Goal: Task Accomplishment & Management: Complete application form

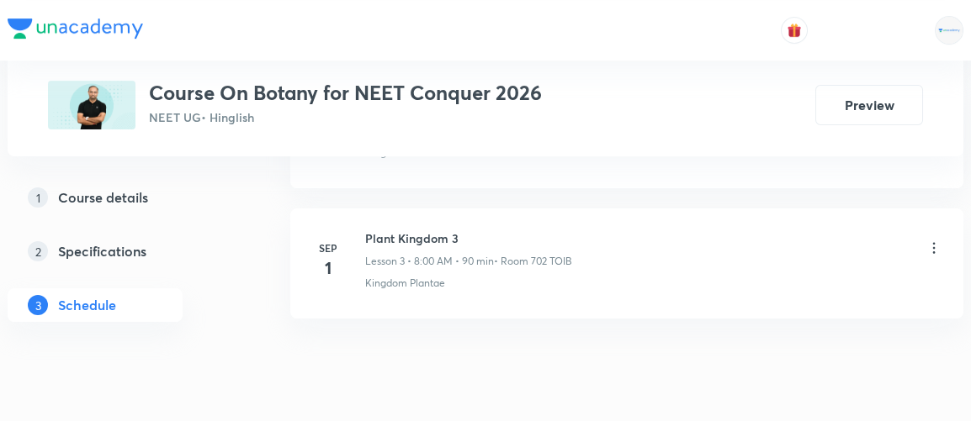
scroll to position [1267, 0]
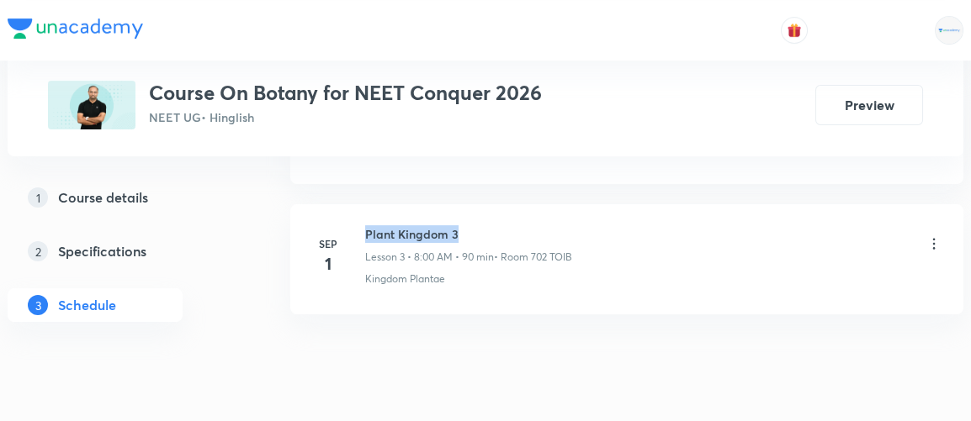
drag, startPoint x: 366, startPoint y: 226, endPoint x: 459, endPoint y: 220, distance: 93.5
click at [459, 225] on h6 "Plant Kingdom 3" at bounding box center [468, 234] width 207 height 18
copy h6 "Plant Kingdom 3"
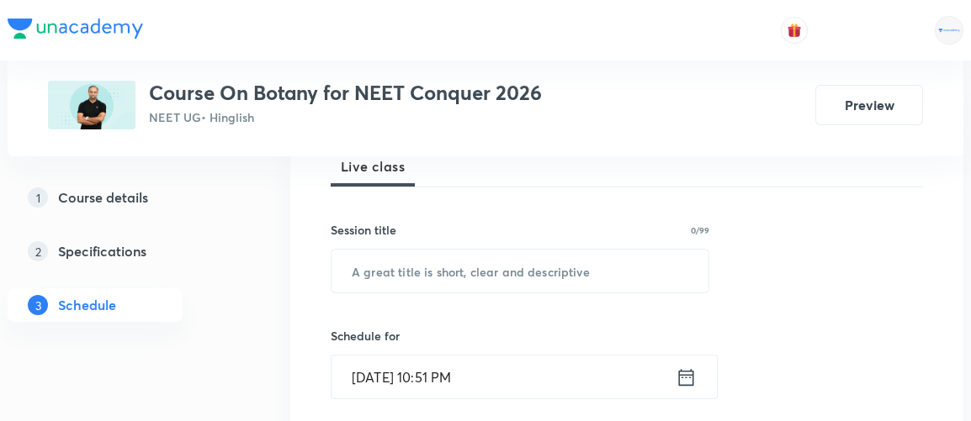
scroll to position [280, 0]
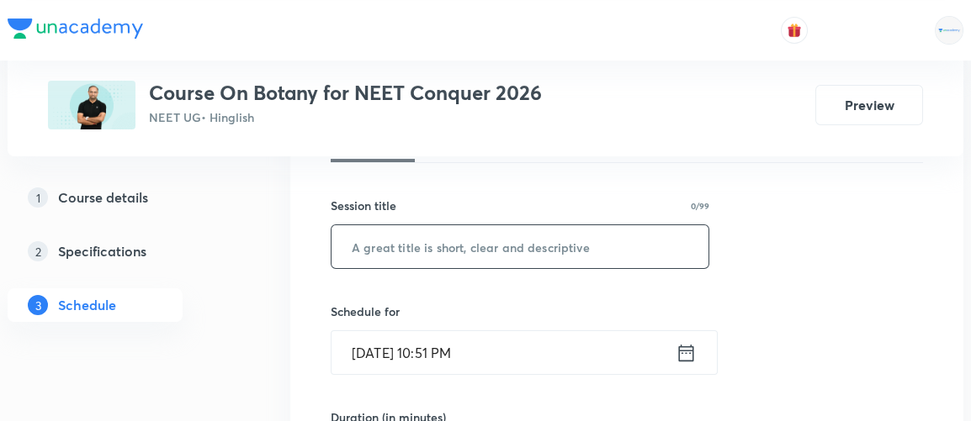
click at [442, 230] on input "text" at bounding box center [519, 246] width 377 height 43
paste input "Plant Kingdom 3"
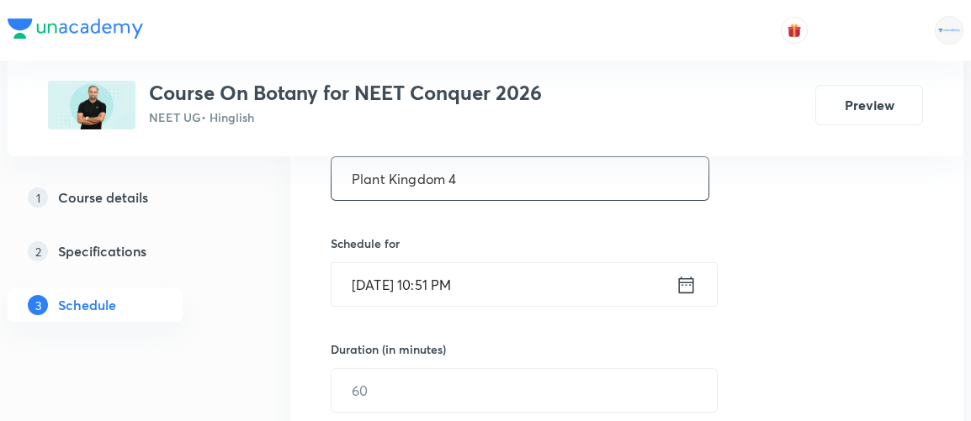
scroll to position [350, 0]
type input "Plant Kingdom 4"
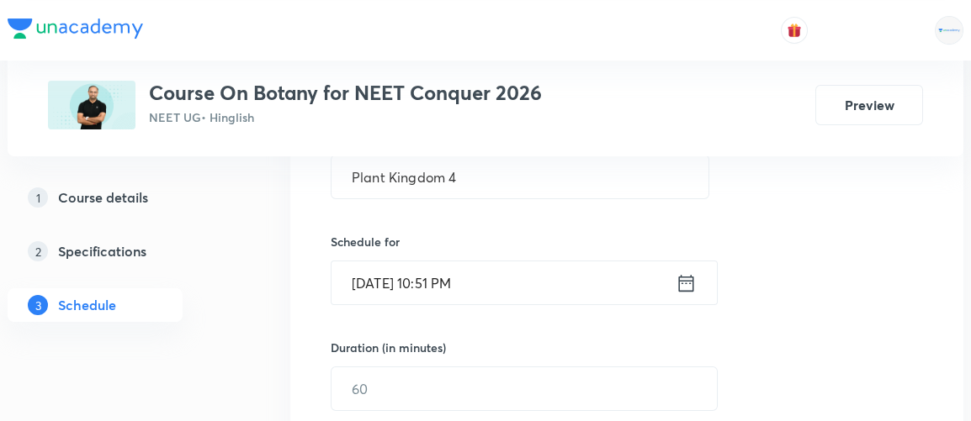
click at [686, 283] on icon at bounding box center [685, 284] width 21 height 24
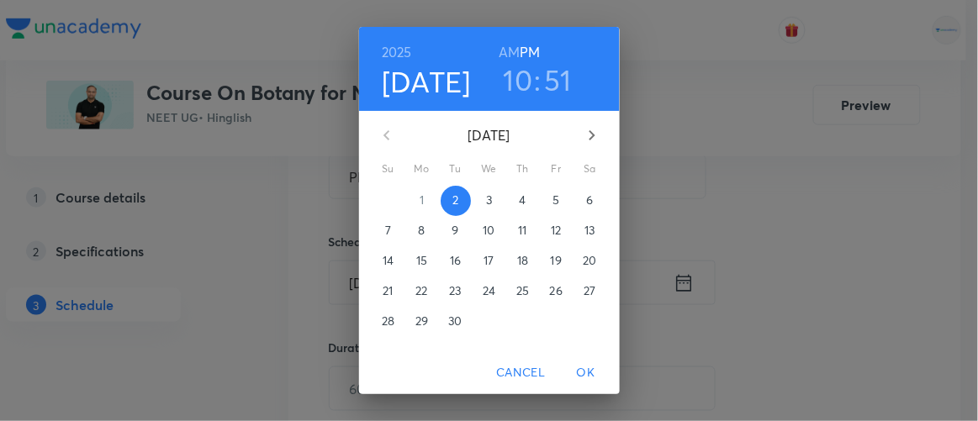
click at [486, 202] on p "3" at bounding box center [489, 200] width 6 height 17
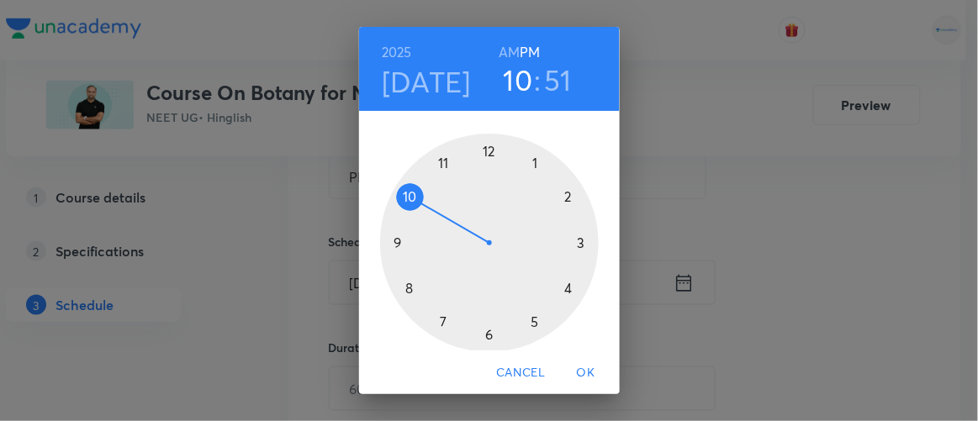
click at [505, 54] on h6 "AM" at bounding box center [509, 52] width 21 height 24
click at [403, 288] on div at bounding box center [489, 243] width 219 height 219
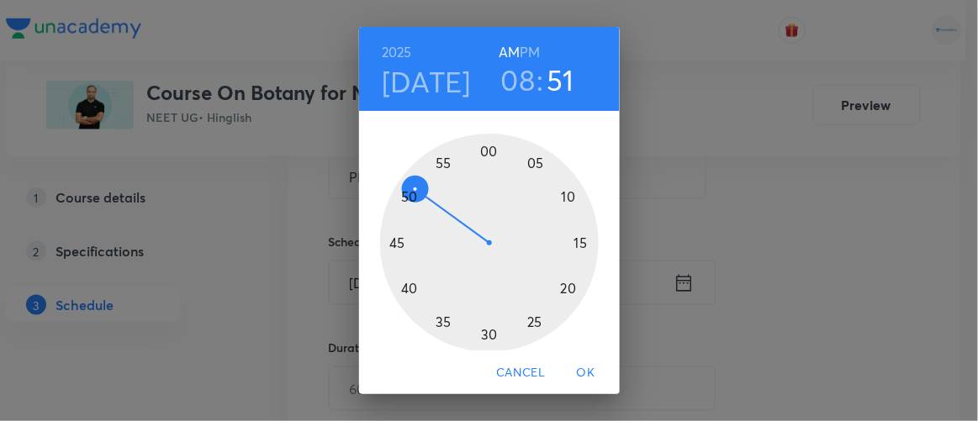
click at [484, 151] on div at bounding box center [489, 243] width 219 height 219
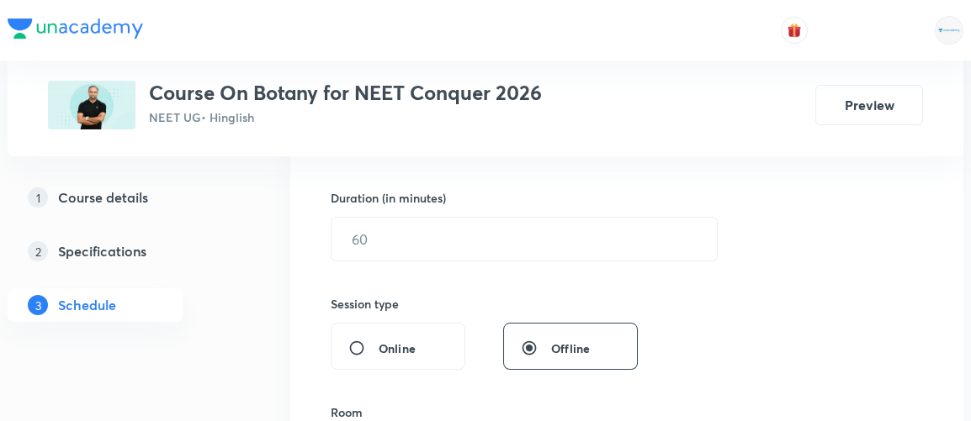
scroll to position [500, 0]
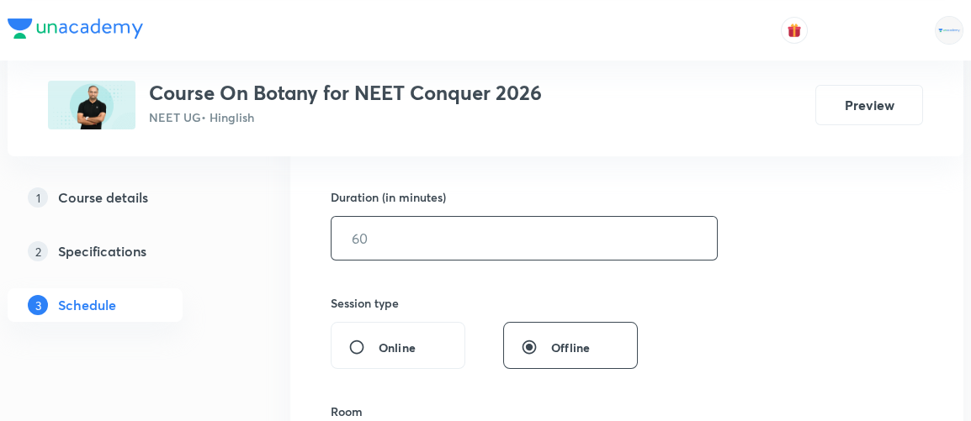
click at [386, 241] on input "text" at bounding box center [523, 238] width 385 height 43
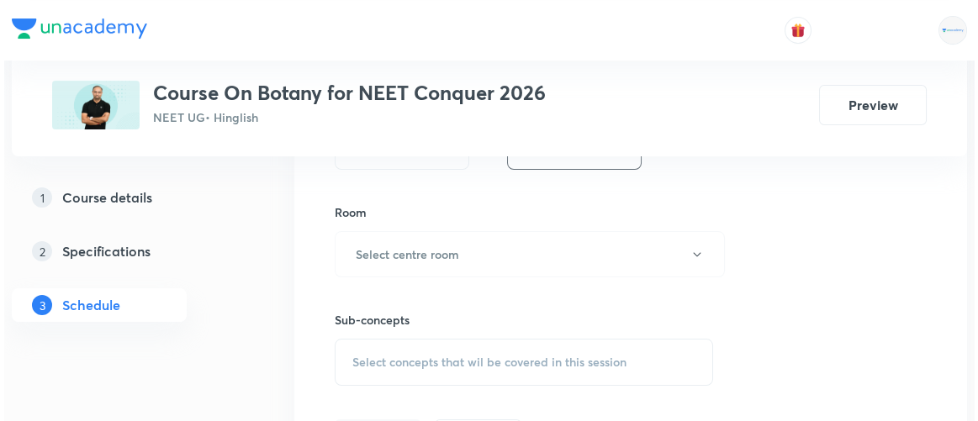
scroll to position [701, 0]
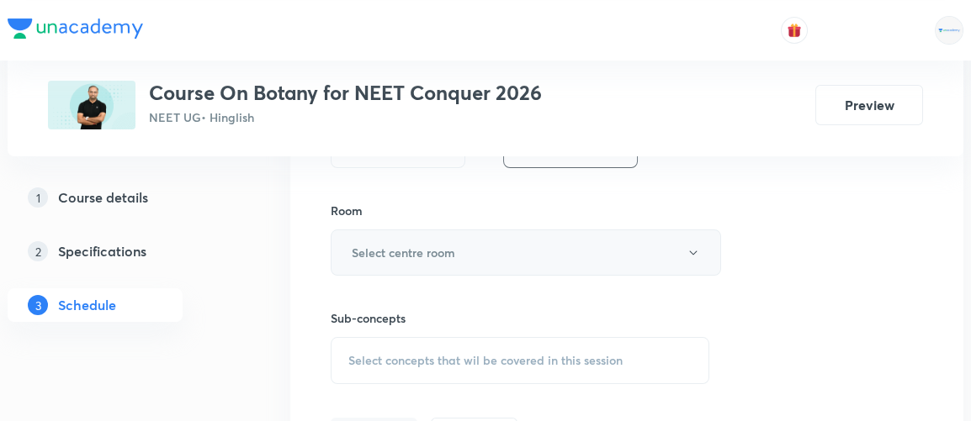
type input "90"
click at [396, 246] on h6 "Select centre room" at bounding box center [403, 253] width 103 height 18
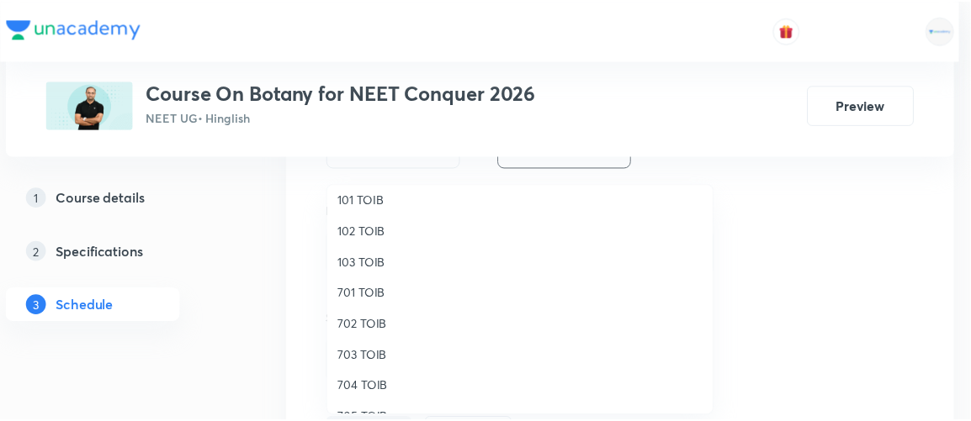
scroll to position [70, 0]
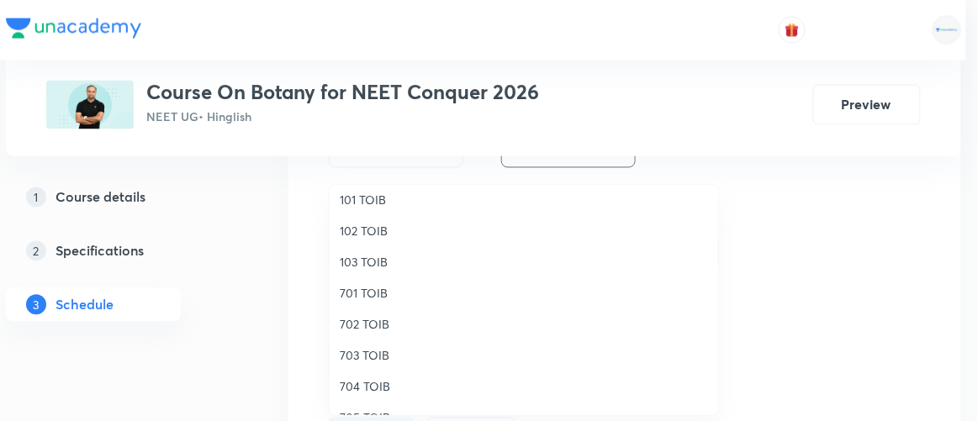
click at [373, 325] on span "702 TOIB" at bounding box center [524, 324] width 368 height 18
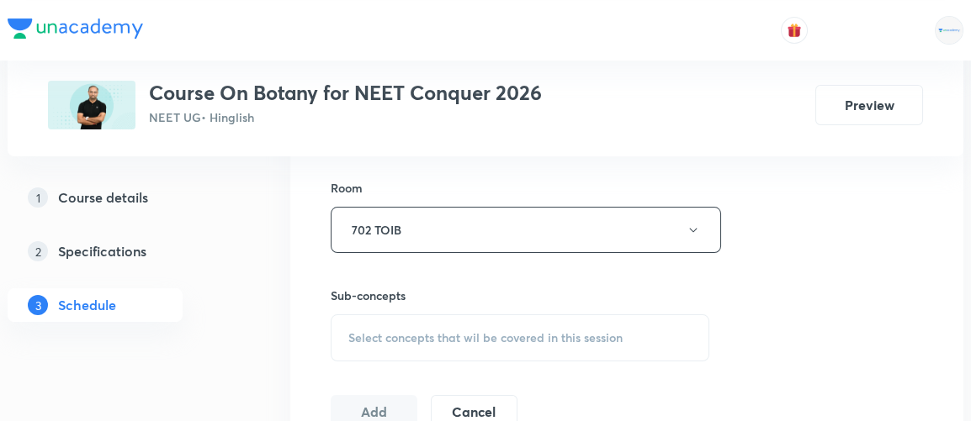
scroll to position [726, 0]
click at [433, 330] on span "Select concepts that wil be covered in this session" at bounding box center [485, 336] width 274 height 13
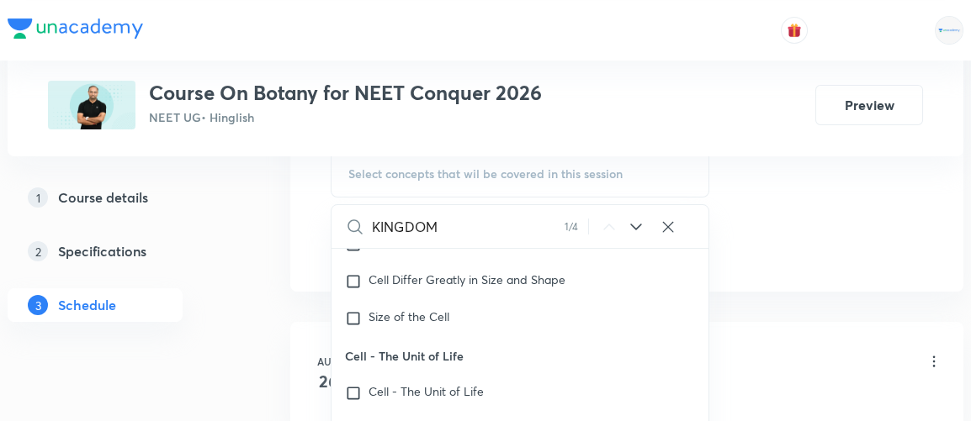
scroll to position [889, 0]
type input "KINGDOM"
click at [636, 225] on icon at bounding box center [636, 226] width 20 height 20
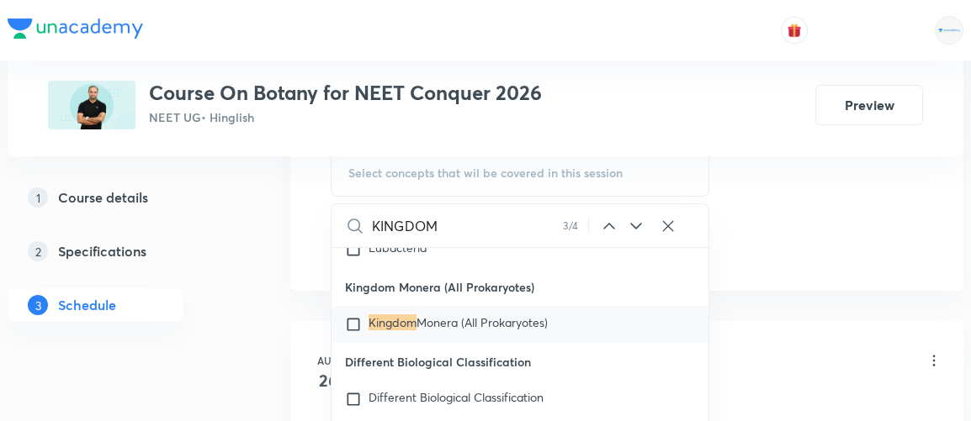
scroll to position [16647, 0]
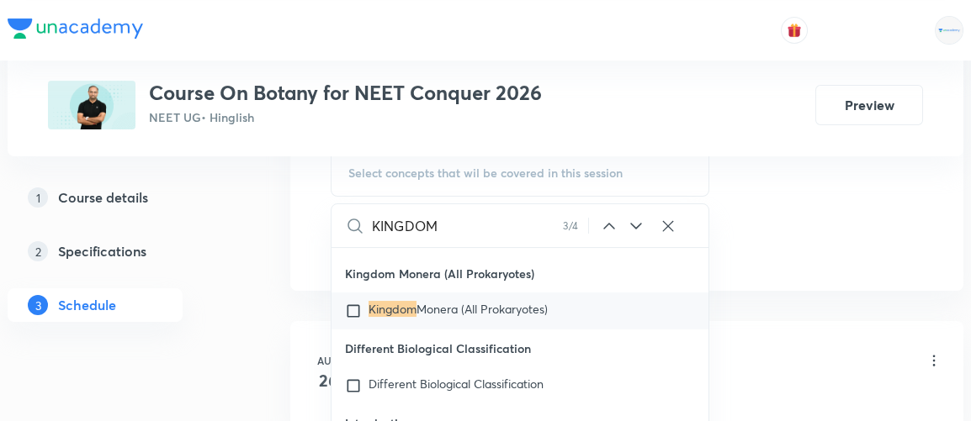
click at [629, 226] on icon at bounding box center [636, 226] width 20 height 20
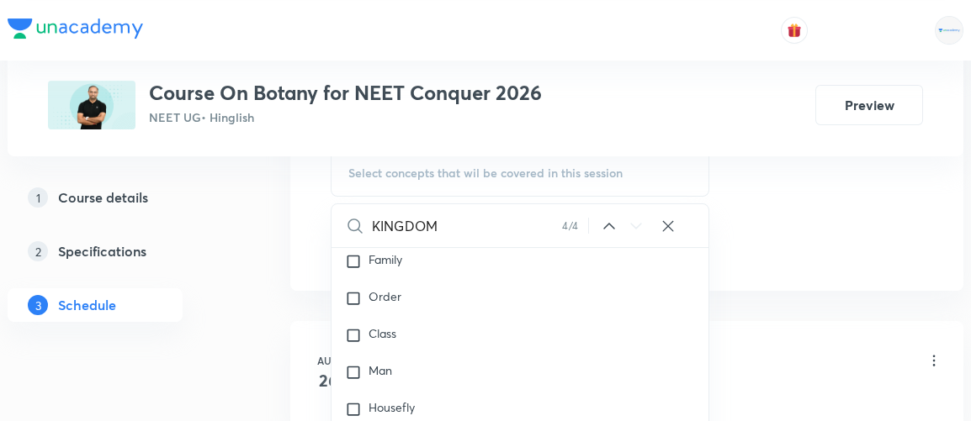
scroll to position [18282, 0]
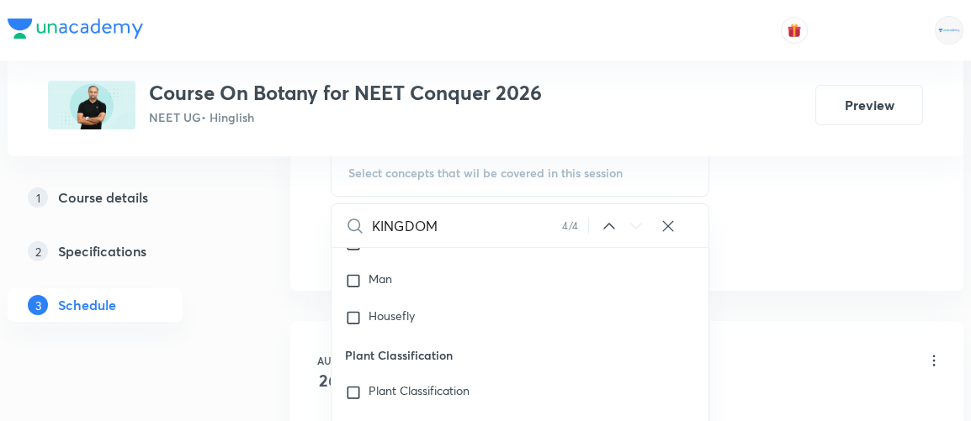
click at [629, 226] on icon at bounding box center [636, 226] width 20 height 20
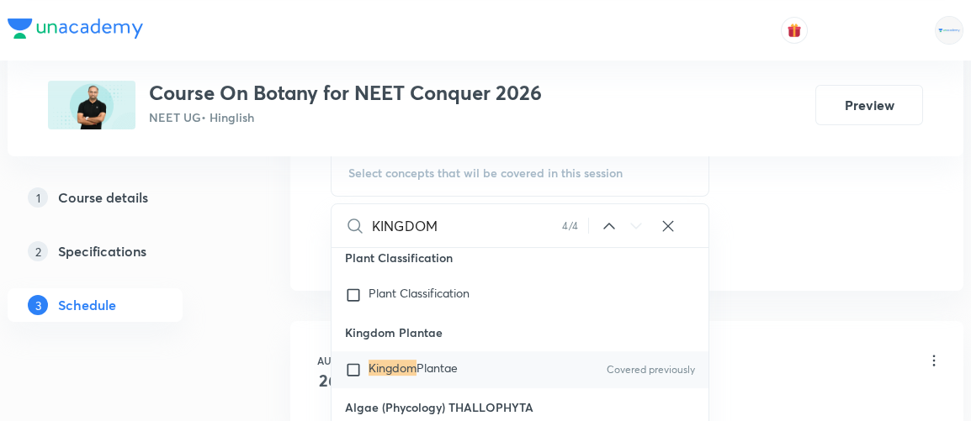
scroll to position [18380, 0]
click at [351, 365] on input "checkbox" at bounding box center [357, 369] width 24 height 17
checkbox input "true"
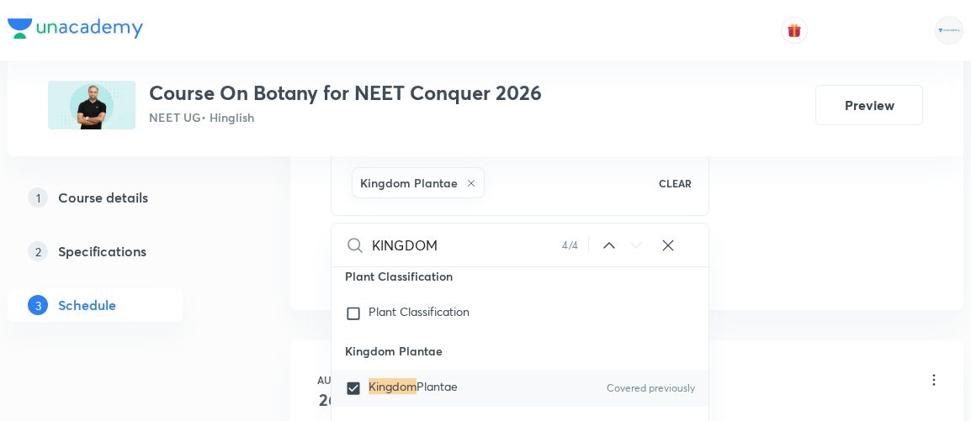
click at [218, 298] on div "1 Course details 2 Specifications 3 Schedule" at bounding box center [122, 261] width 229 height 161
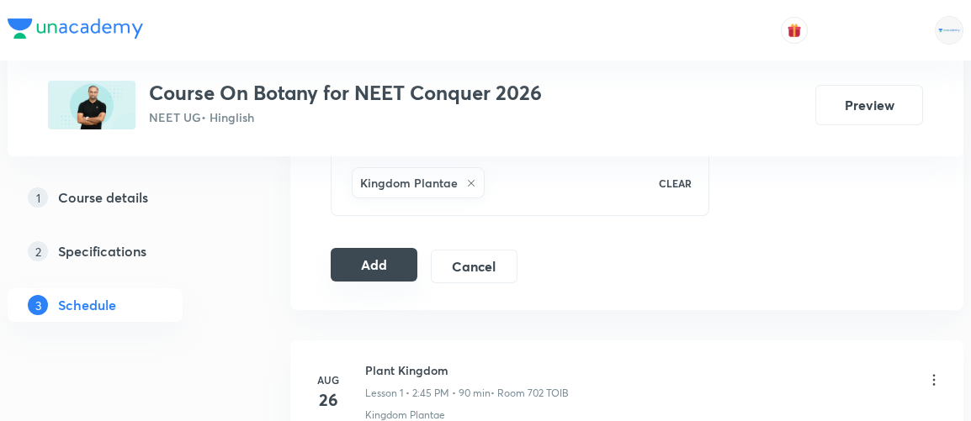
click at [385, 263] on button "Add" at bounding box center [374, 265] width 87 height 34
click at [378, 260] on button "Add" at bounding box center [374, 265] width 87 height 34
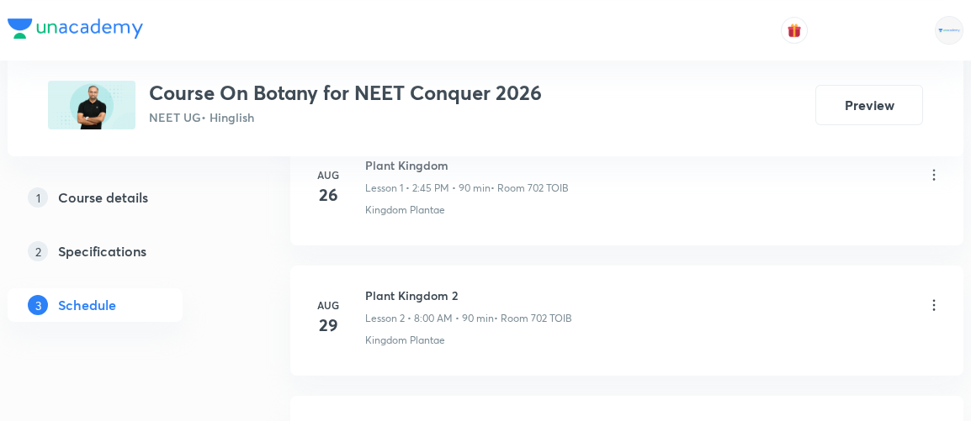
scroll to position [1330, 0]
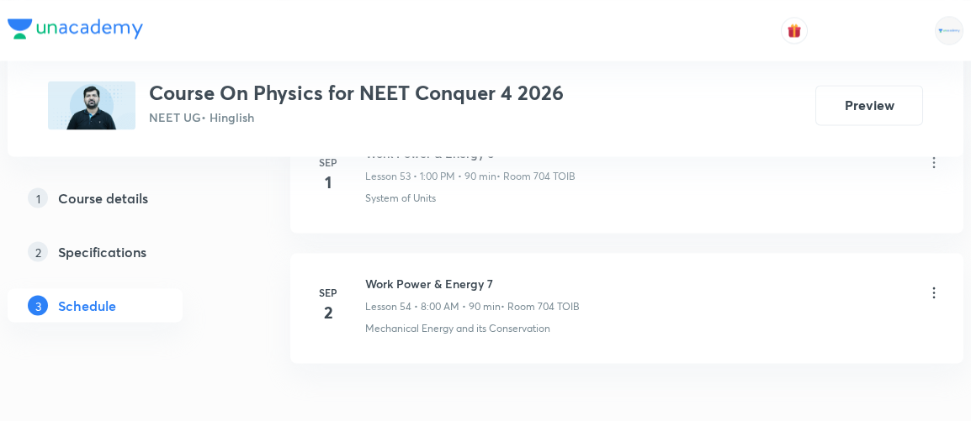
scroll to position [7936, 0]
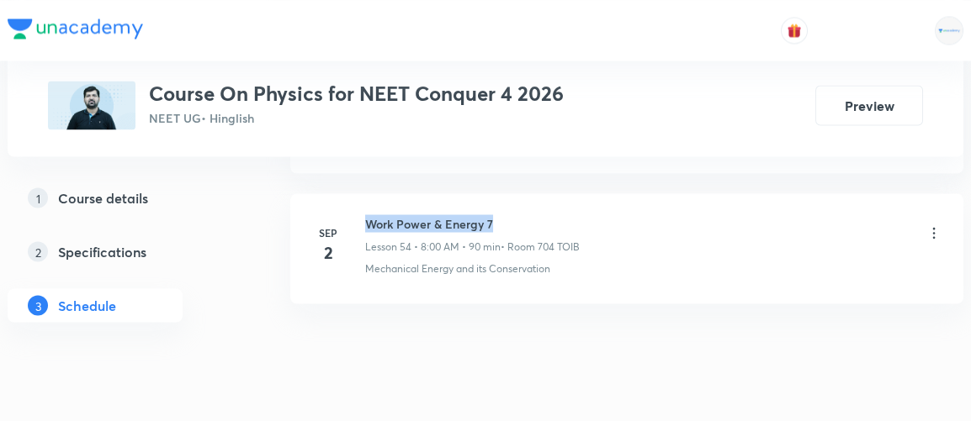
drag, startPoint x: 364, startPoint y: 182, endPoint x: 514, endPoint y: 170, distance: 150.2
click at [514, 193] on li "Sep 2 Work Power & Energy 7 Lesson 54 • 8:00 AM • 90 min • Room 704 TOIB Mechan…" at bounding box center [626, 248] width 673 height 110
copy h6 "Work Power & Energy 7"
click at [577, 214] on h6 "Work Power & Energy 7" at bounding box center [472, 223] width 214 height 18
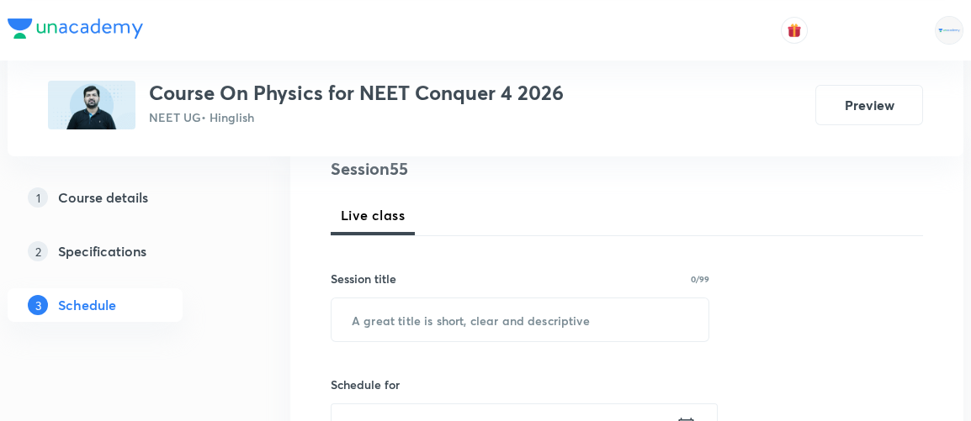
scroll to position [238, 0]
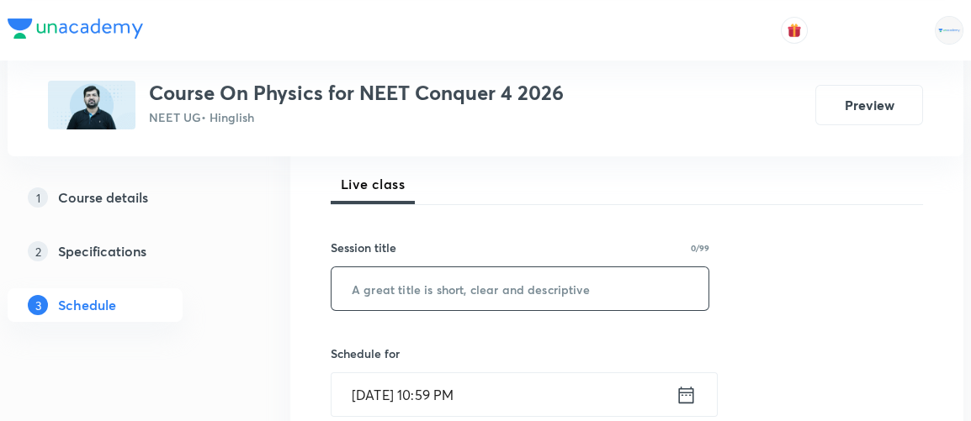
click at [470, 285] on input "text" at bounding box center [519, 288] width 377 height 43
paste input "Work Power & Energy 7"
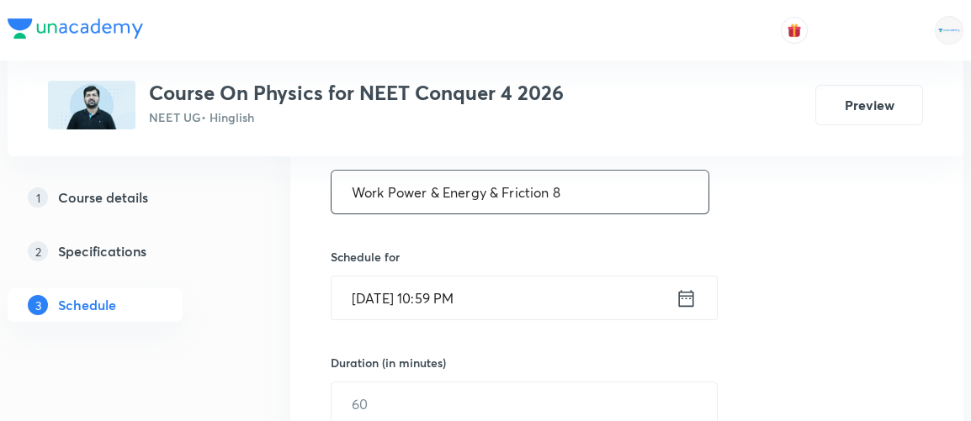
scroll to position [336, 0]
type input "Work Power & Energy & Friction 8"
click at [688, 294] on icon at bounding box center [686, 296] width 15 height 17
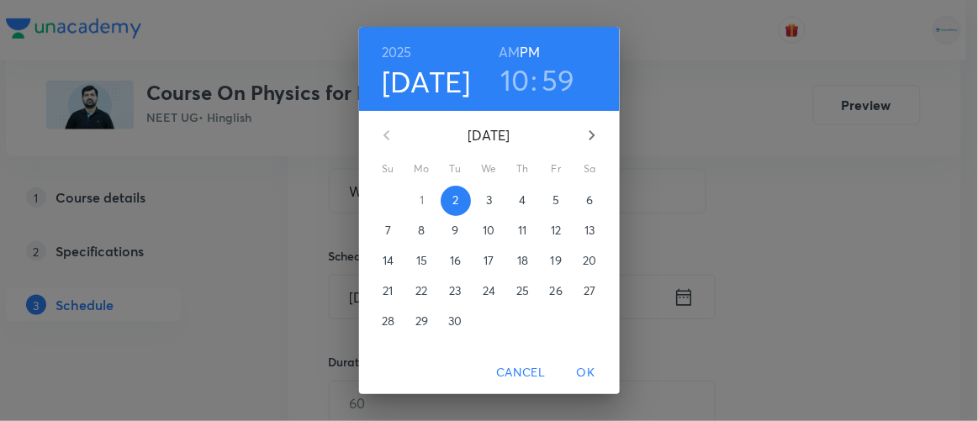
click at [486, 198] on p "3" at bounding box center [489, 200] width 6 height 17
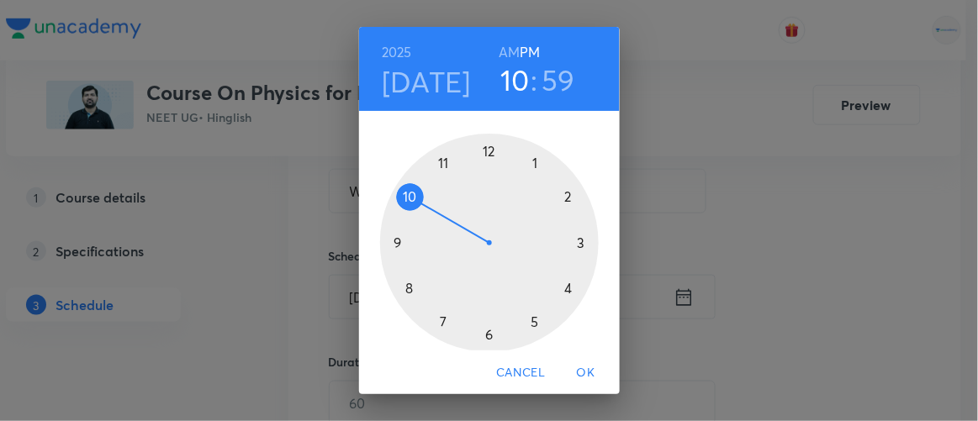
click at [500, 56] on h6 "AM" at bounding box center [509, 52] width 21 height 24
click at [401, 286] on div at bounding box center [489, 243] width 219 height 219
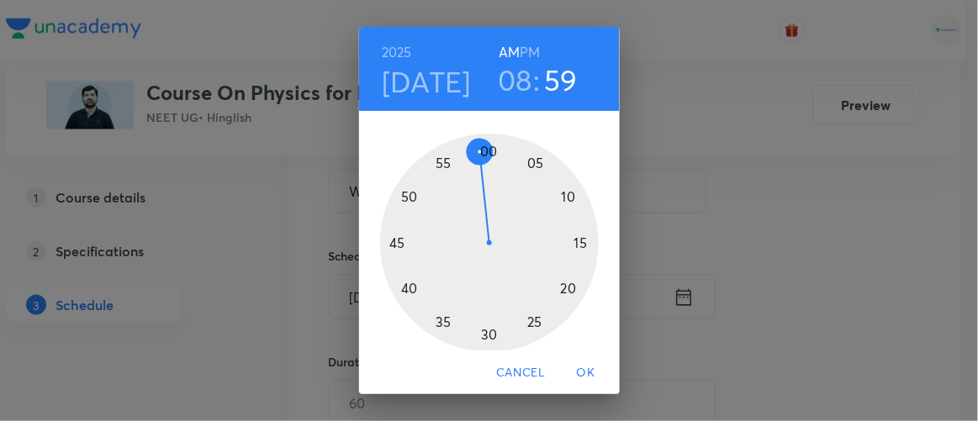
click at [485, 151] on div at bounding box center [489, 243] width 219 height 219
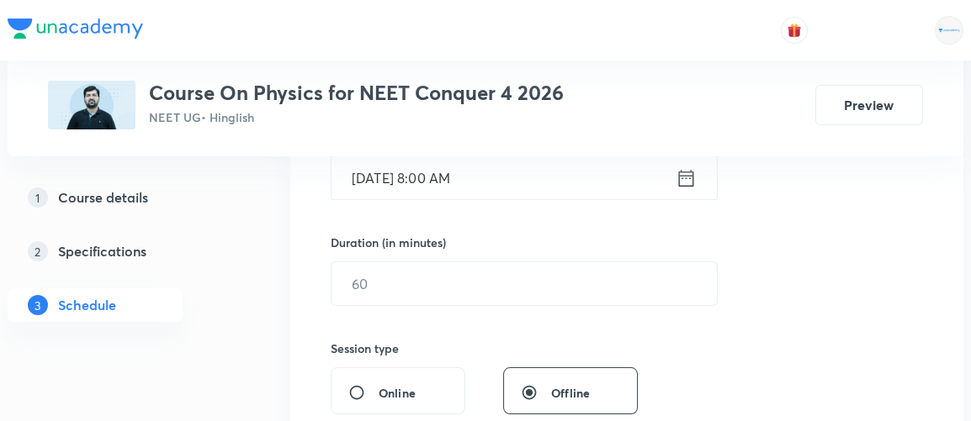
scroll to position [473, 0]
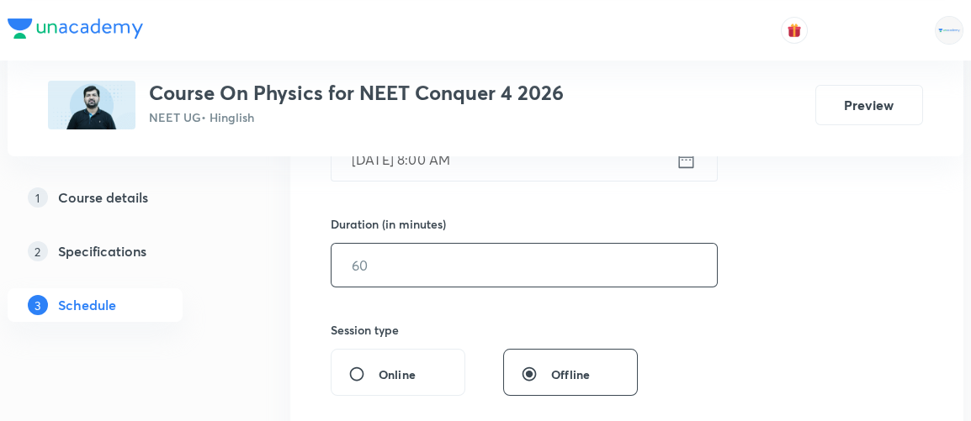
click at [389, 275] on input "text" at bounding box center [523, 265] width 385 height 43
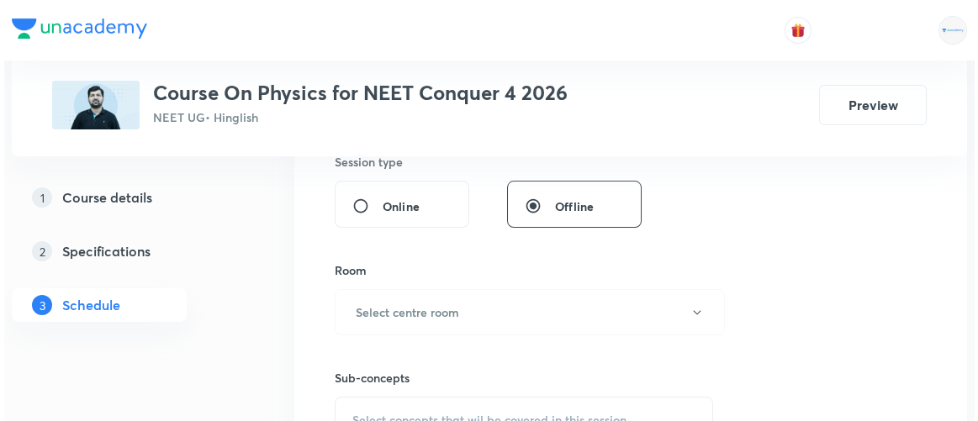
scroll to position [643, 0]
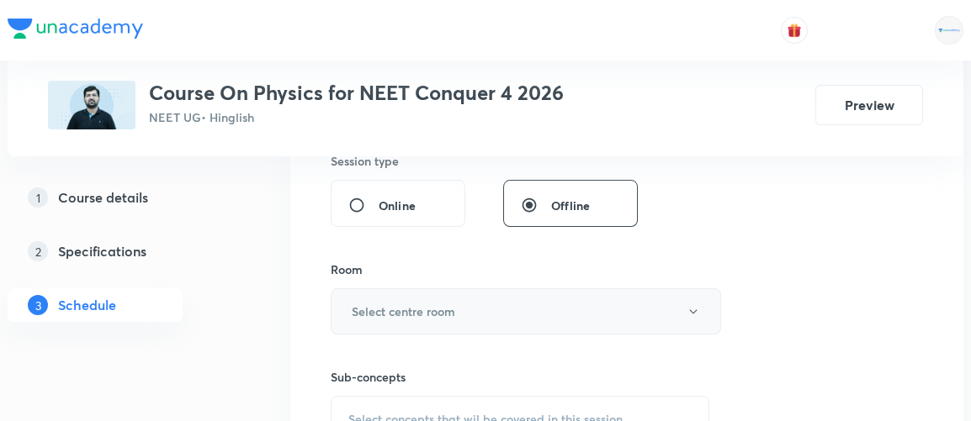
type input "90"
click at [389, 303] on h6 "Select centre room" at bounding box center [403, 312] width 103 height 18
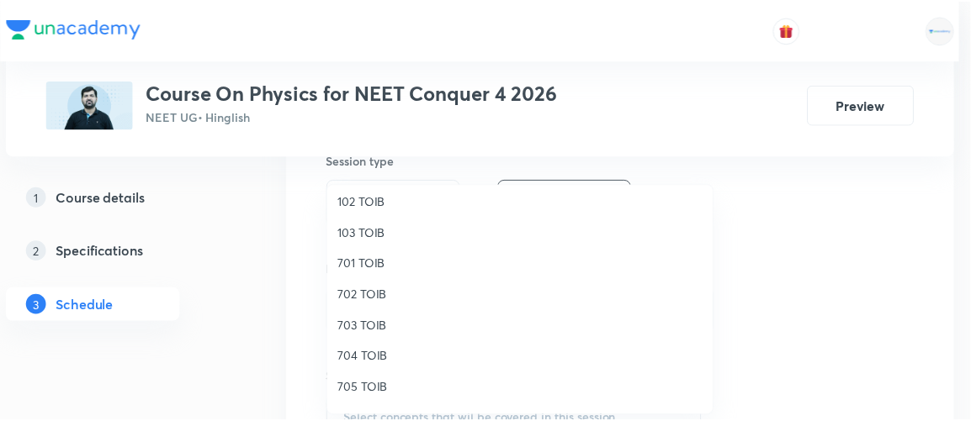
scroll to position [100, 0]
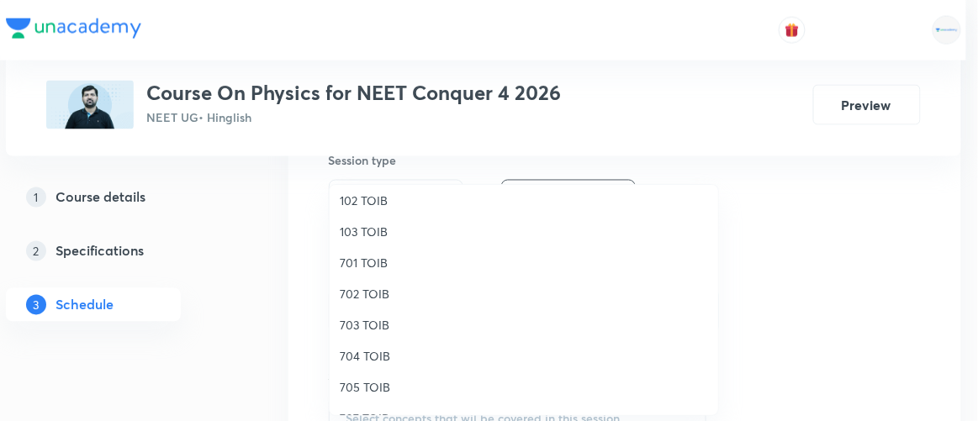
click at [366, 358] on span "704 TOIB" at bounding box center [524, 356] width 368 height 18
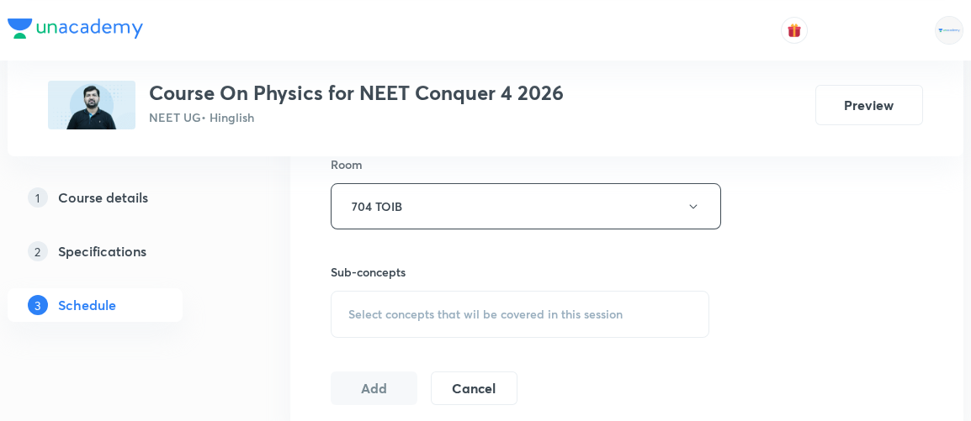
scroll to position [749, 0]
click at [436, 311] on span "Select concepts that wil be covered in this session" at bounding box center [485, 313] width 274 height 13
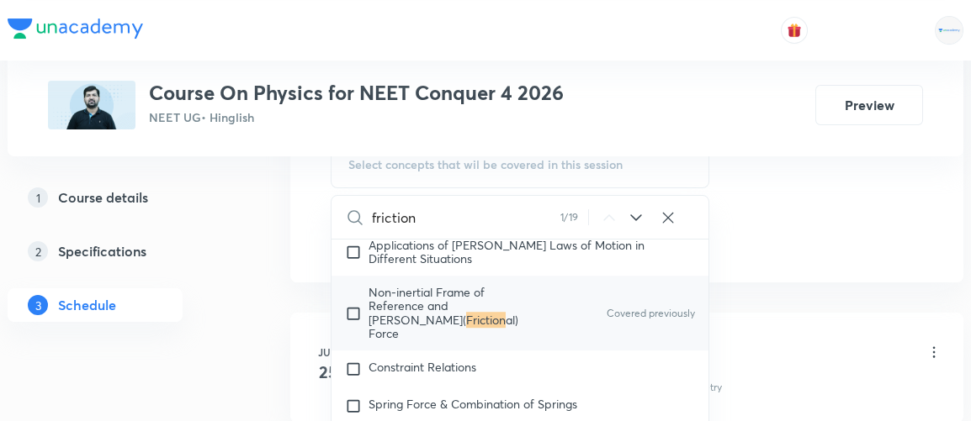
scroll to position [3737, 0]
type input "friction"
click at [359, 286] on input "checkbox" at bounding box center [357, 313] width 24 height 54
checkbox input "true"
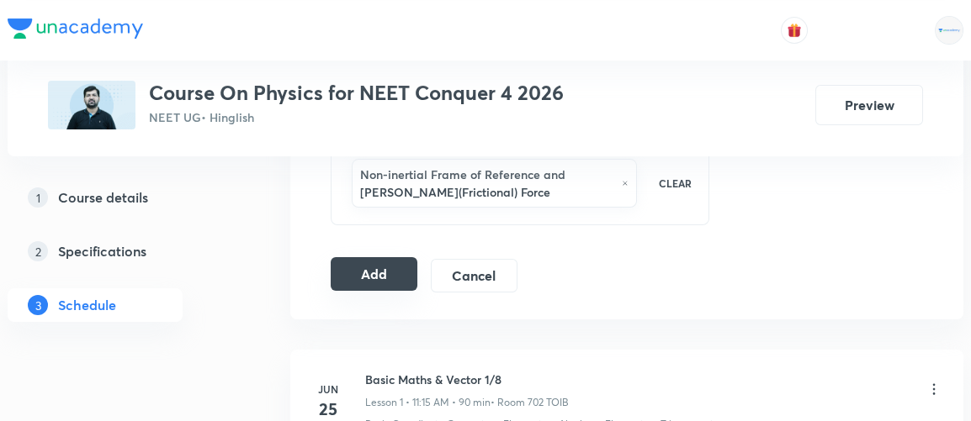
click at [399, 269] on button "Add" at bounding box center [374, 274] width 87 height 34
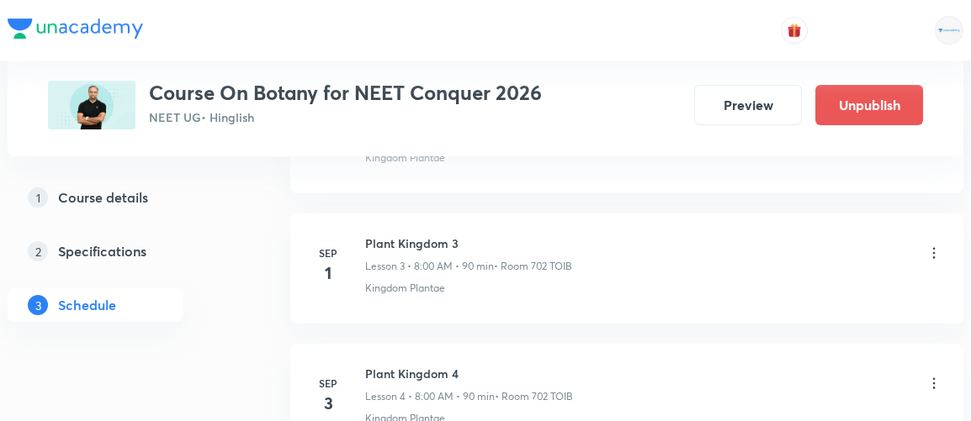
scroll to position [1442, 0]
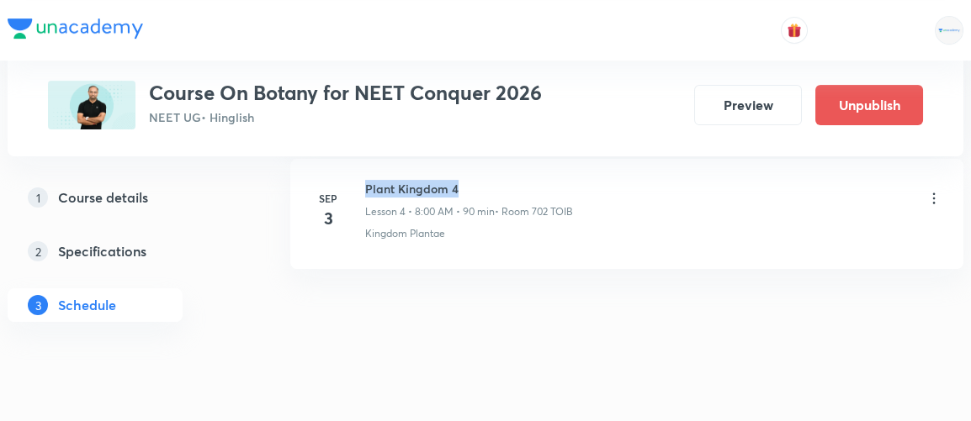
drag, startPoint x: 366, startPoint y: 184, endPoint x: 473, endPoint y: 177, distance: 107.9
click at [473, 180] on h6 "Plant Kingdom 4" at bounding box center [469, 189] width 208 height 18
copy h6 "Plant Kingdom 4"
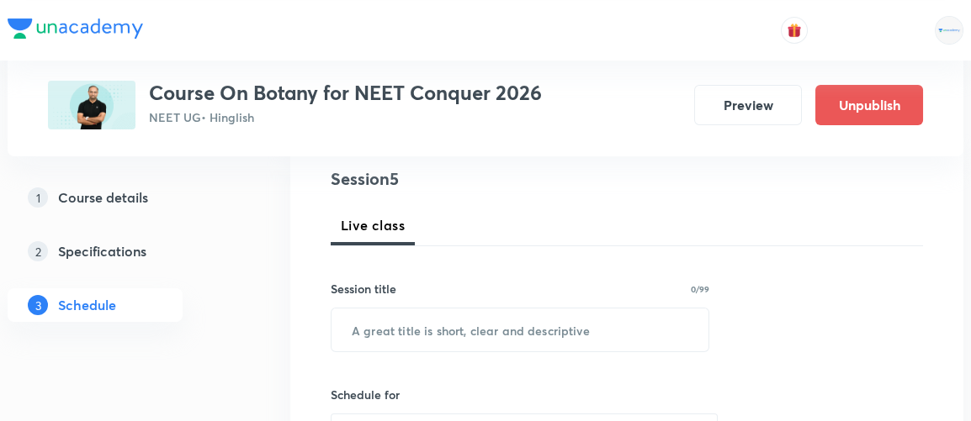
scroll to position [201, 0]
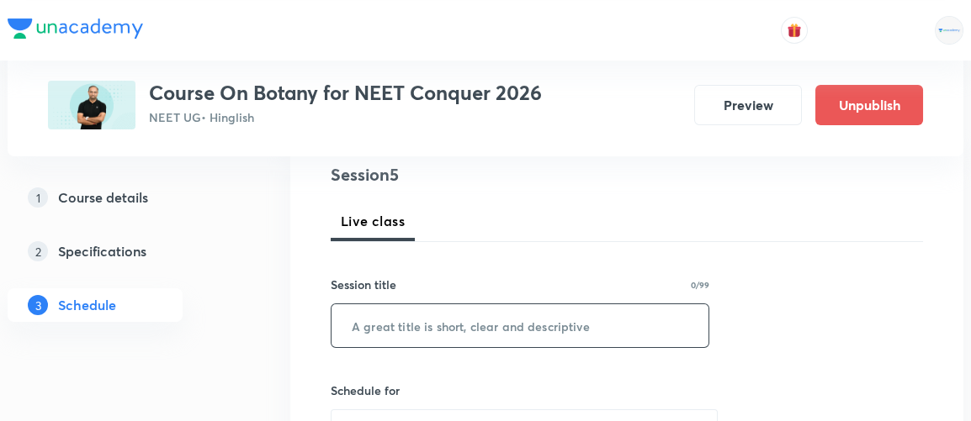
click at [416, 331] on input "text" at bounding box center [519, 325] width 377 height 43
paste input "Plant Kingdom 4"
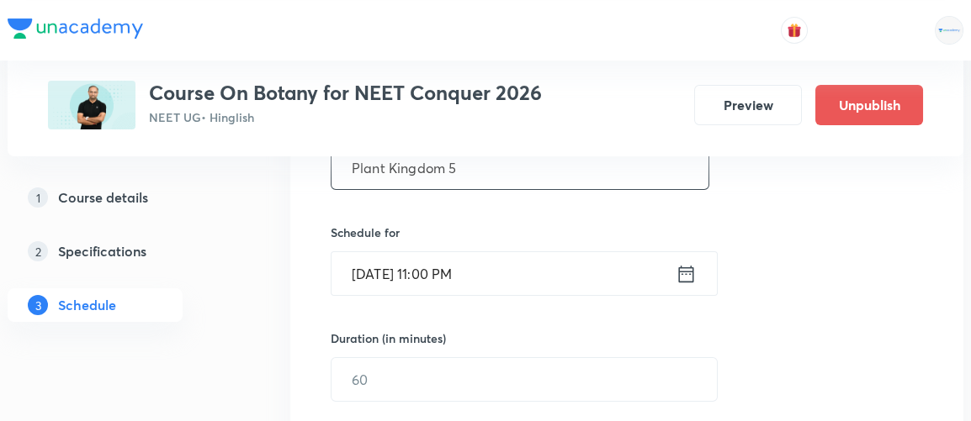
scroll to position [365, 0]
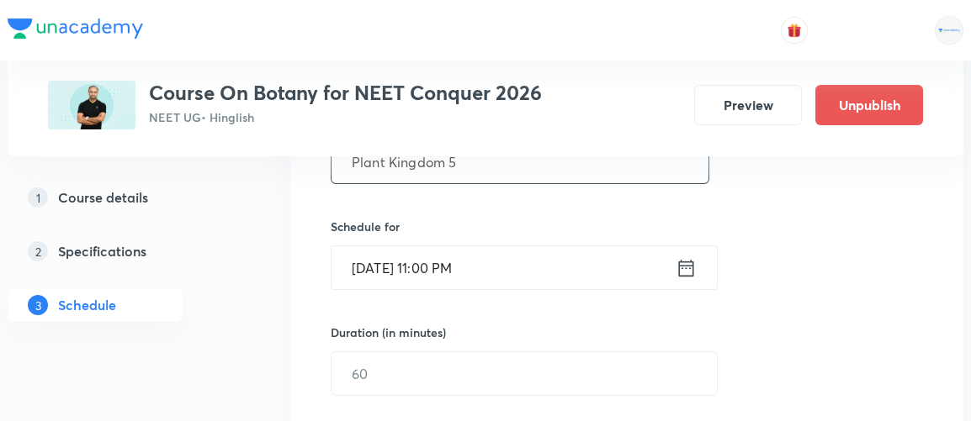
type input "Plant Kingdom 5"
click at [693, 259] on icon at bounding box center [685, 269] width 21 height 24
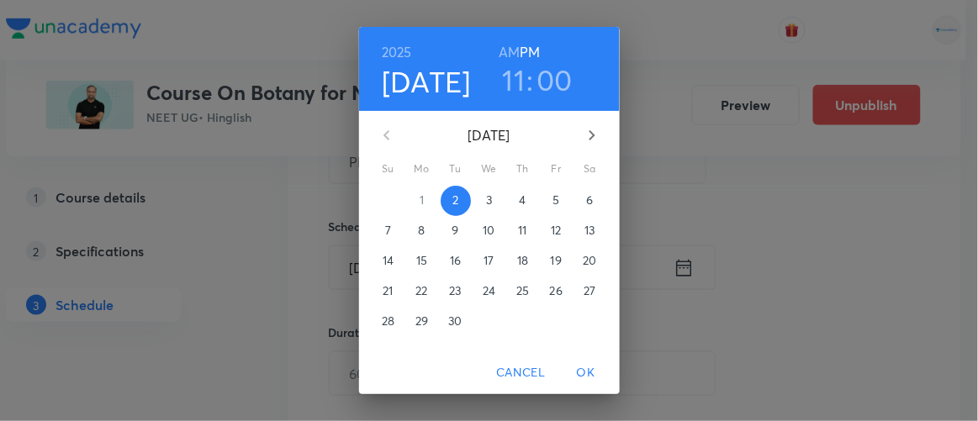
click at [486, 198] on p "3" at bounding box center [489, 200] width 6 height 17
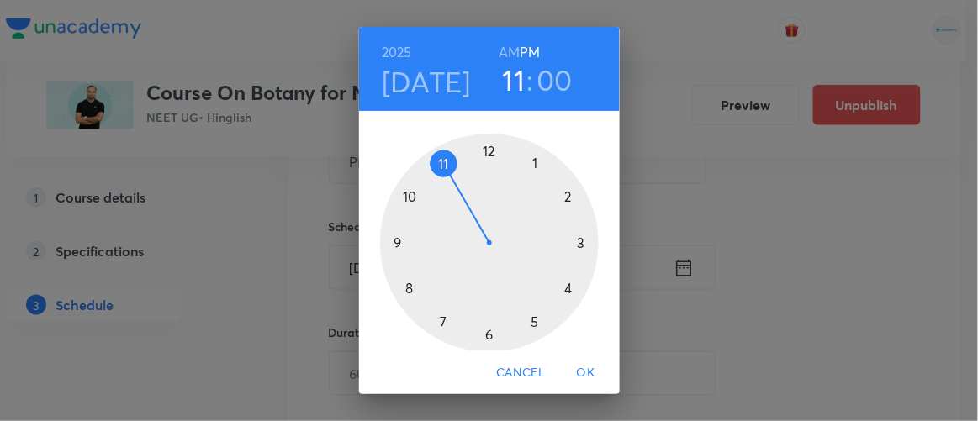
click at [508, 58] on h6 "AM" at bounding box center [509, 52] width 21 height 24
click at [438, 156] on div at bounding box center [489, 243] width 219 height 219
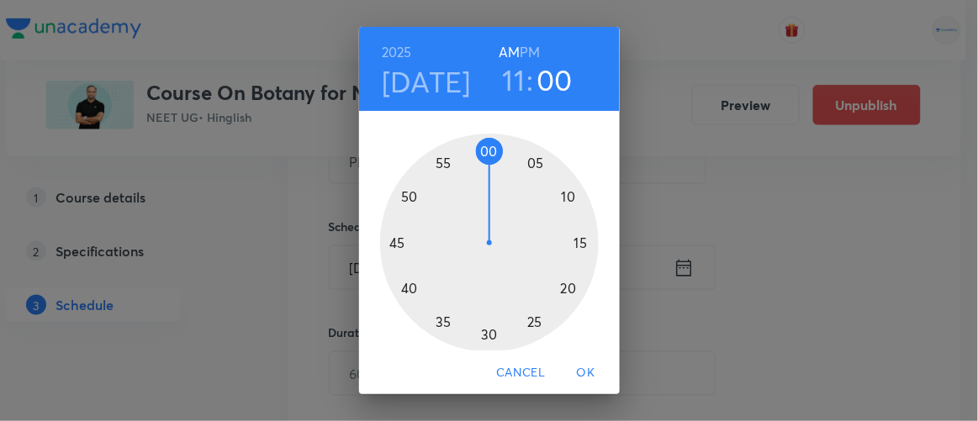
click at [561, 288] on div at bounding box center [489, 243] width 219 height 219
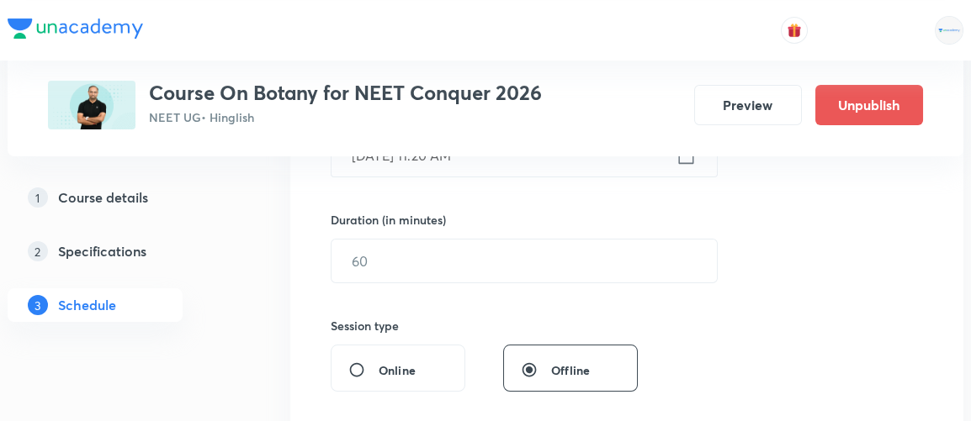
scroll to position [489, 0]
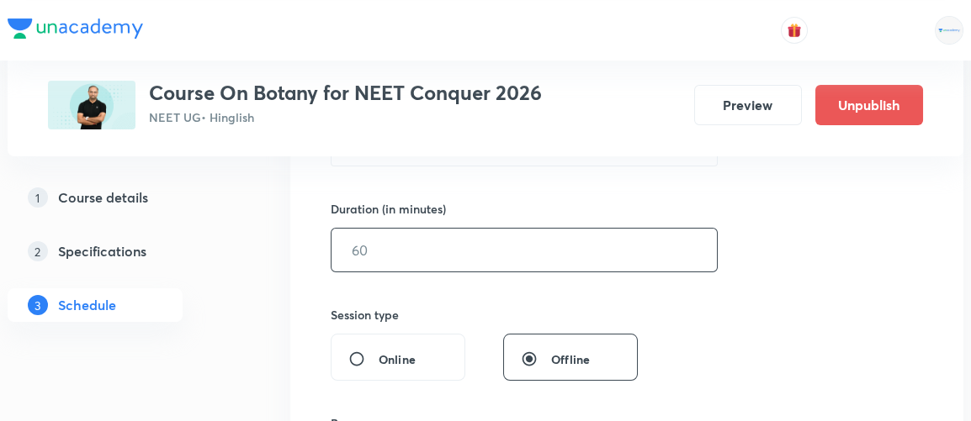
click at [427, 252] on input "text" at bounding box center [523, 250] width 385 height 43
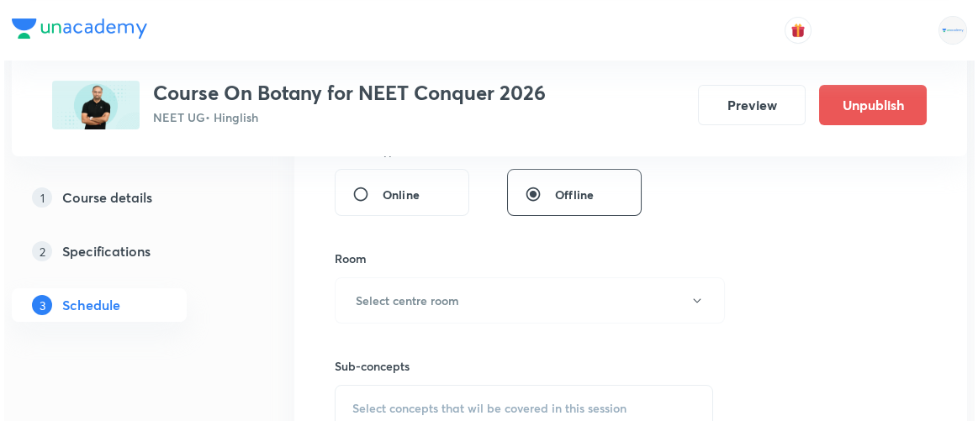
scroll to position [654, 0]
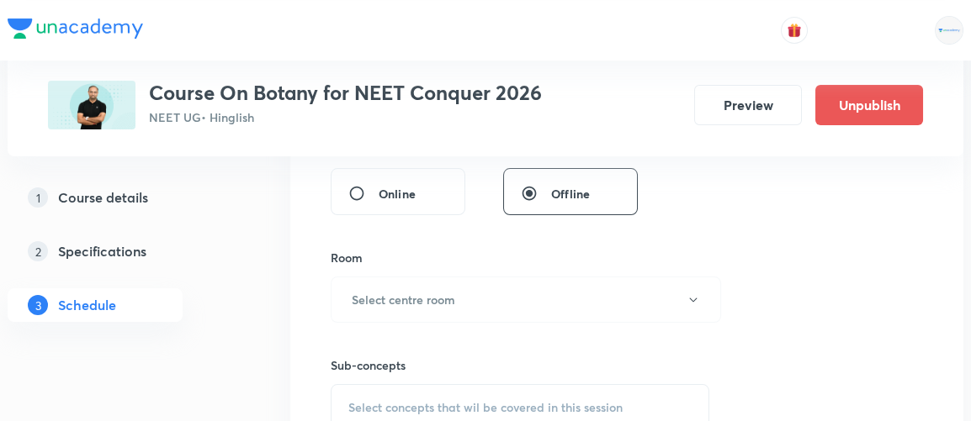
type input "90"
click at [427, 252] on div "Room" at bounding box center [520, 258] width 378 height 18
click at [422, 291] on h6 "Select centre room" at bounding box center [403, 300] width 103 height 18
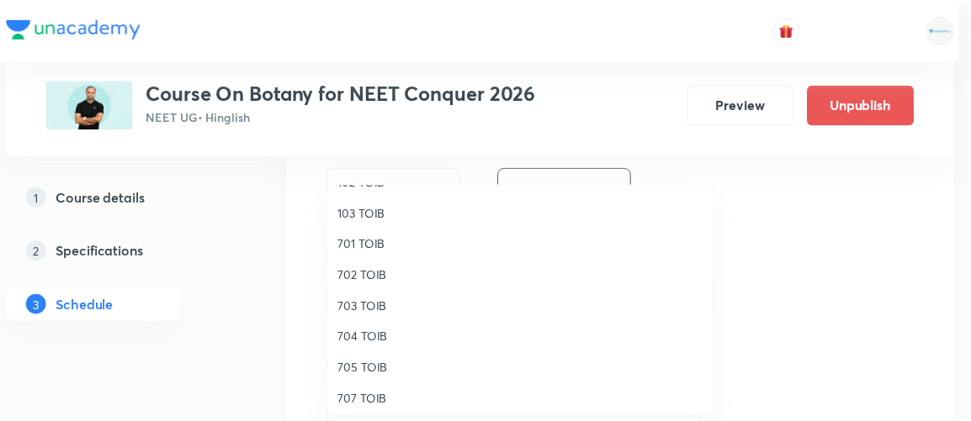
scroll to position [120, 0]
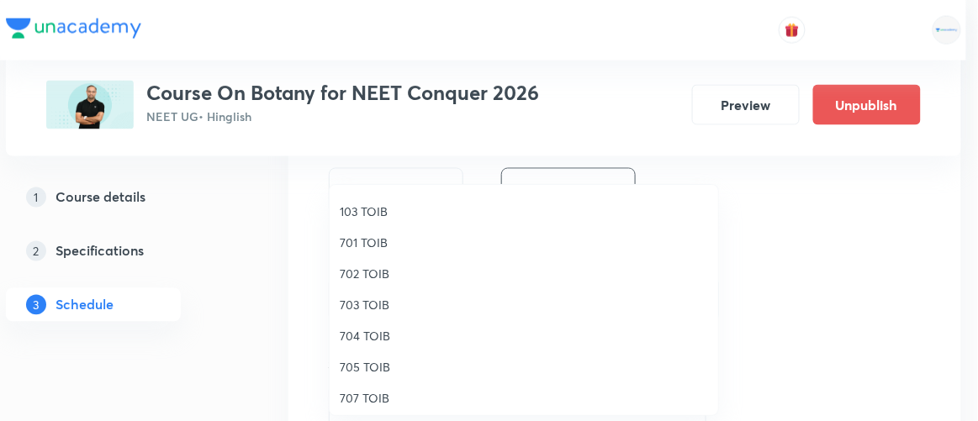
click at [378, 332] on span "704 TOIB" at bounding box center [524, 336] width 368 height 18
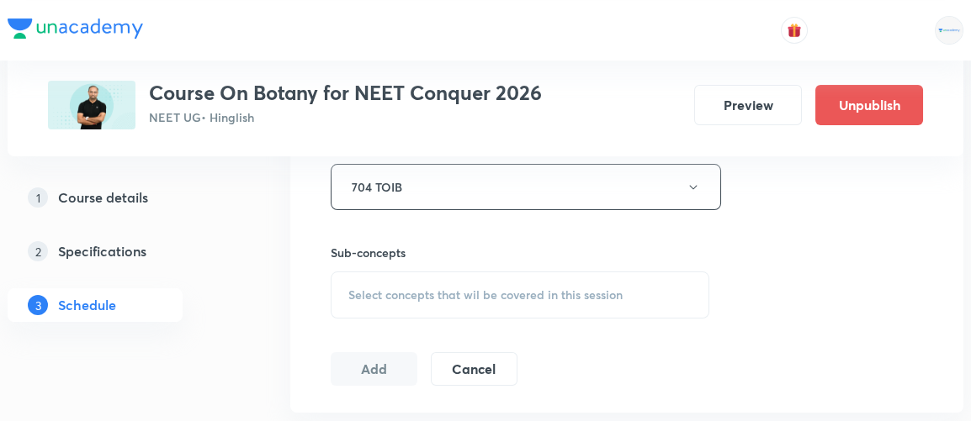
scroll to position [768, 0]
click at [451, 298] on span "Select concepts that wil be covered in this session" at bounding box center [485, 294] width 274 height 13
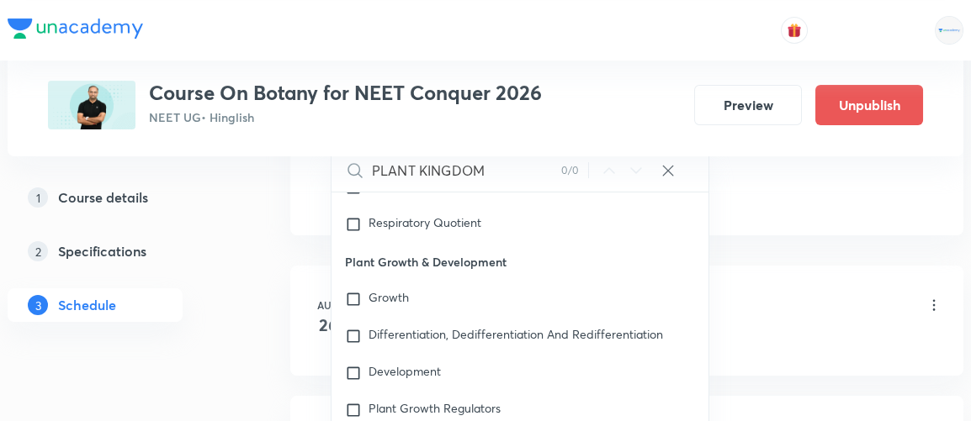
scroll to position [948, 0]
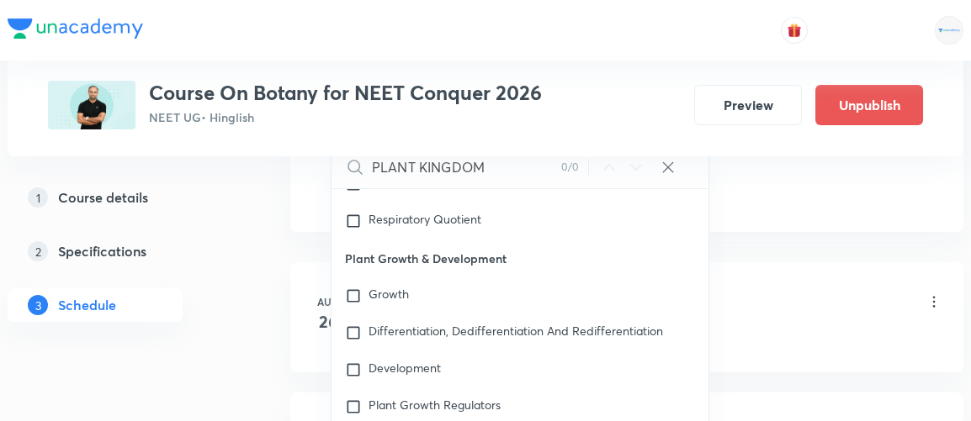
click at [420, 164] on input "PLANT KINGDOM" at bounding box center [466, 166] width 189 height 43
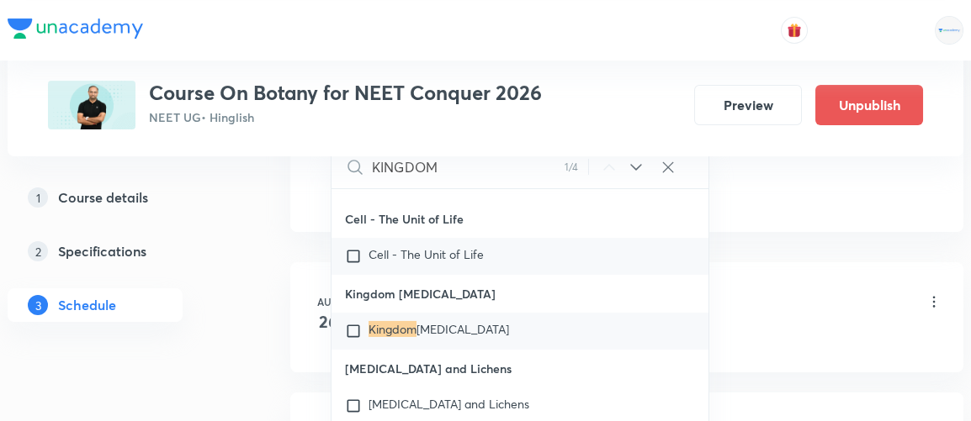
scroll to position [14772, 0]
type input "KINGDOM"
click at [637, 166] on icon at bounding box center [636, 167] width 20 height 20
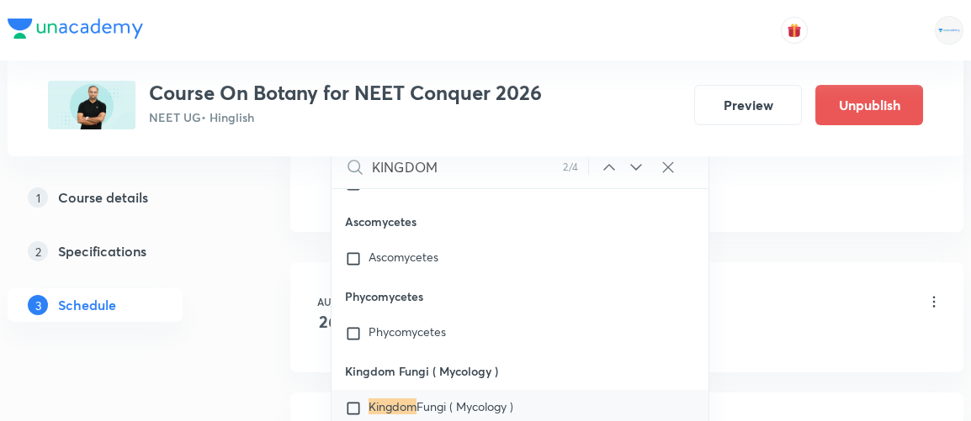
click at [637, 166] on icon at bounding box center [636, 167] width 20 height 20
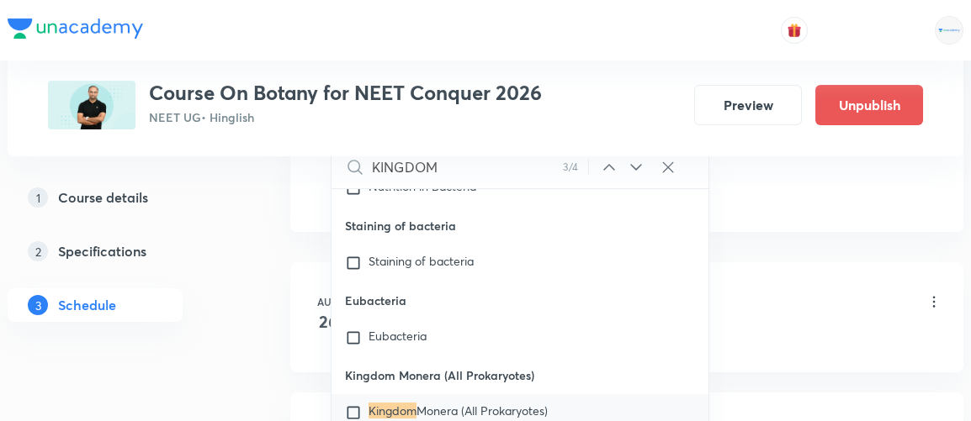
scroll to position [16491, 0]
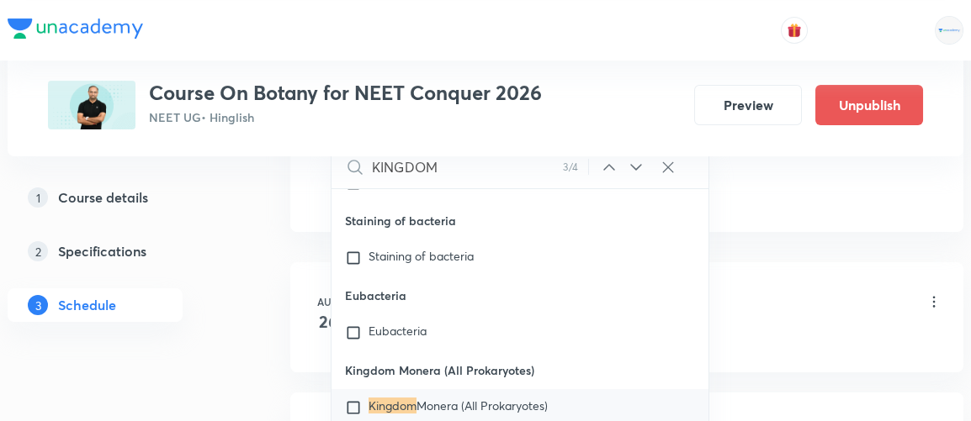
click at [637, 166] on icon at bounding box center [636, 167] width 20 height 20
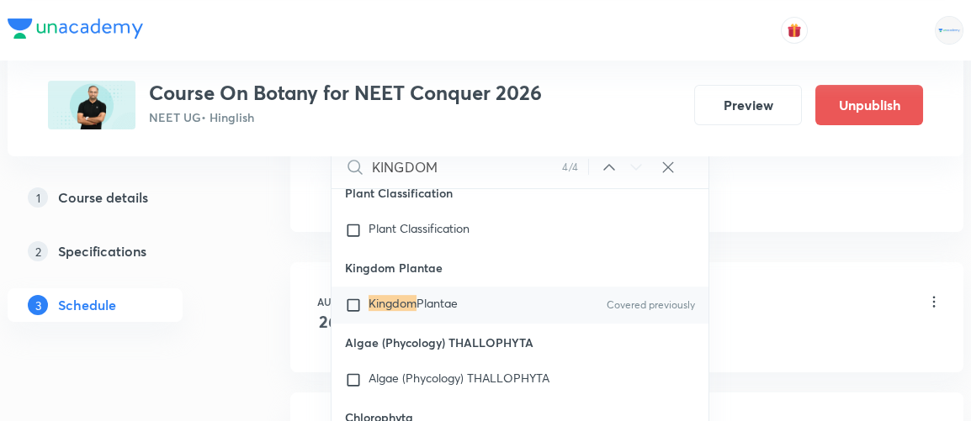
scroll to position [18390, 0]
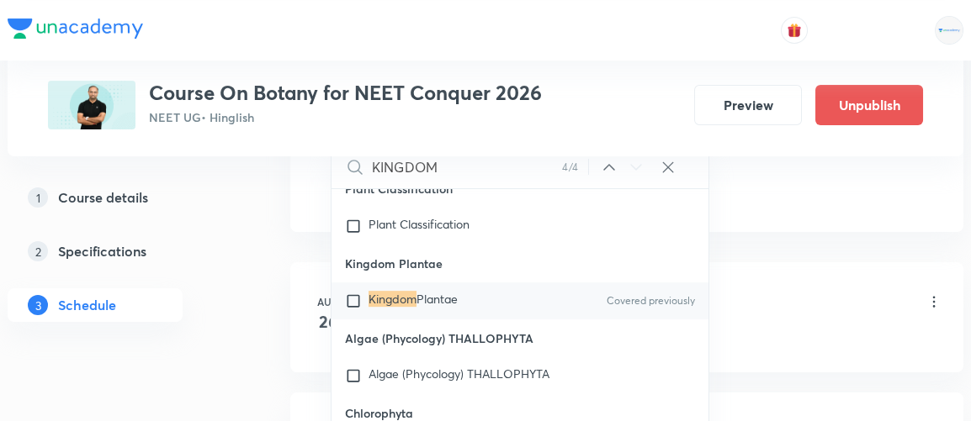
click at [354, 293] on input "checkbox" at bounding box center [357, 301] width 24 height 17
checkbox input "true"
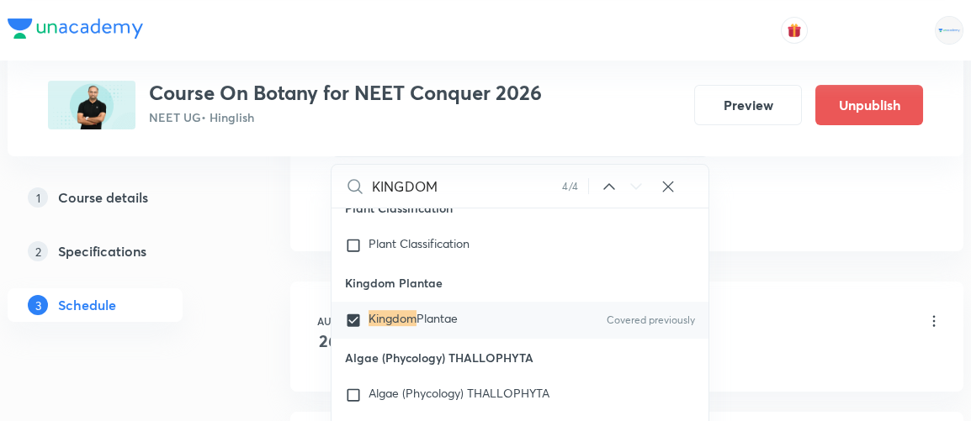
click at [744, 288] on li "Aug 26 Plant Kingdom Lesson 1 • 2:45 PM • 90 min • Room 702 TOIB Kingdom Plantae" at bounding box center [626, 337] width 673 height 110
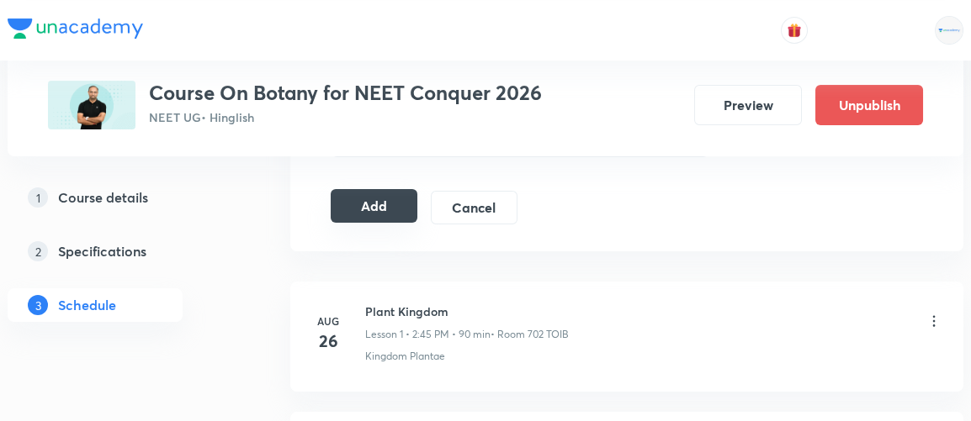
click at [389, 200] on button "Add" at bounding box center [374, 206] width 87 height 34
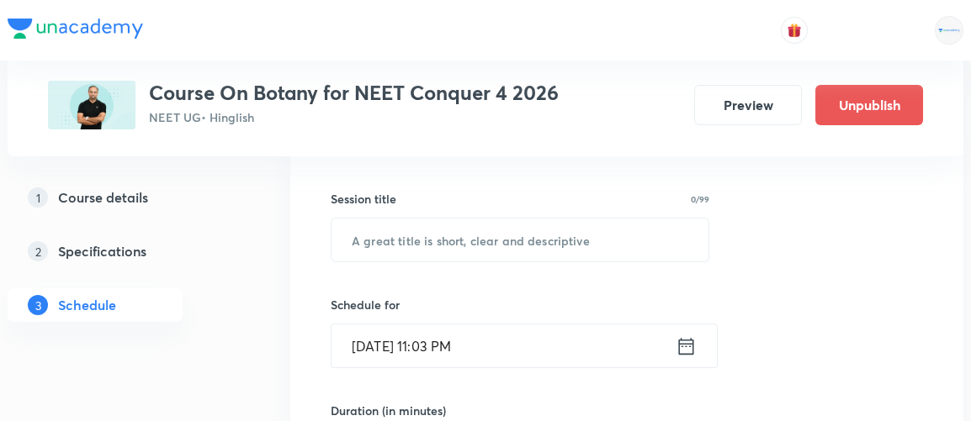
scroll to position [288, 0]
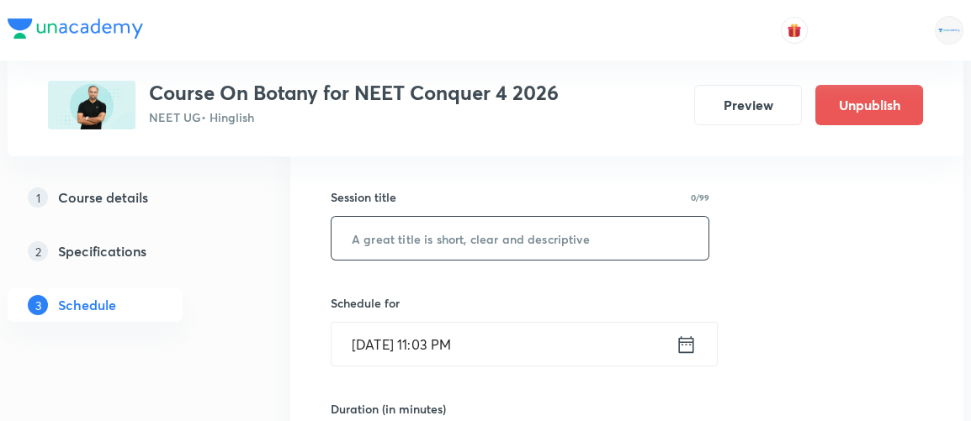
click at [421, 241] on input "text" at bounding box center [519, 238] width 377 height 43
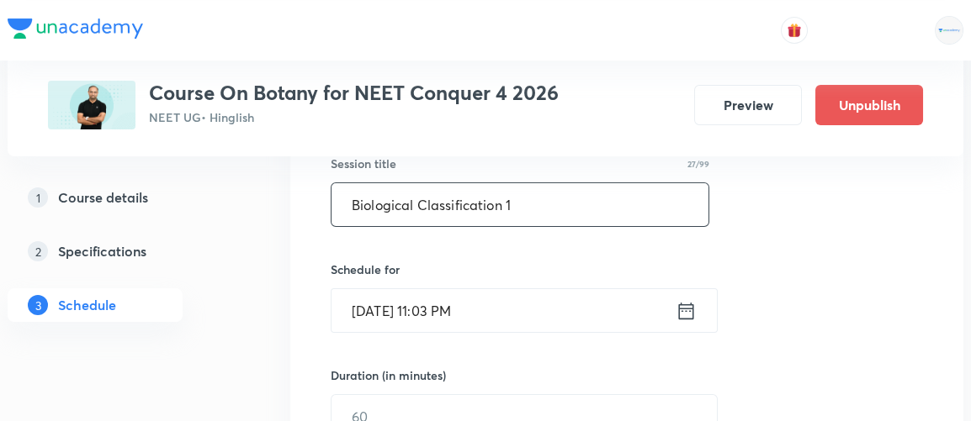
scroll to position [327, 0]
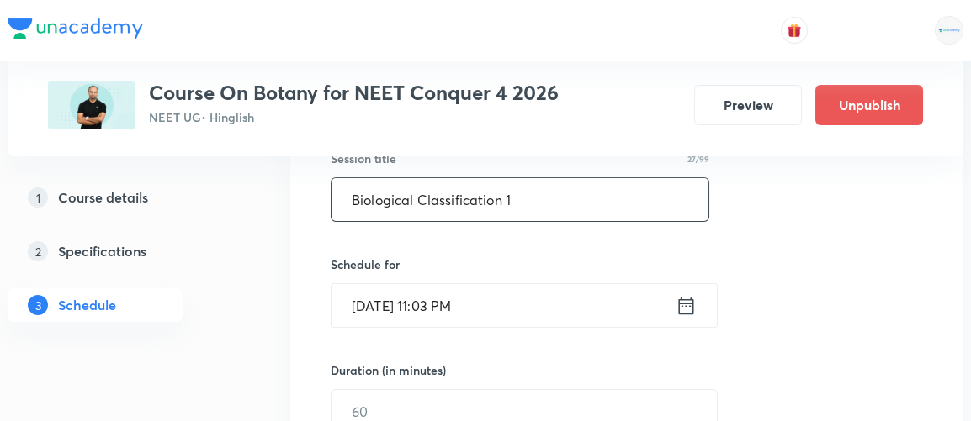
type input "Biological Classification 1"
click at [687, 305] on icon at bounding box center [685, 306] width 21 height 24
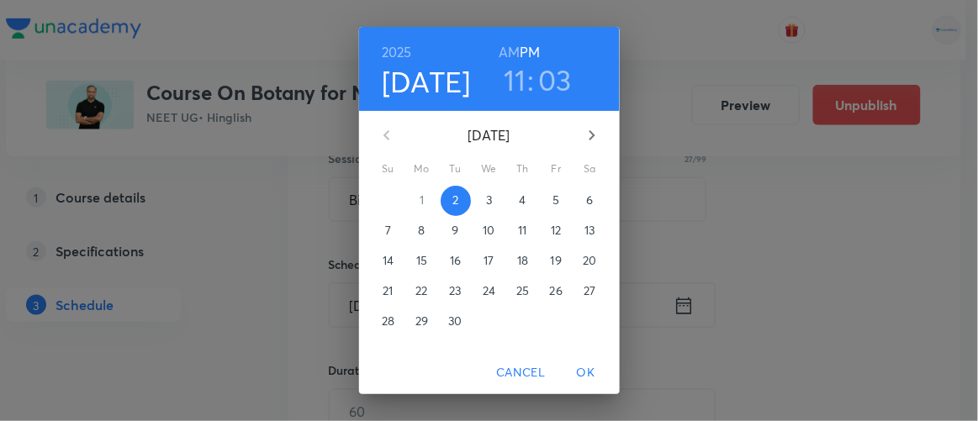
click at [486, 201] on p "3" at bounding box center [489, 200] width 6 height 17
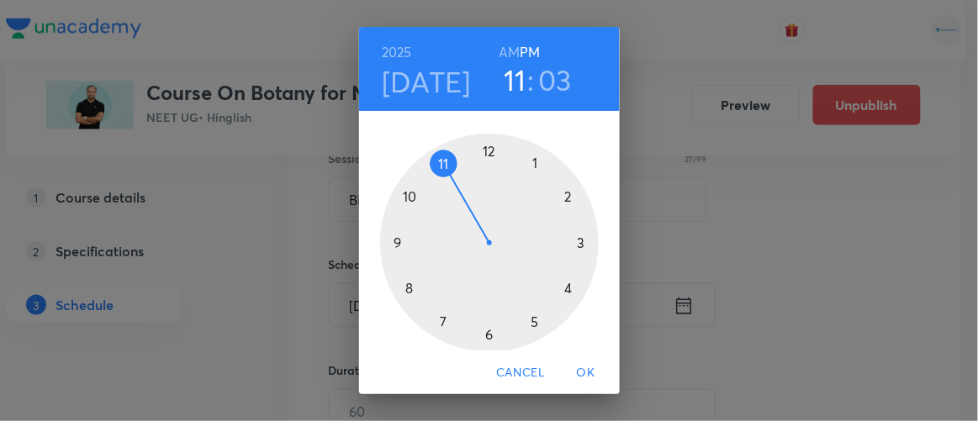
click at [504, 55] on h6 "AM" at bounding box center [509, 52] width 21 height 24
click at [390, 235] on div at bounding box center [489, 243] width 219 height 219
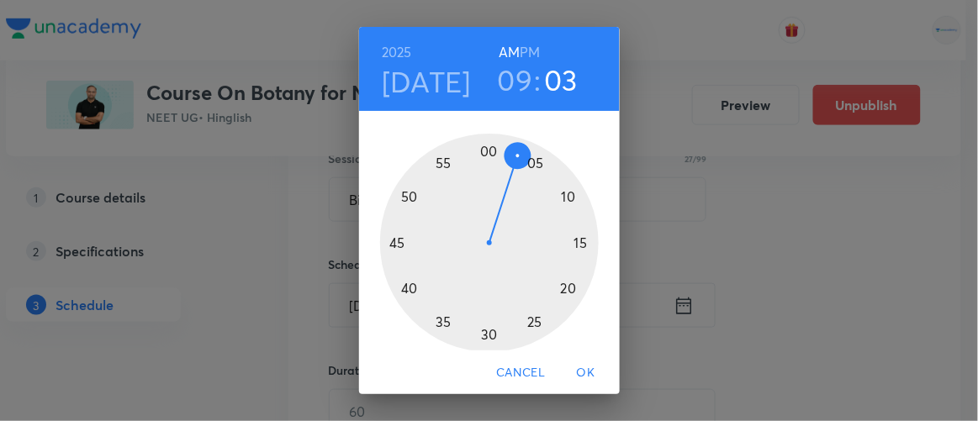
click at [402, 290] on div at bounding box center [489, 243] width 219 height 219
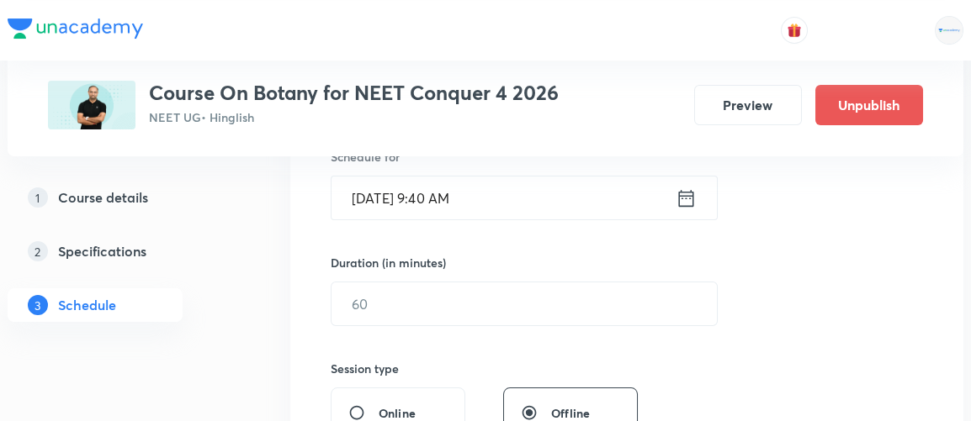
scroll to position [436, 0]
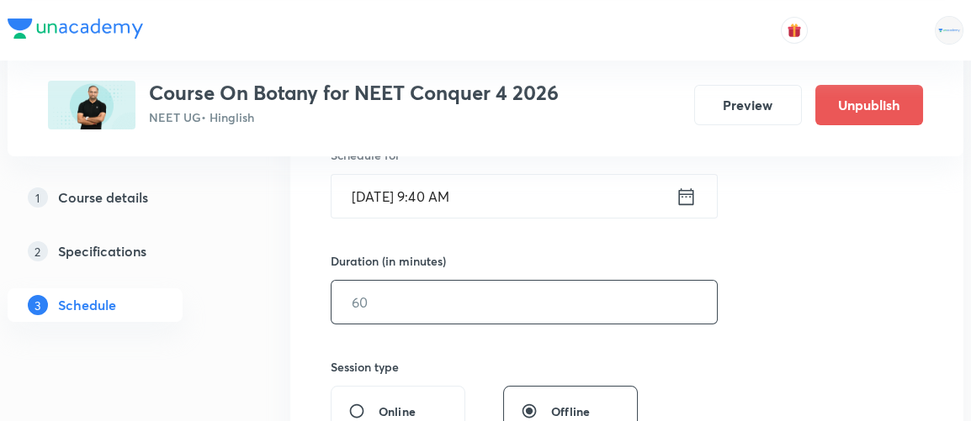
click at [398, 305] on input "text" at bounding box center [523, 302] width 385 height 43
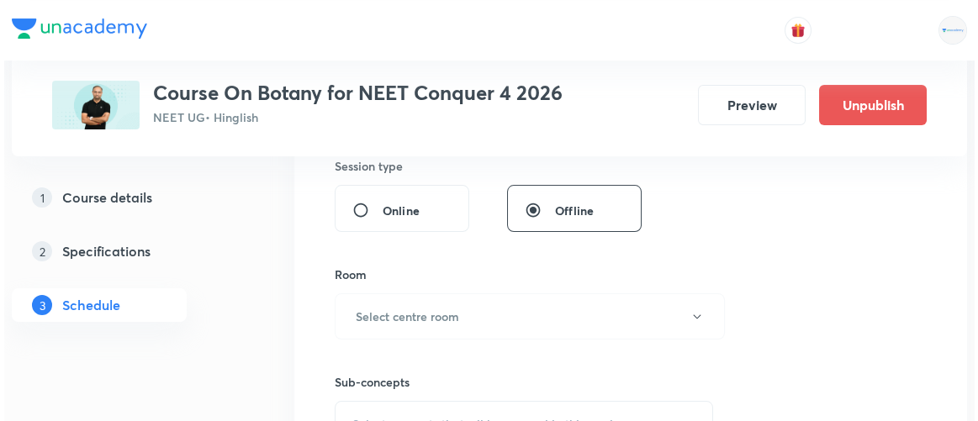
scroll to position [640, 0]
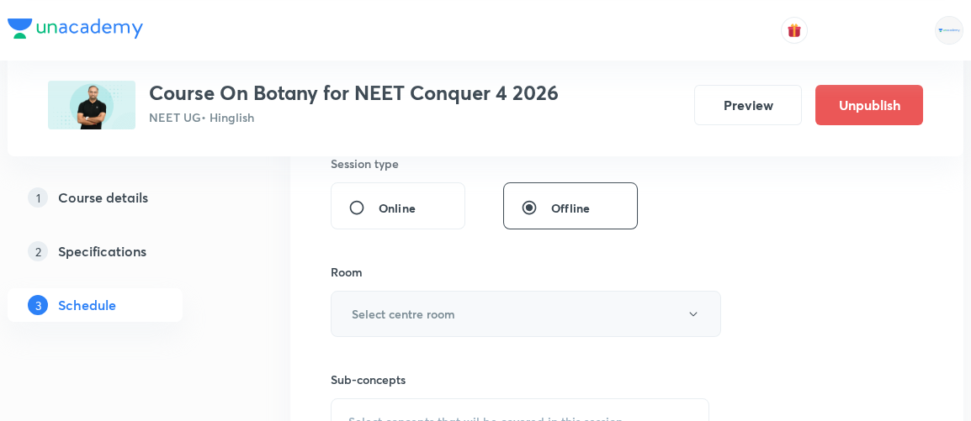
type input "90"
click at [392, 309] on h6 "Select centre room" at bounding box center [403, 314] width 103 height 18
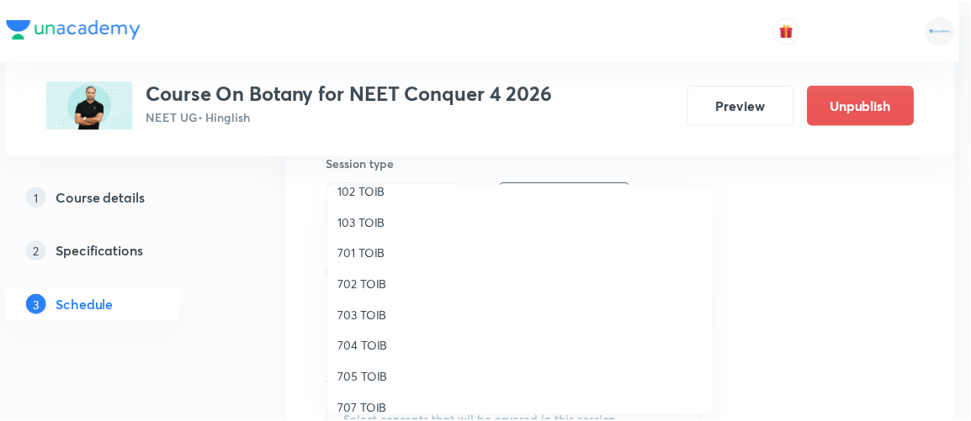
scroll to position [109, 0]
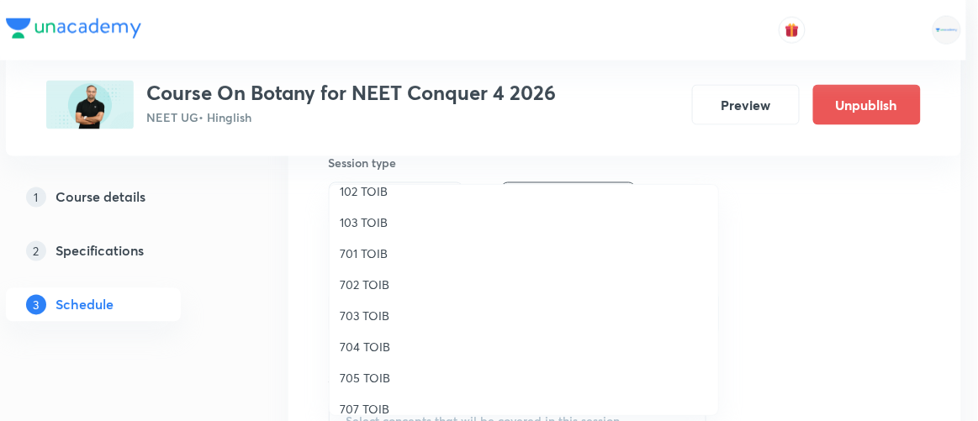
click at [367, 343] on span "704 TOIB" at bounding box center [524, 347] width 368 height 18
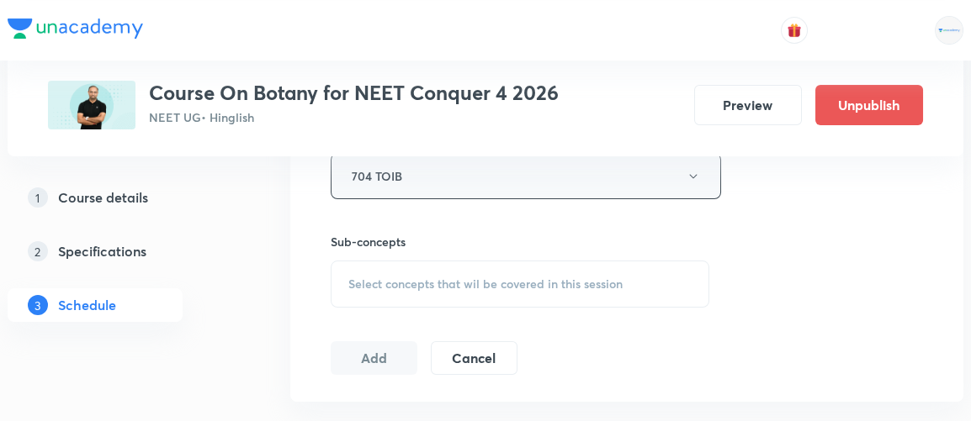
scroll to position [781, 0]
click at [450, 280] on span "Select concepts that wil be covered in this session" at bounding box center [485, 280] width 274 height 13
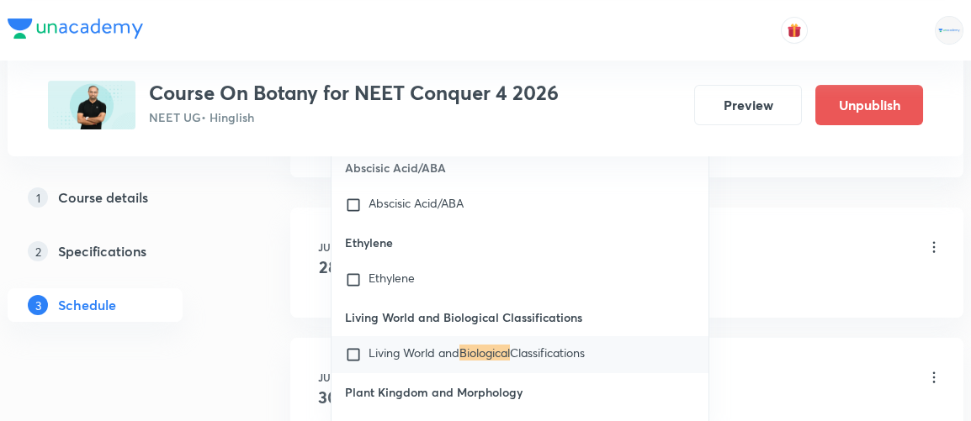
scroll to position [31476, 0]
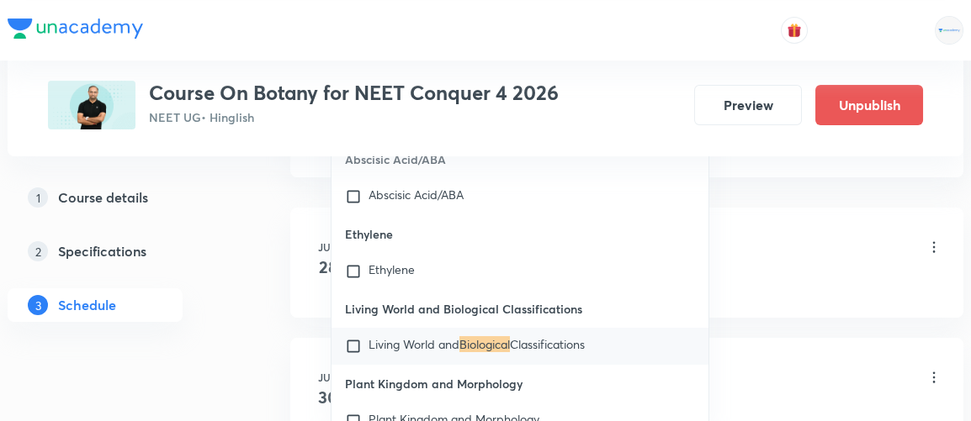
type input "biological"
click at [355, 338] on input "checkbox" at bounding box center [357, 346] width 24 height 17
checkbox input "true"
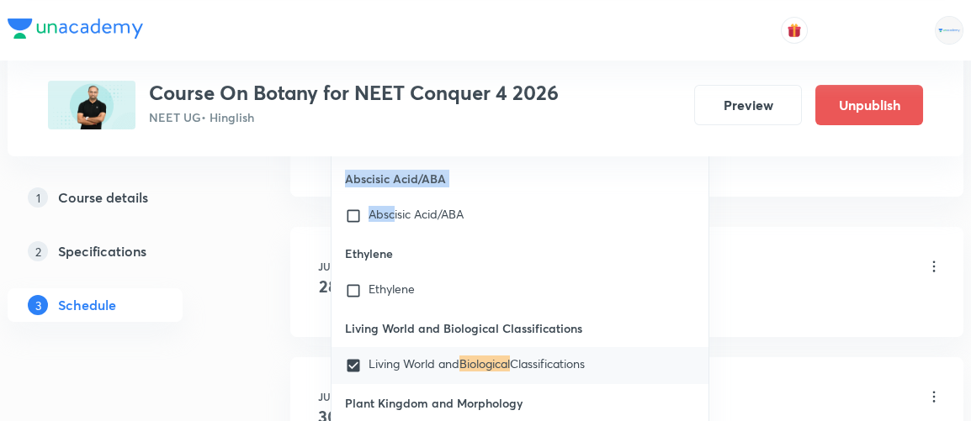
drag, startPoint x: 204, startPoint y: 341, endPoint x: 406, endPoint y: 199, distance: 247.1
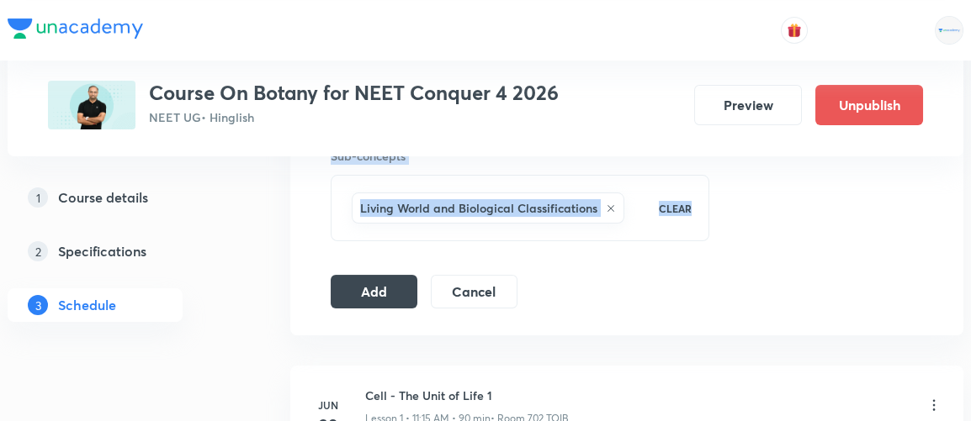
scroll to position [863, 0]
click at [380, 283] on button "Add" at bounding box center [374, 291] width 87 height 34
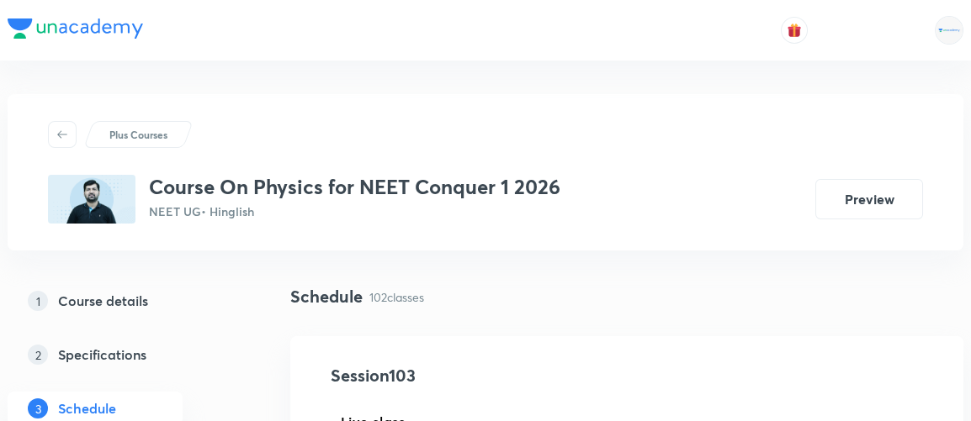
scroll to position [14227, 0]
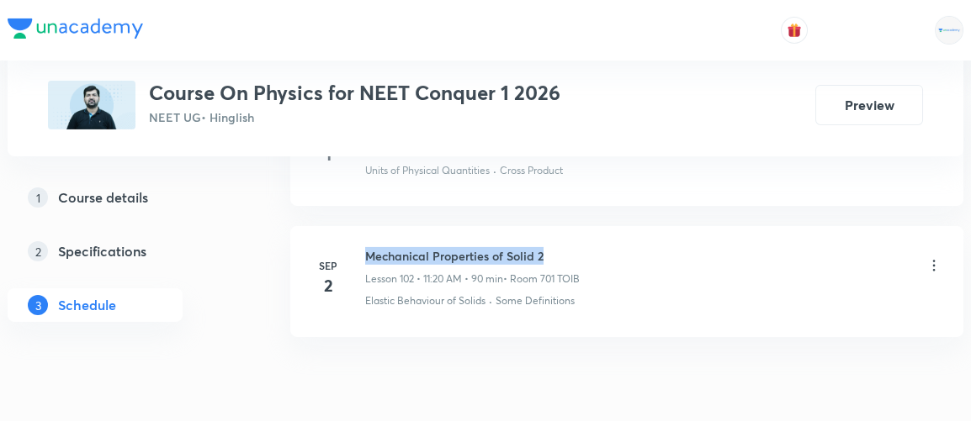
drag, startPoint x: 366, startPoint y: 182, endPoint x: 547, endPoint y: 188, distance: 181.8
click at [547, 247] on h6 "Mechanical Properties of Solid 2" at bounding box center [472, 256] width 214 height 18
copy h6 "Mechanical Properties of Solid 2"
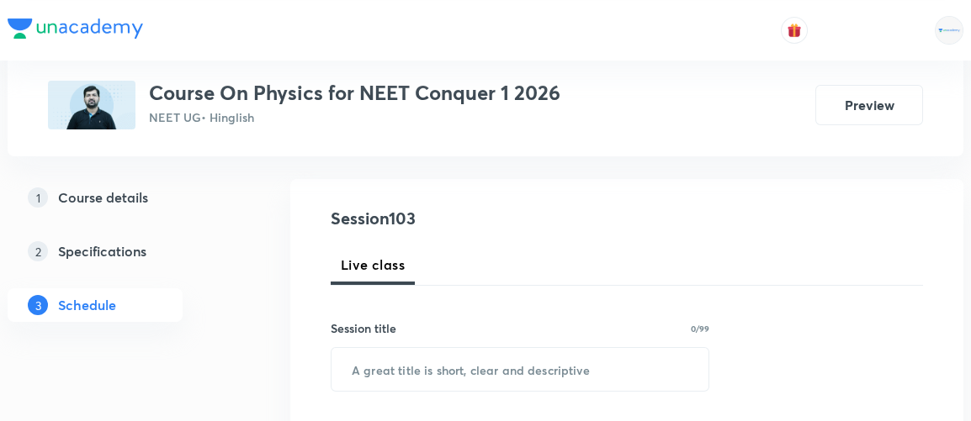
scroll to position [174, 0]
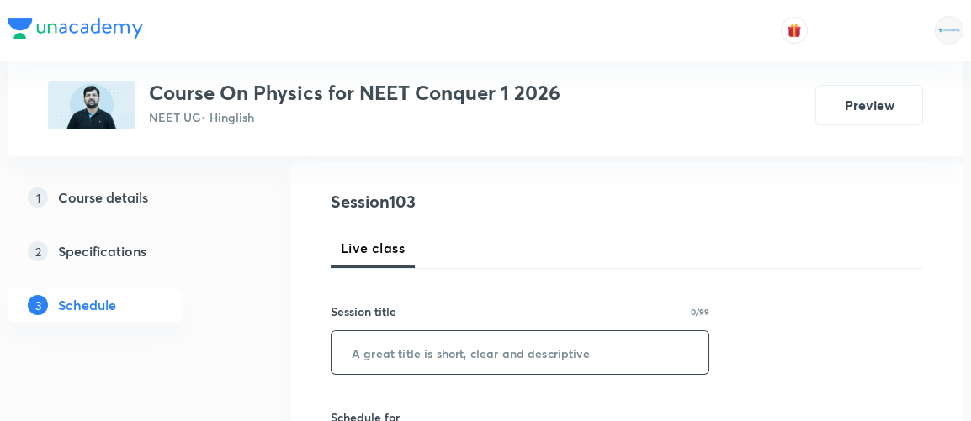
click at [424, 347] on input "text" at bounding box center [519, 352] width 377 height 43
paste input "Mechanical Properties of Solid 2"
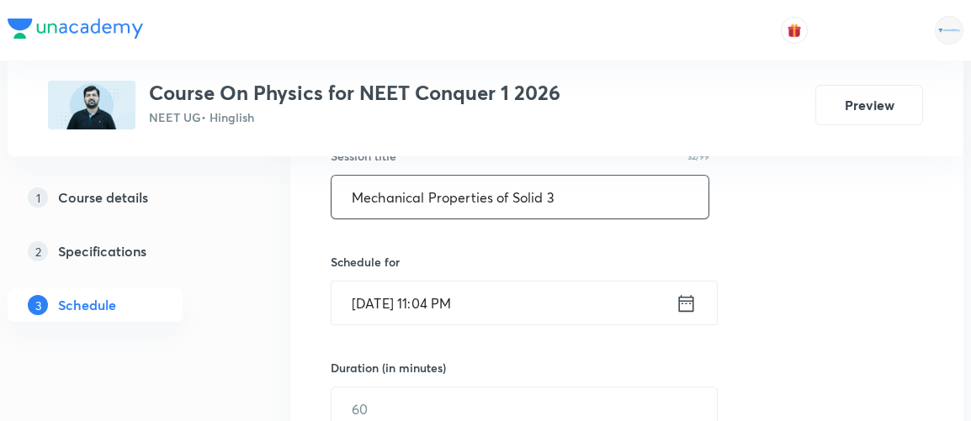
scroll to position [335, 0]
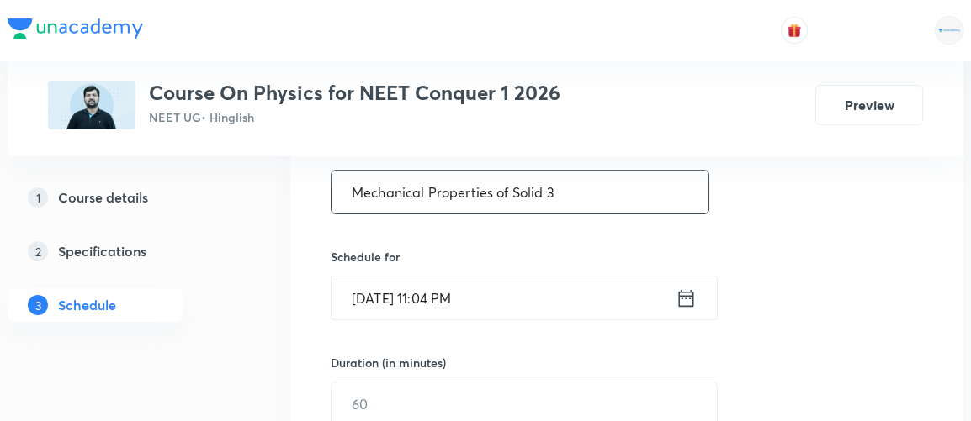
type input "Mechanical Properties of Solid 3"
click at [693, 299] on icon at bounding box center [686, 297] width 15 height 17
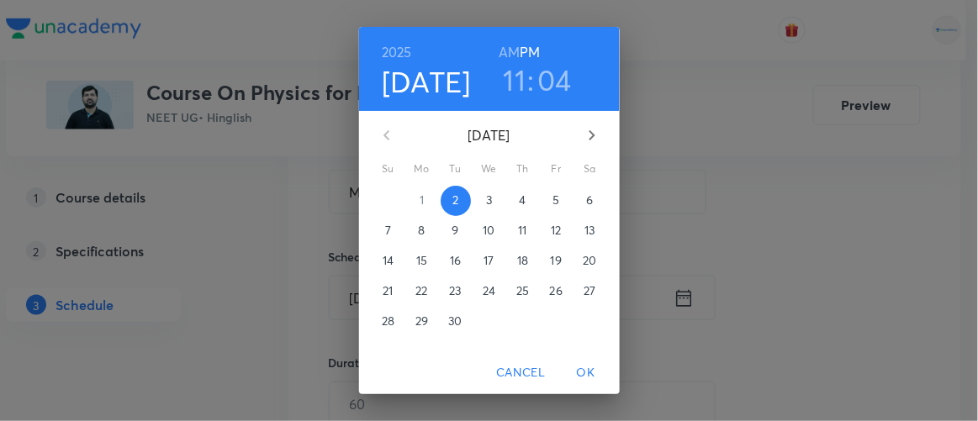
click at [486, 201] on p "3" at bounding box center [489, 200] width 6 height 17
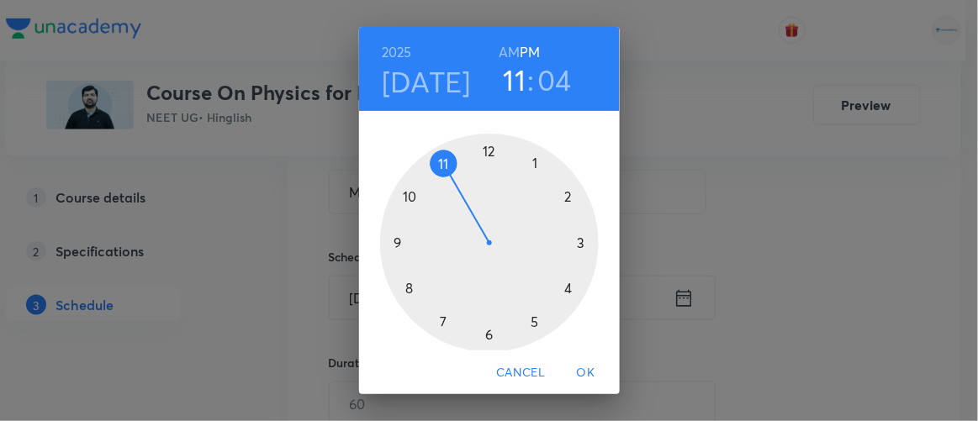
click at [509, 57] on h6 "AM" at bounding box center [509, 52] width 21 height 24
click at [389, 237] on div at bounding box center [489, 243] width 219 height 219
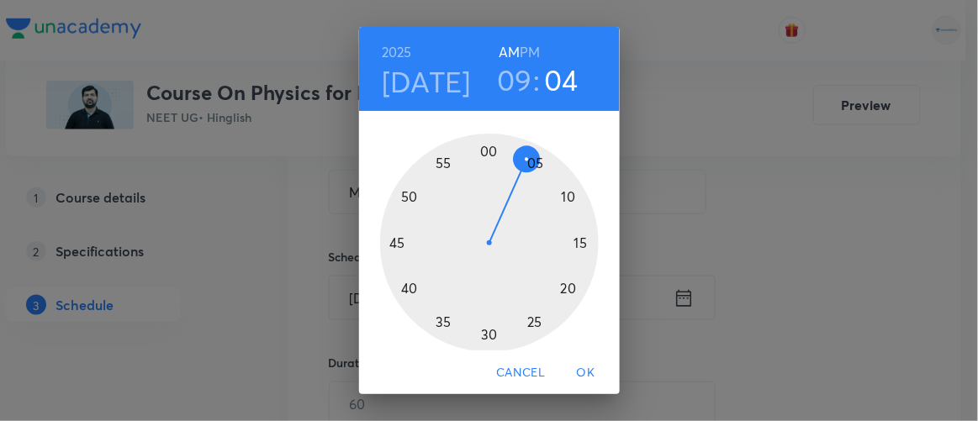
click at [403, 288] on div at bounding box center [489, 243] width 219 height 219
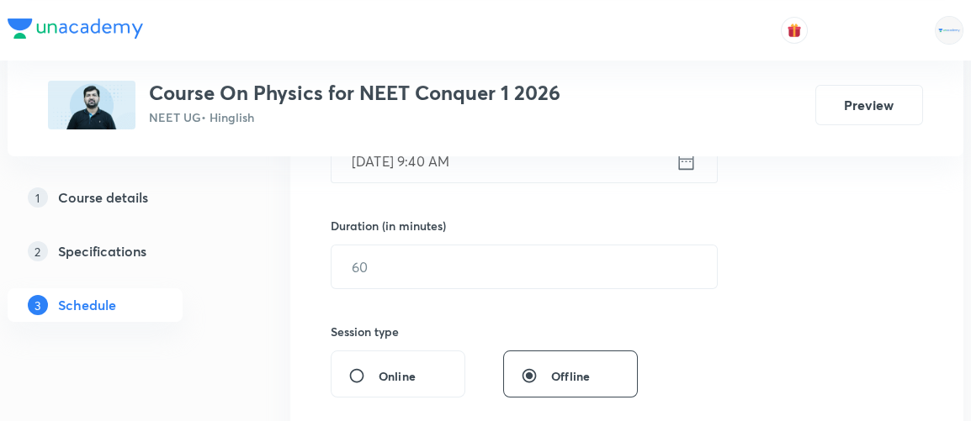
scroll to position [472, 0]
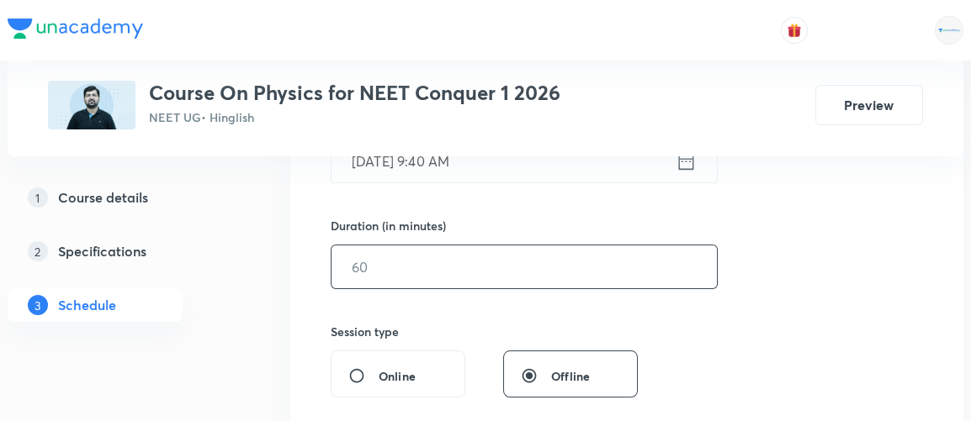
click at [367, 275] on input "text" at bounding box center [523, 267] width 385 height 43
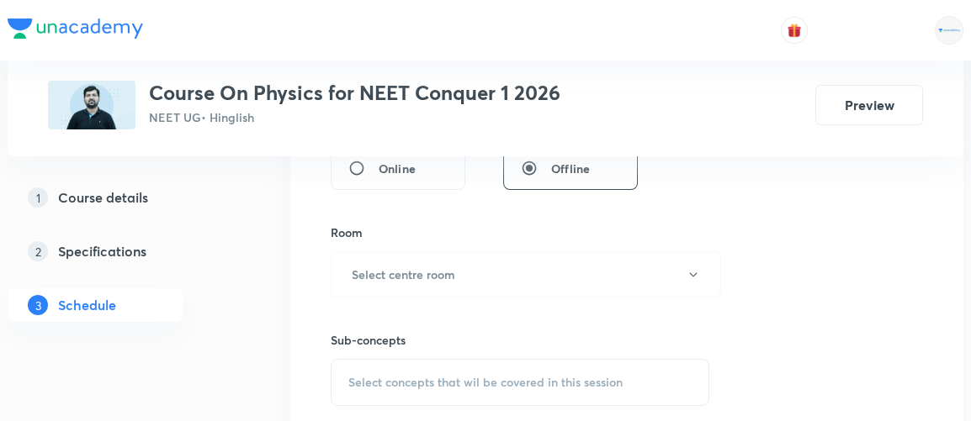
scroll to position [680, 0]
type input "90"
click at [368, 273] on h6 "Select centre room" at bounding box center [403, 274] width 103 height 18
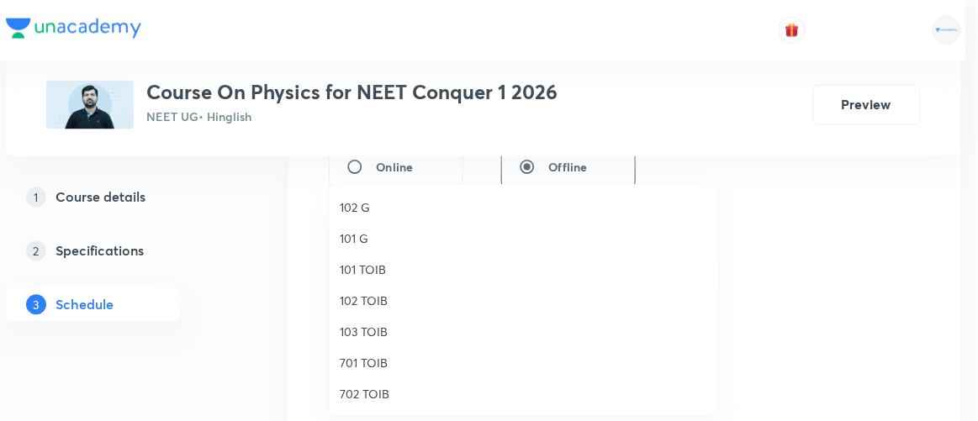
click at [376, 364] on span "701 TOIB" at bounding box center [524, 363] width 368 height 18
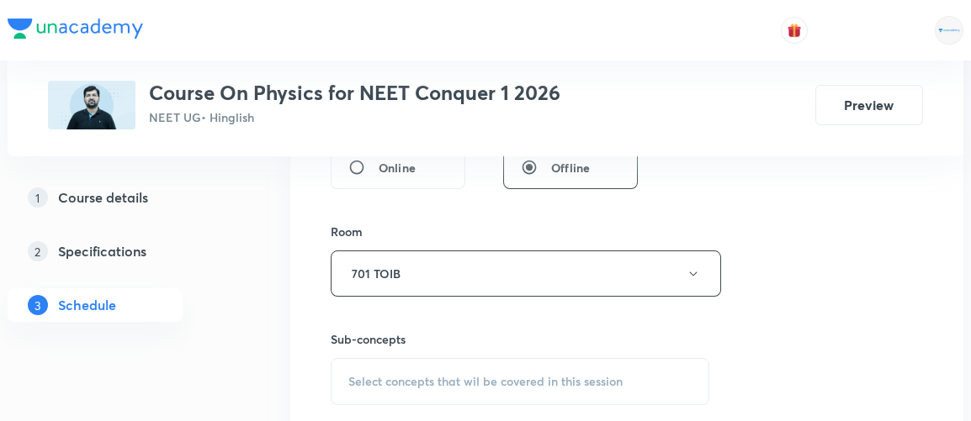
scroll to position [763, 0]
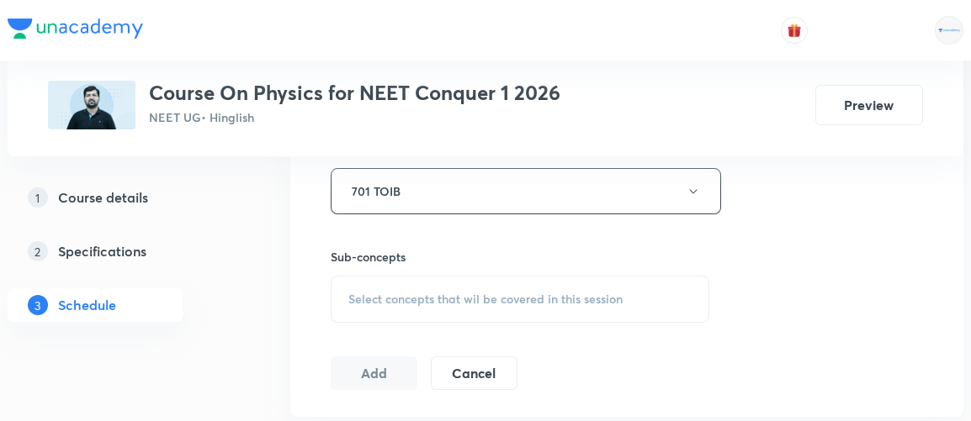
click at [450, 297] on span "Select concepts that wil be covered in this session" at bounding box center [485, 299] width 274 height 13
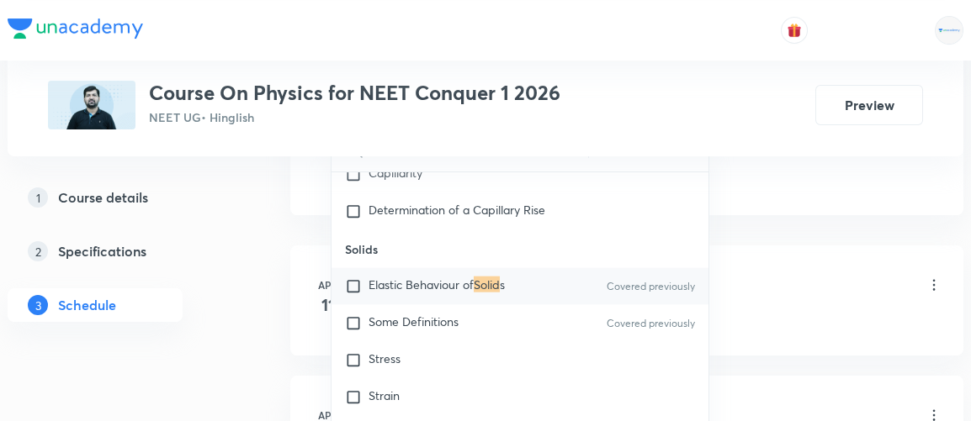
scroll to position [10373, 0]
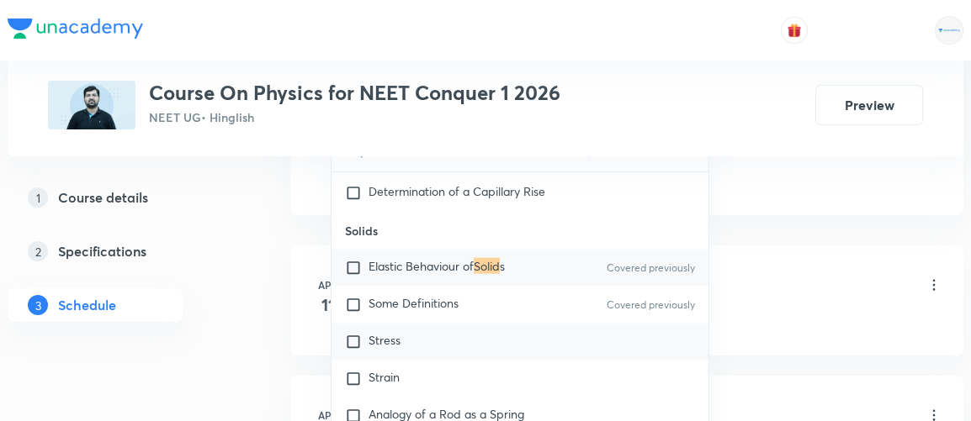
type input "solid"
click at [352, 334] on input "checkbox" at bounding box center [357, 342] width 24 height 17
checkbox input "true"
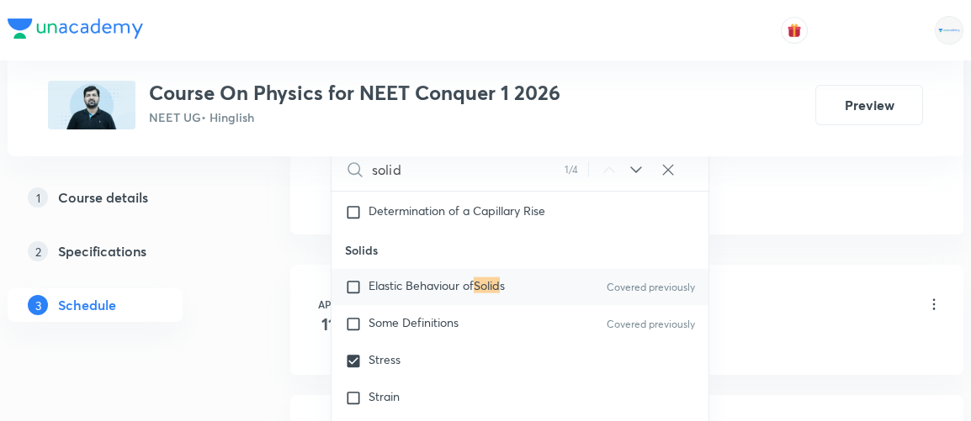
click at [222, 310] on div "1 Course details 2 Specifications 3 Schedule" at bounding box center [122, 261] width 229 height 161
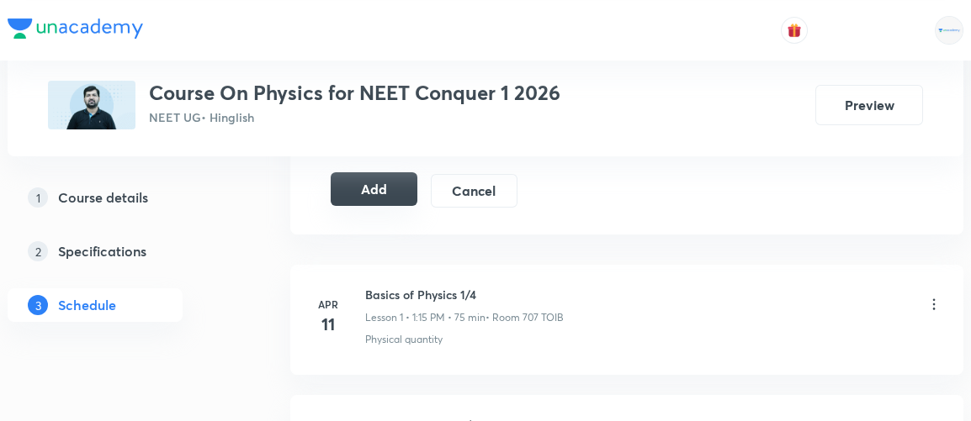
click at [378, 189] on button "Add" at bounding box center [374, 189] width 87 height 34
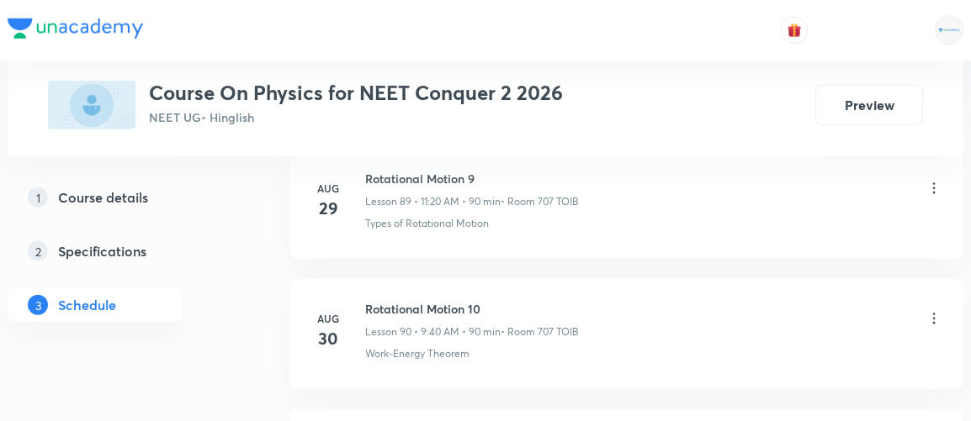
scroll to position [12864, 0]
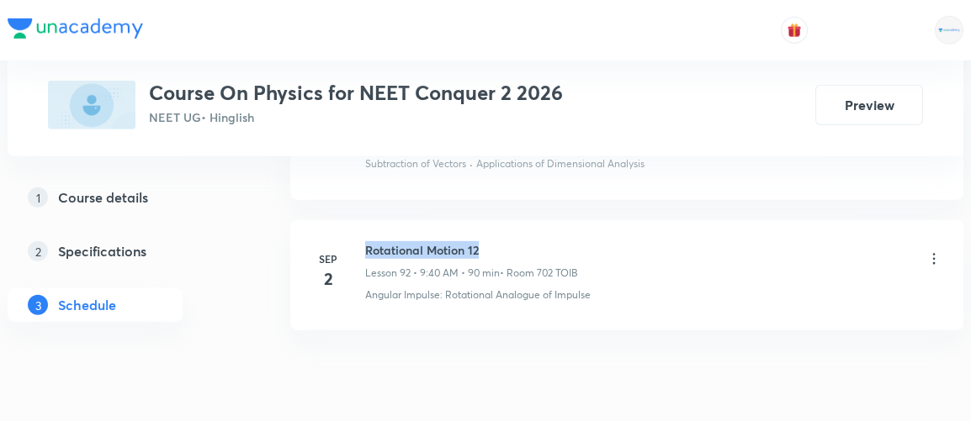
drag, startPoint x: 363, startPoint y: 181, endPoint x: 484, endPoint y: 182, distance: 121.1
click at [484, 241] on div "Sep 2 Rotational Motion 12 Lesson 92 • 9:40 AM • 90 min • Room 702 TOIB Angular…" at bounding box center [626, 271] width 631 height 61
copy h6 "Rotational Motion 12"
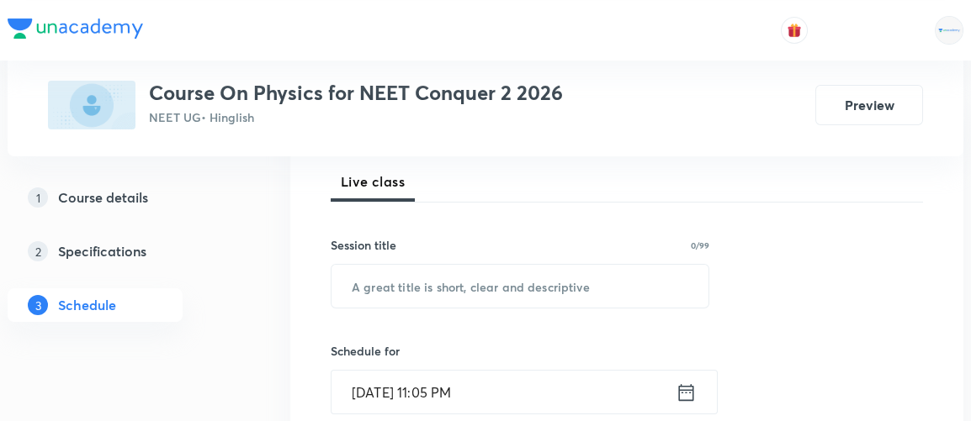
scroll to position [241, 0]
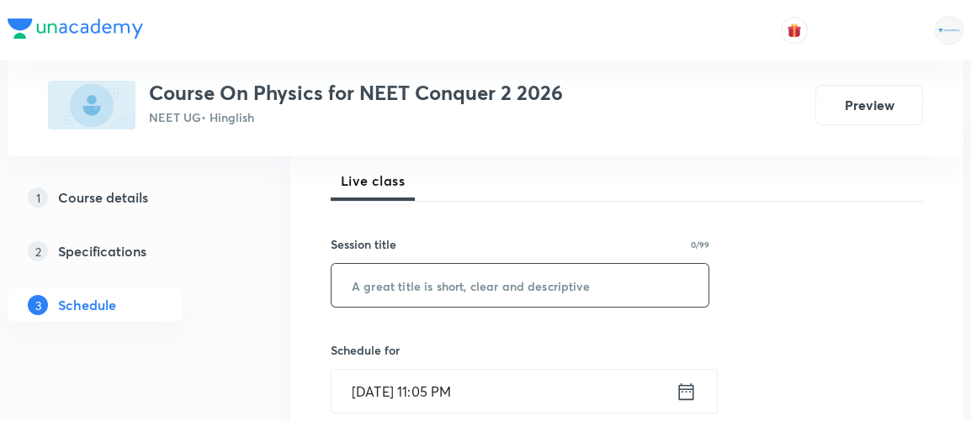
click at [420, 284] on input "text" at bounding box center [519, 285] width 377 height 43
paste input "Rotational Motion 12"
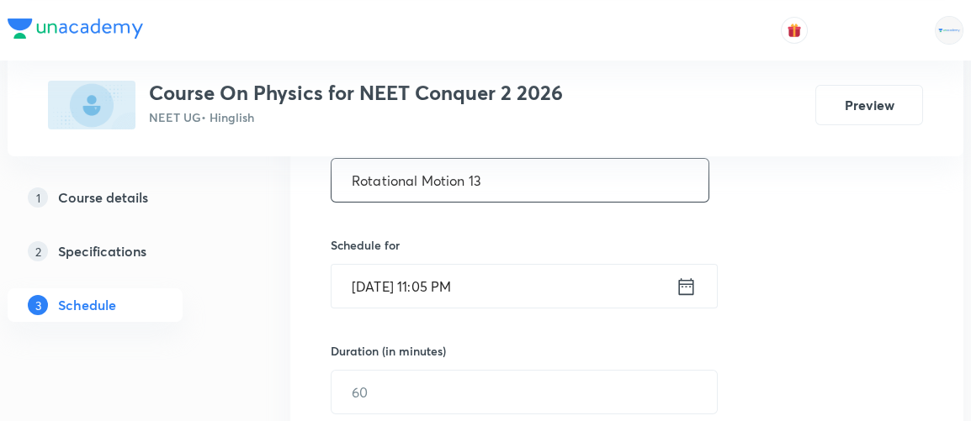
scroll to position [349, 0]
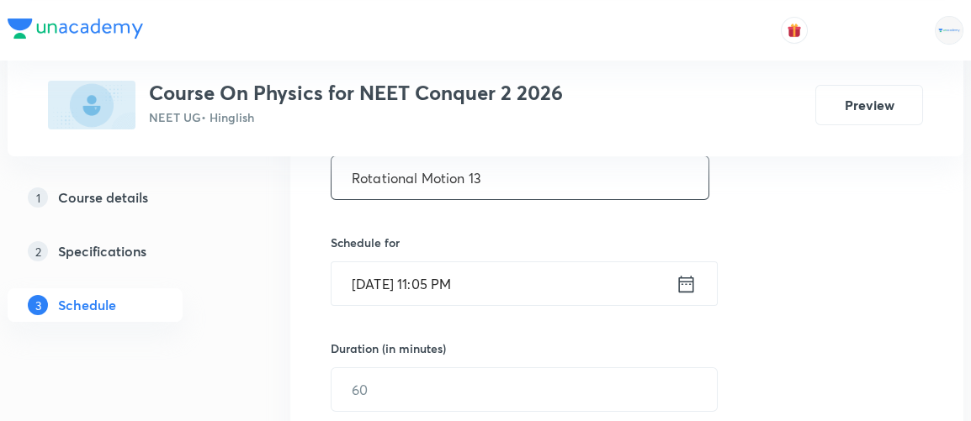
type input "Rotational Motion 13"
click at [686, 276] on icon at bounding box center [686, 283] width 15 height 17
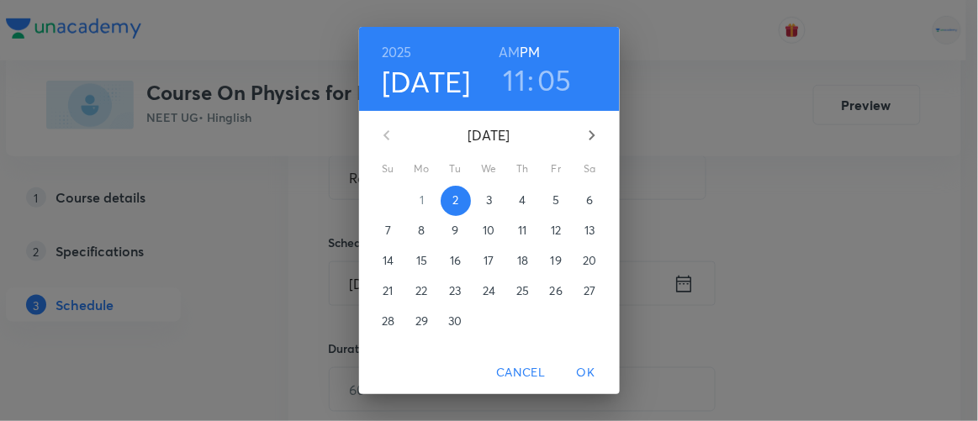
click at [486, 202] on p "3" at bounding box center [489, 200] width 6 height 17
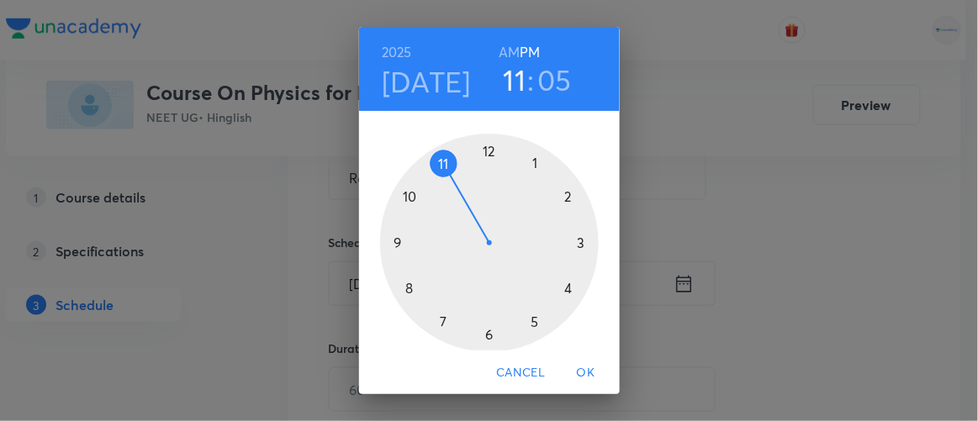
click at [504, 48] on h6 "AM" at bounding box center [509, 52] width 21 height 24
click at [392, 238] on div at bounding box center [489, 243] width 219 height 219
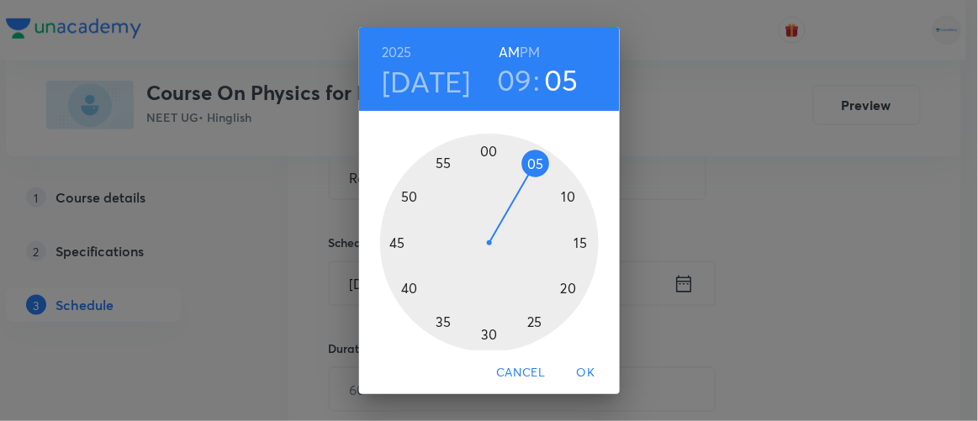
click at [402, 288] on div at bounding box center [489, 243] width 219 height 219
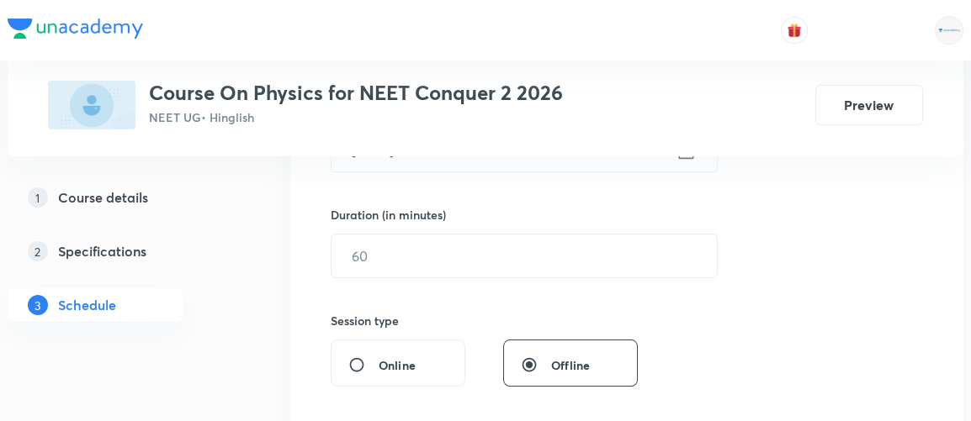
scroll to position [484, 0]
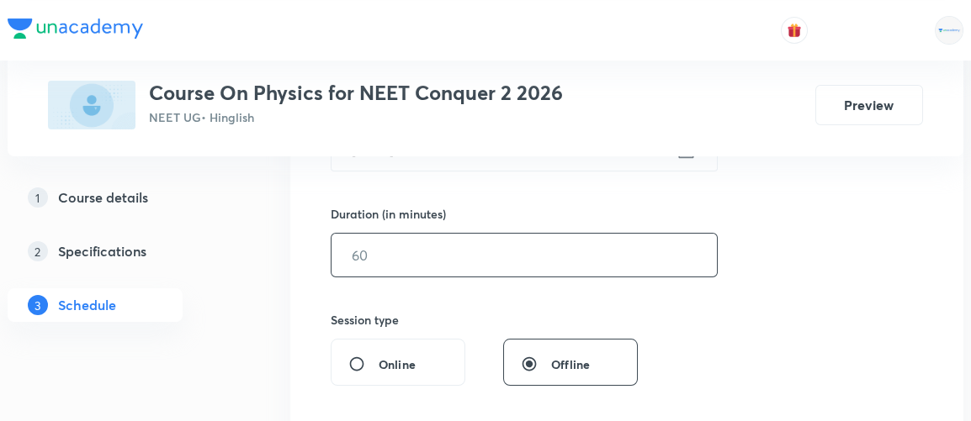
click at [384, 260] on input "text" at bounding box center [523, 255] width 385 height 43
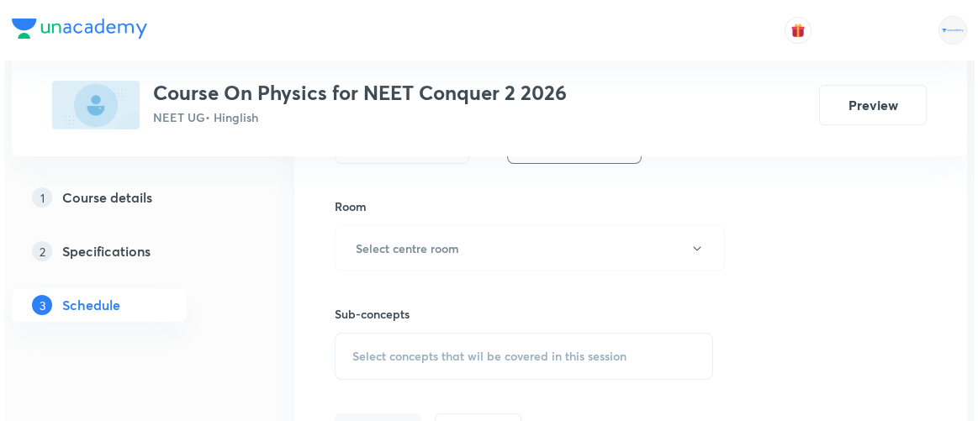
scroll to position [707, 0]
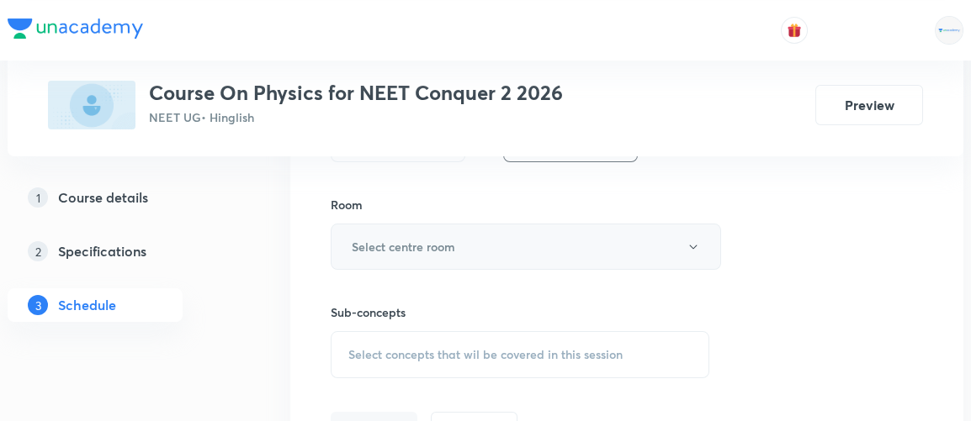
type input "90"
click at [403, 251] on h6 "Select centre room" at bounding box center [403, 247] width 103 height 18
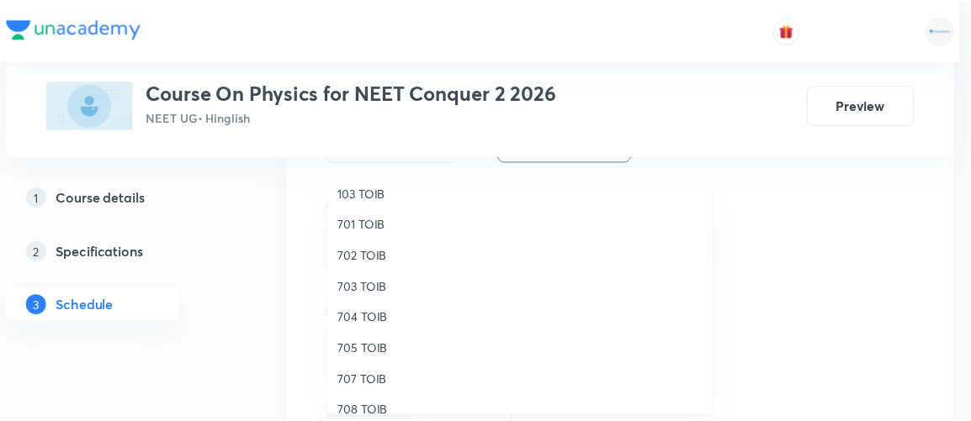
scroll to position [155, 0]
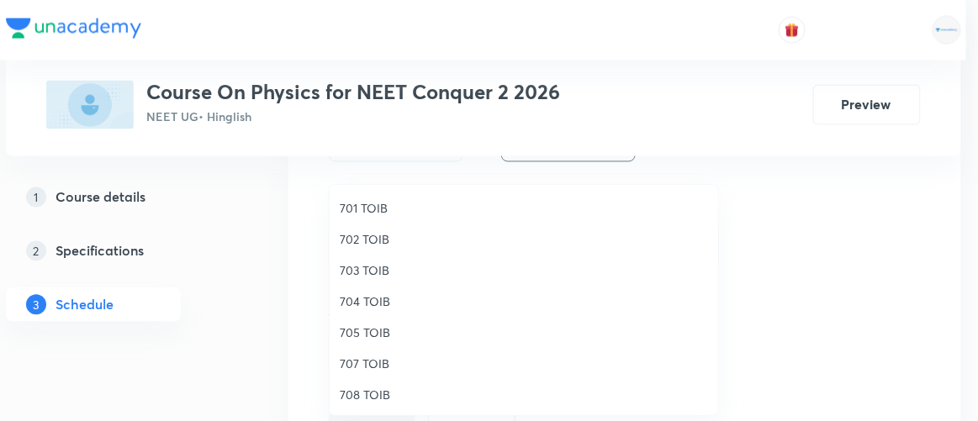
click at [378, 362] on span "707 TOIB" at bounding box center [524, 364] width 368 height 18
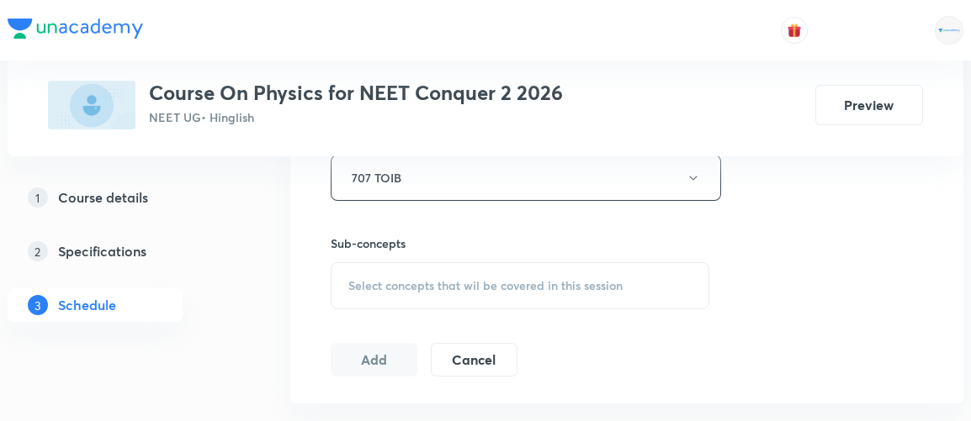
scroll to position [778, 0]
click at [468, 283] on span "Select concepts that wil be covered in this session" at bounding box center [485, 284] width 274 height 13
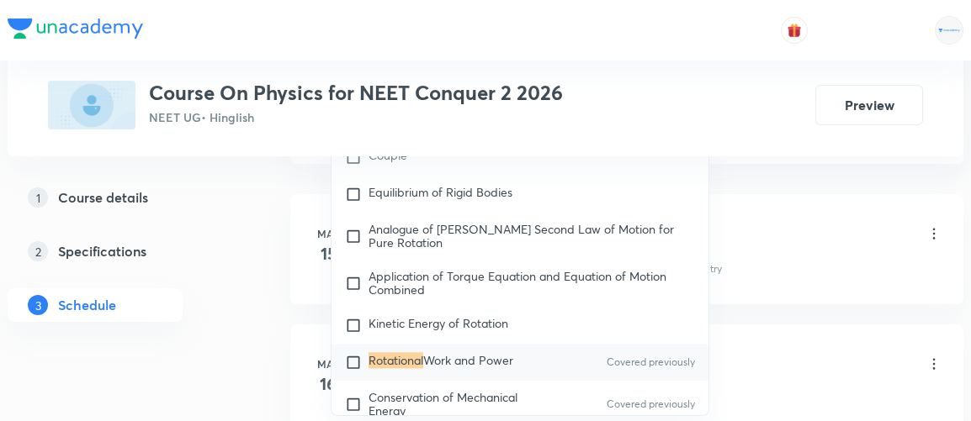
scroll to position [1017, 0]
type input "rotational"
click at [345, 353] on input "checkbox" at bounding box center [357, 361] width 24 height 17
checkbox input "true"
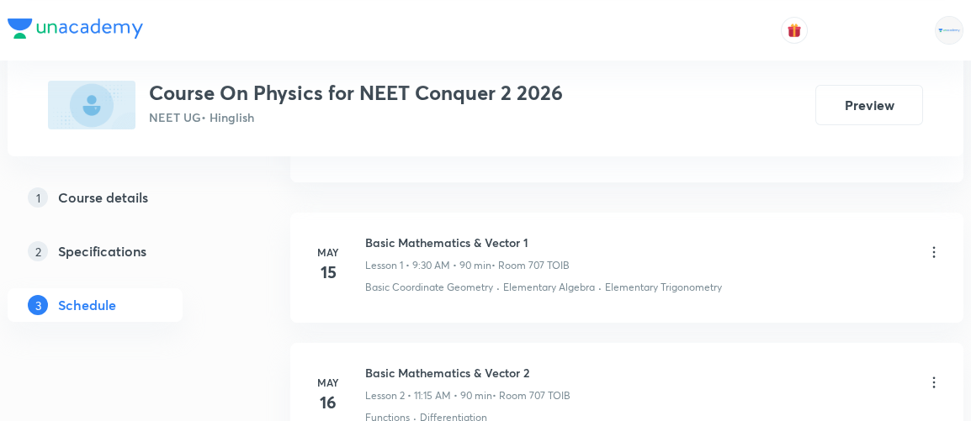
scroll to position [859, 0]
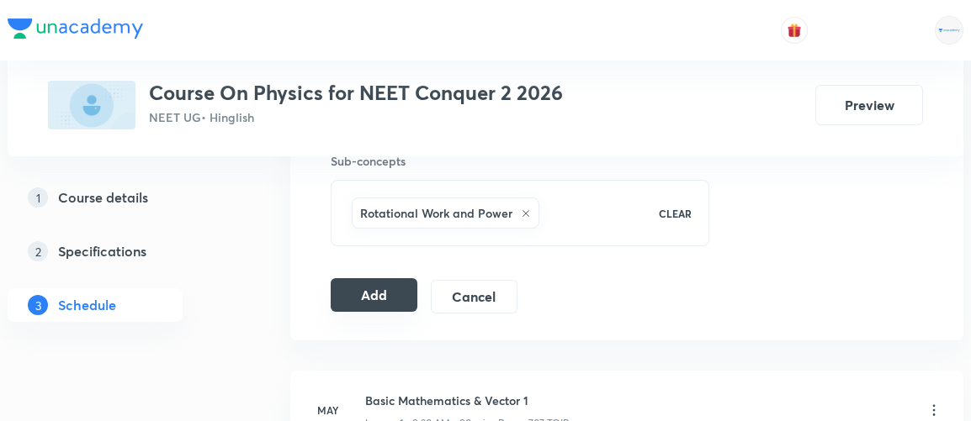
click at [366, 302] on button "Add" at bounding box center [374, 295] width 87 height 34
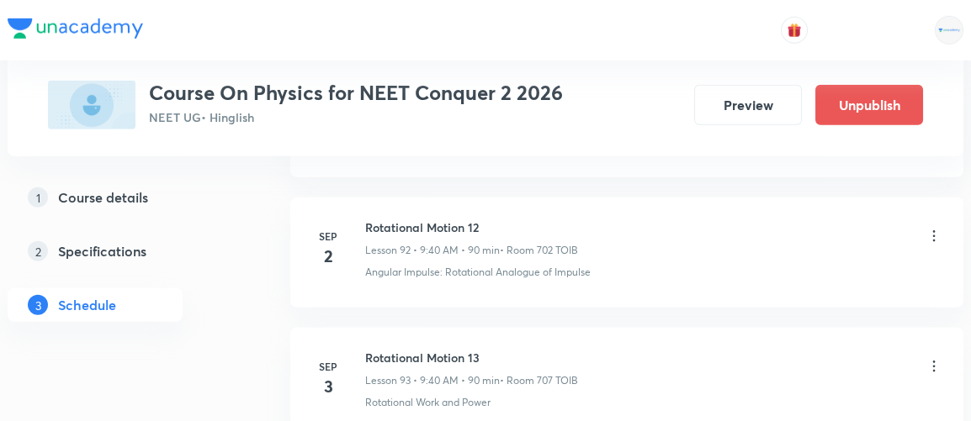
scroll to position [12224, 0]
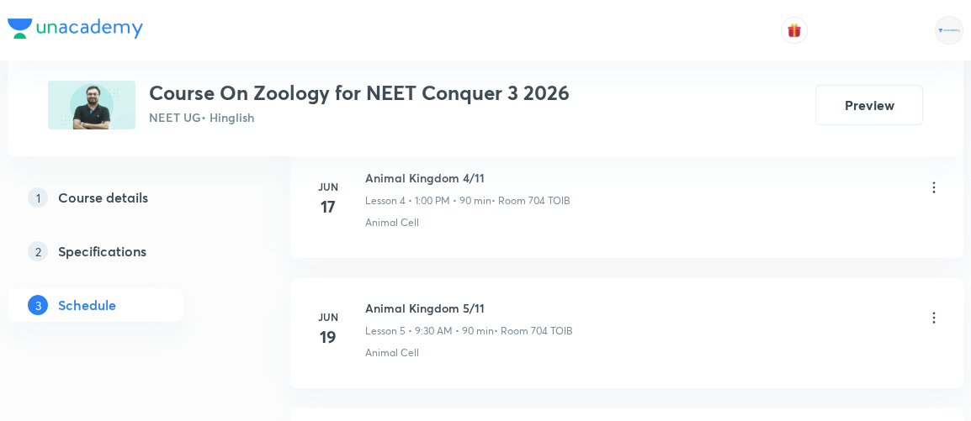
scroll to position [5153, 0]
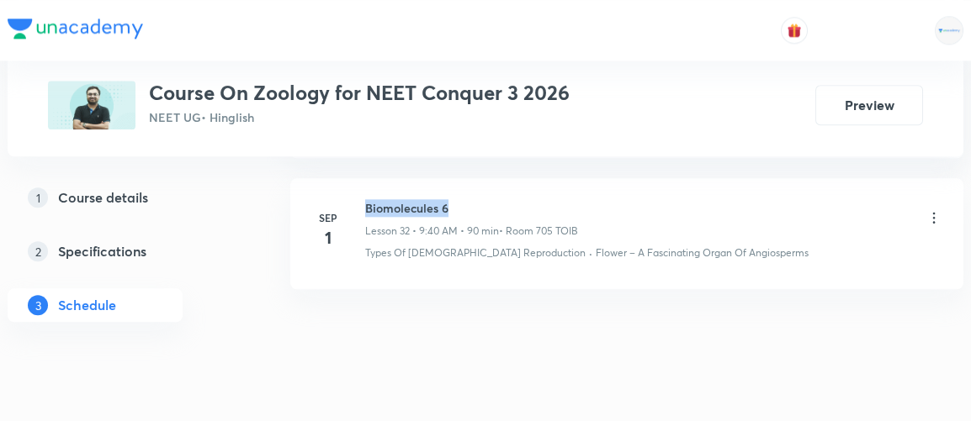
drag, startPoint x: 364, startPoint y: 180, endPoint x: 457, endPoint y: 182, distance: 92.5
click at [457, 199] on h6 "Biomolecules 6" at bounding box center [471, 208] width 213 height 18
copy h6 "Biomolecules 6"
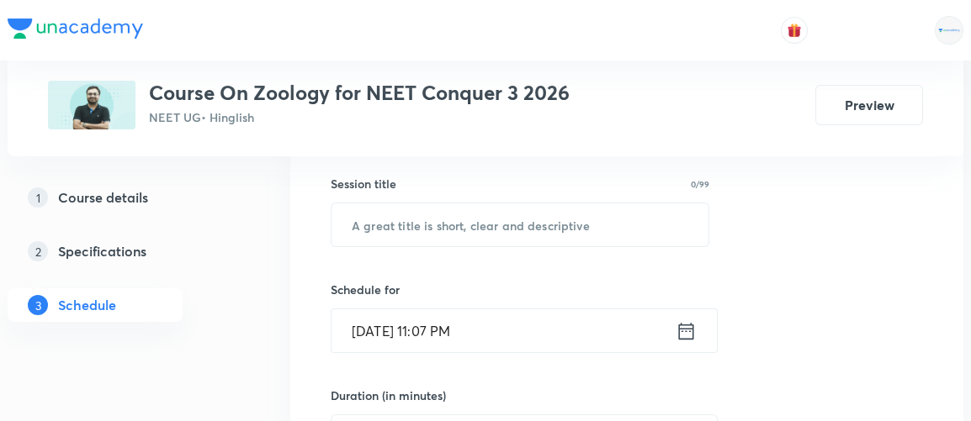
scroll to position [302, 0]
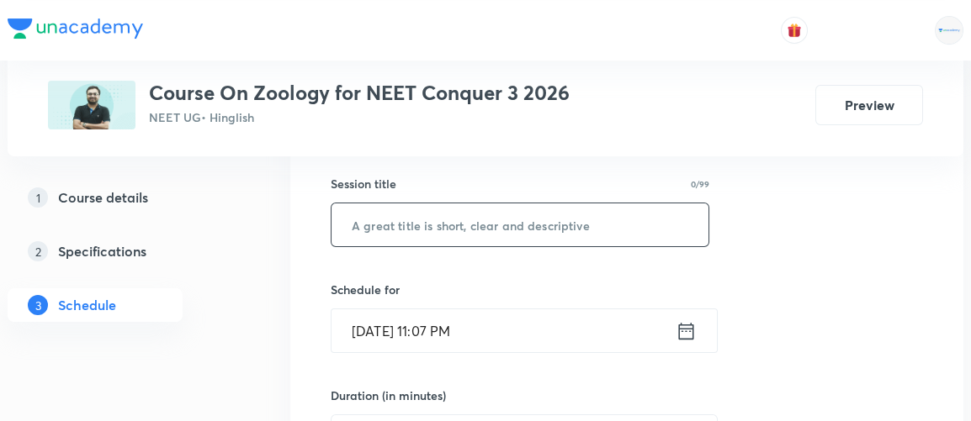
click at [417, 221] on input "text" at bounding box center [519, 225] width 377 height 43
paste input "Biomolecules 6"
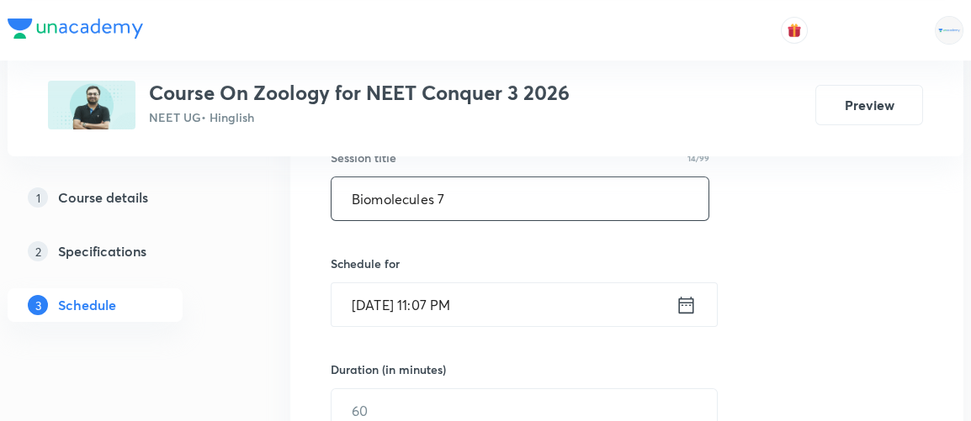
scroll to position [328, 0]
type input "Biomolecules 7"
click at [684, 304] on icon at bounding box center [685, 306] width 21 height 24
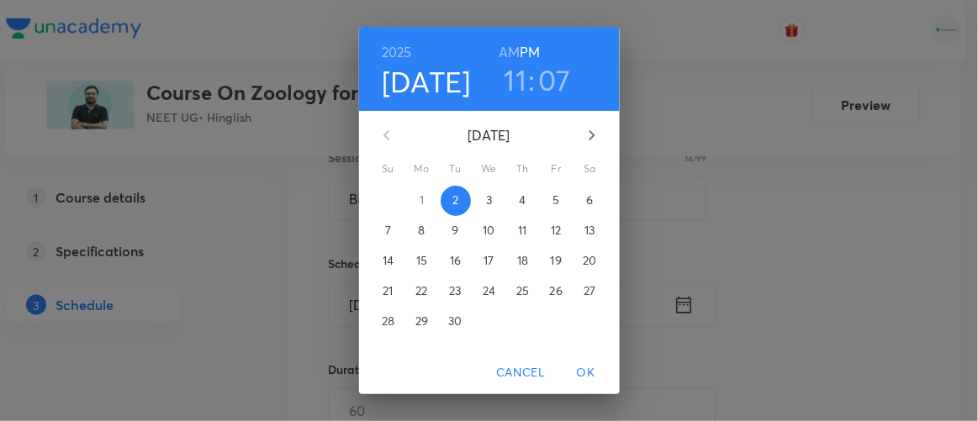
click at [486, 206] on p "3" at bounding box center [489, 200] width 6 height 17
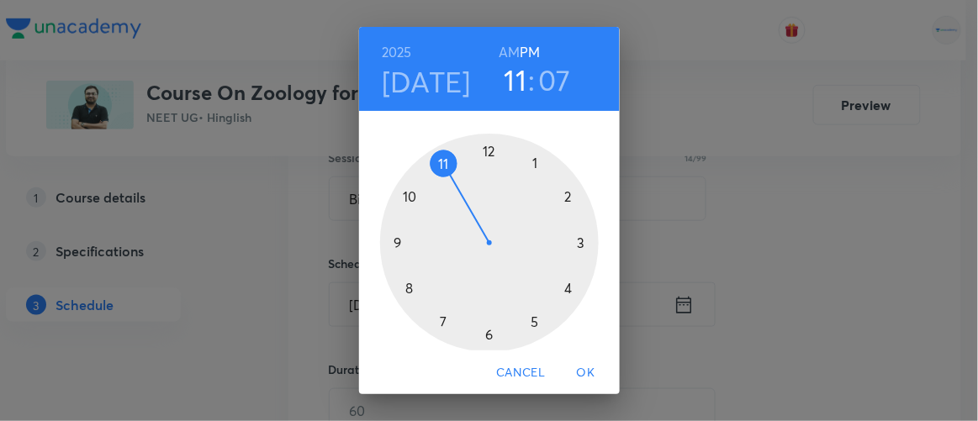
click at [501, 55] on h6 "AM" at bounding box center [509, 52] width 21 height 24
click at [547, 83] on h3 "07" at bounding box center [555, 79] width 33 height 35
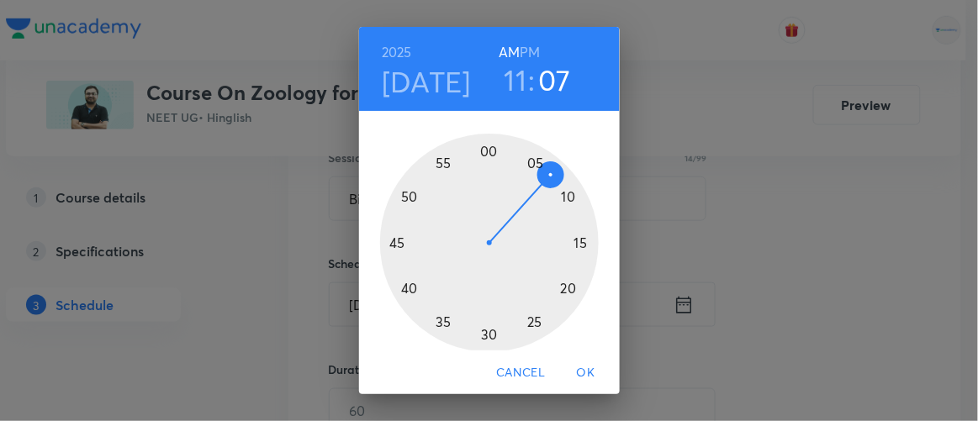
click at [565, 283] on div at bounding box center [489, 243] width 219 height 219
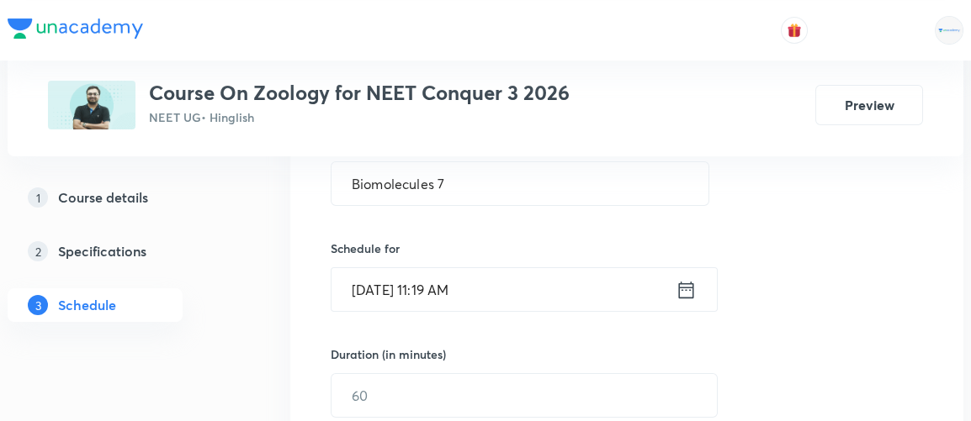
scroll to position [344, 0]
click at [685, 288] on icon at bounding box center [686, 288] width 15 height 17
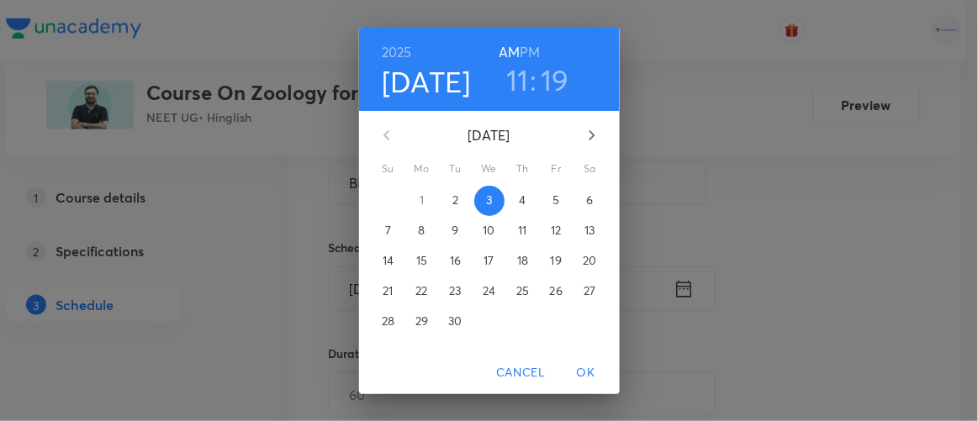
click at [547, 82] on h3 "19" at bounding box center [555, 79] width 29 height 35
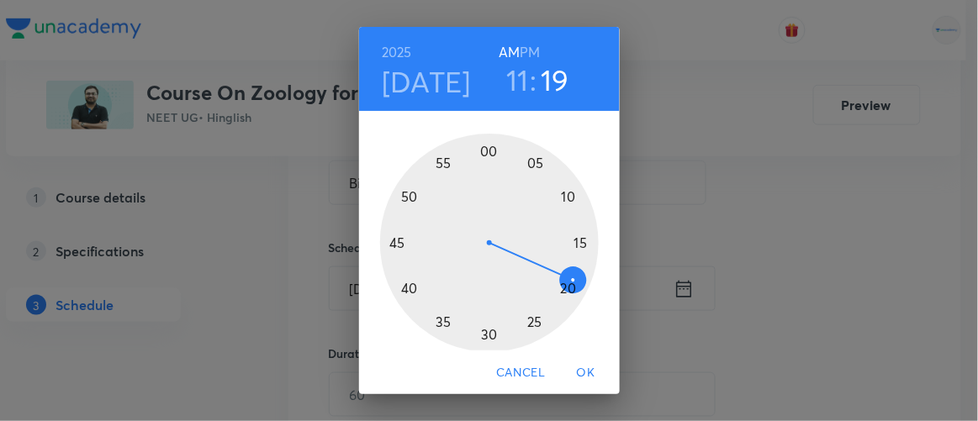
click at [556, 288] on div at bounding box center [489, 243] width 219 height 219
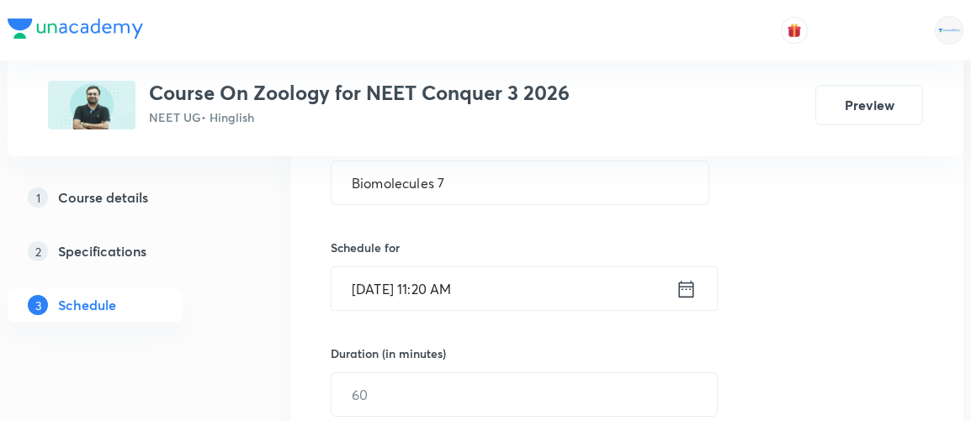
scroll to position [380, 0]
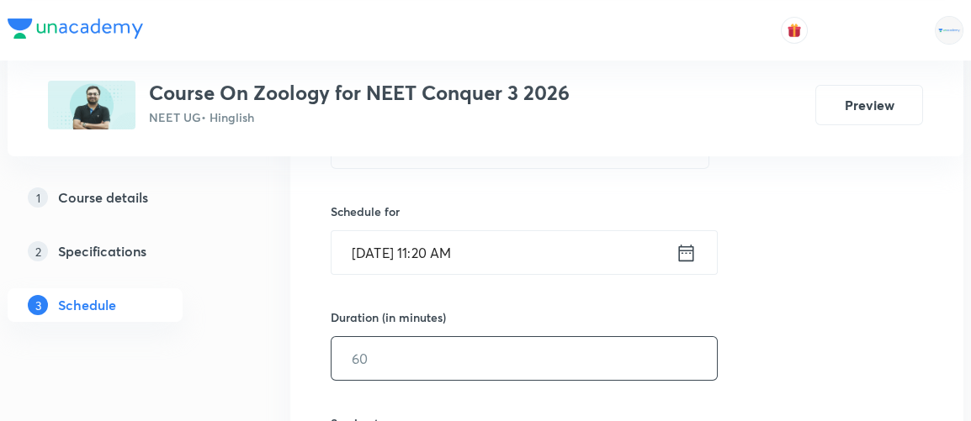
click at [411, 348] on input "text" at bounding box center [523, 358] width 385 height 43
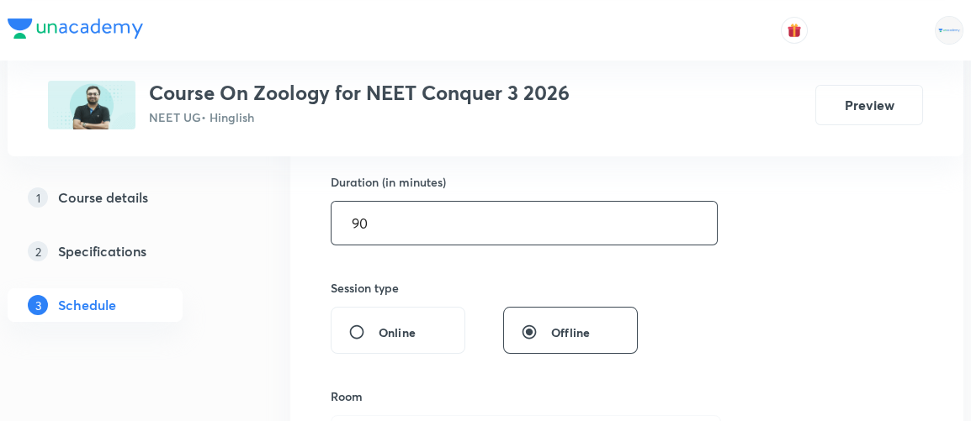
scroll to position [516, 0]
type input "90"
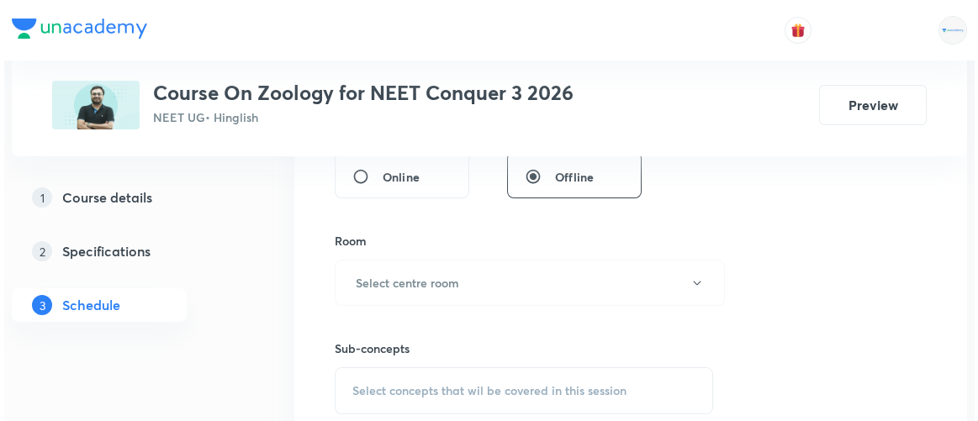
scroll to position [674, 0]
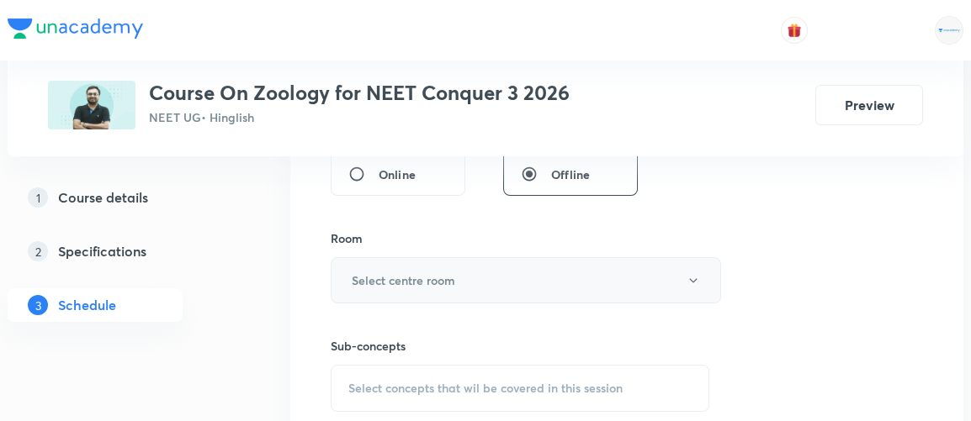
click at [452, 276] on h6 "Select centre room" at bounding box center [403, 281] width 103 height 18
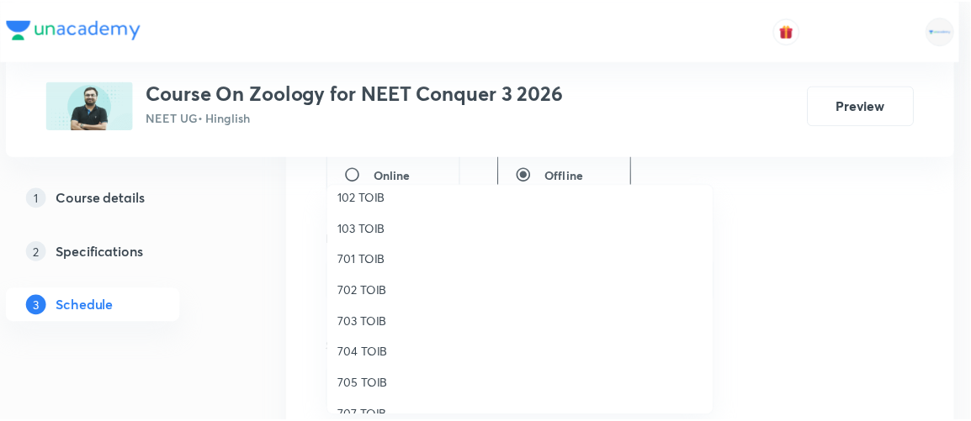
scroll to position [134, 0]
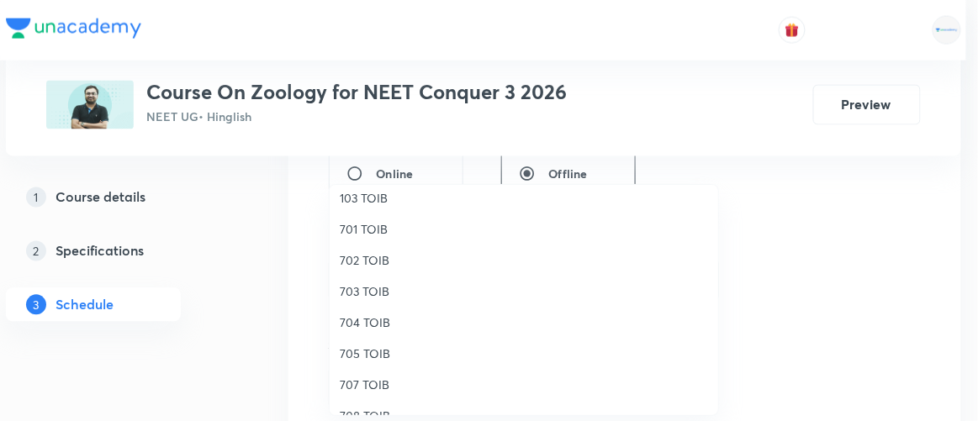
click at [371, 355] on span "705 TOIB" at bounding box center [524, 354] width 368 height 18
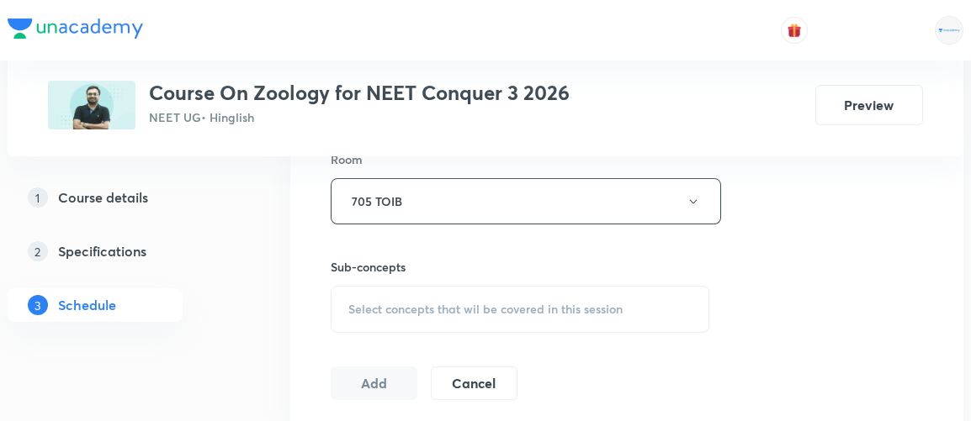
scroll to position [754, 0]
click at [453, 301] on span "Select concepts that wil be covered in this session" at bounding box center [485, 307] width 274 height 13
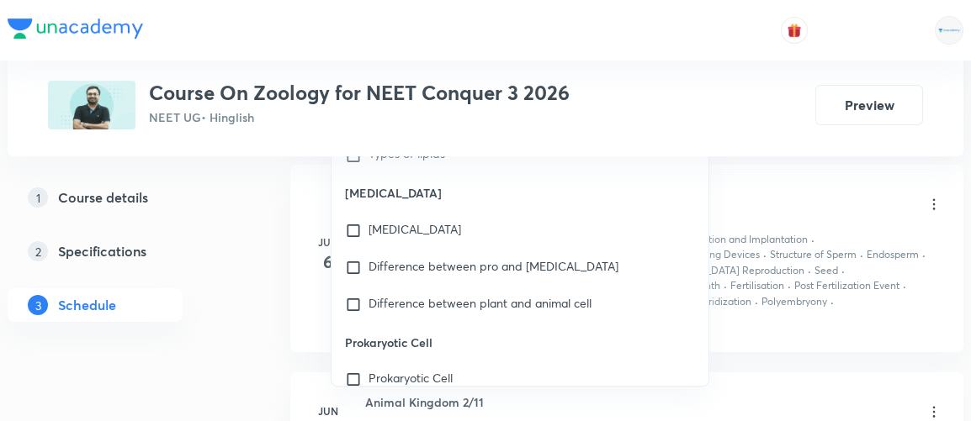
scroll to position [7883, 0]
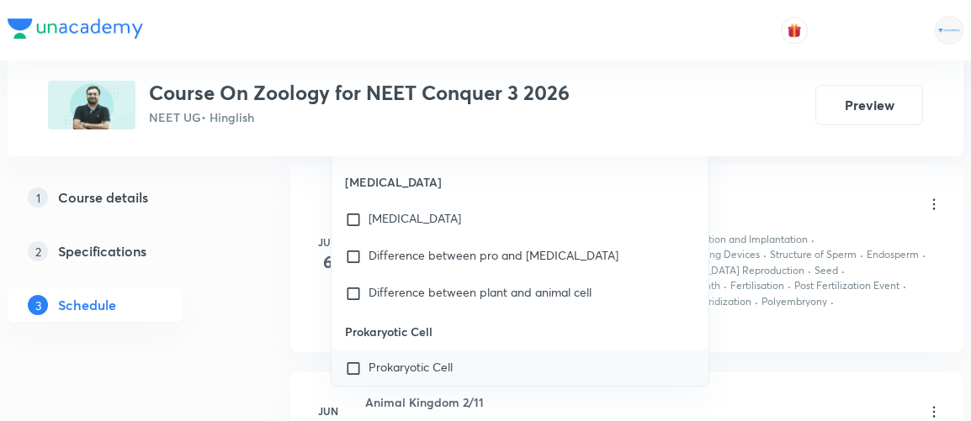
type input "biomolecule"
click at [368, 358] on span "Prokaryotic Cell" at bounding box center [410, 366] width 84 height 16
checkbox input "true"
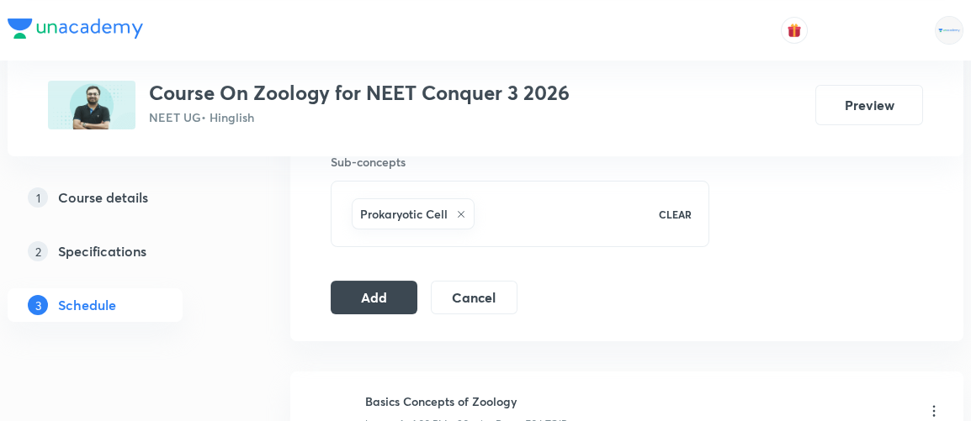
scroll to position [857, 0]
click at [377, 298] on button "Add" at bounding box center [374, 297] width 87 height 34
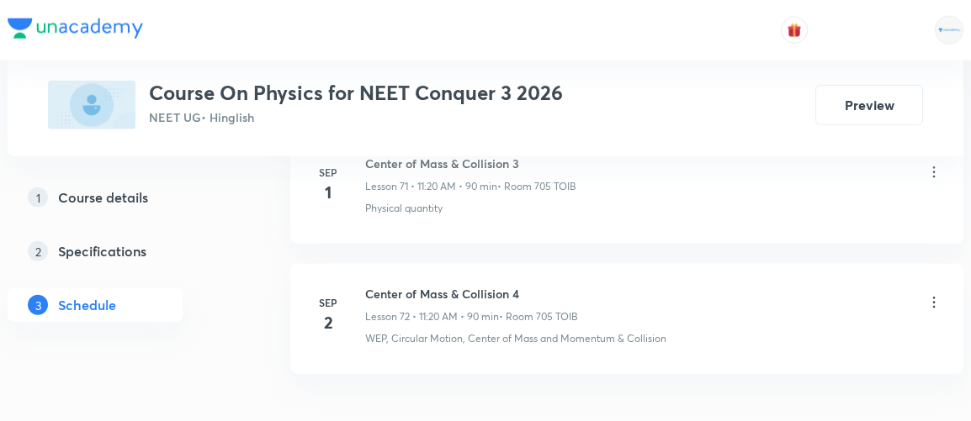
scroll to position [10228, 0]
drag, startPoint x: 364, startPoint y: 240, endPoint x: 514, endPoint y: 228, distance: 150.2
click at [514, 263] on li "[DATE] Center of Mass & Collision 4 Lesson 72 • 11:20 AM • 90 min • Room 705 TO…" at bounding box center [626, 318] width 673 height 110
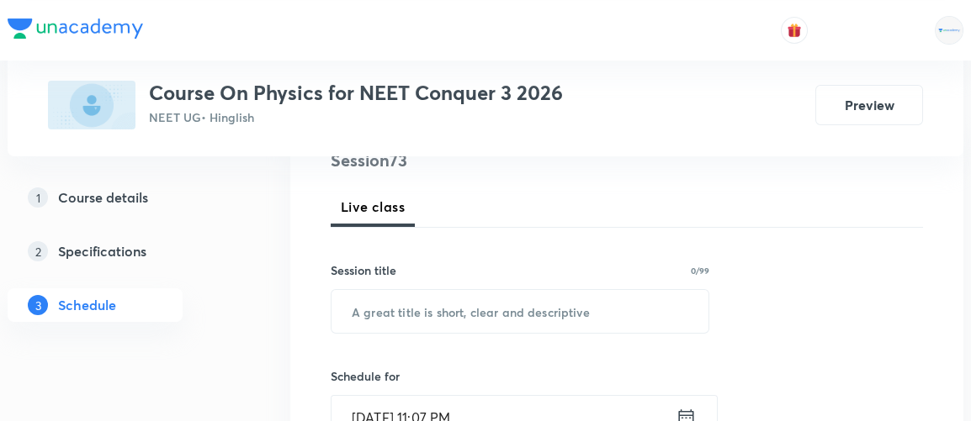
scroll to position [233, 0]
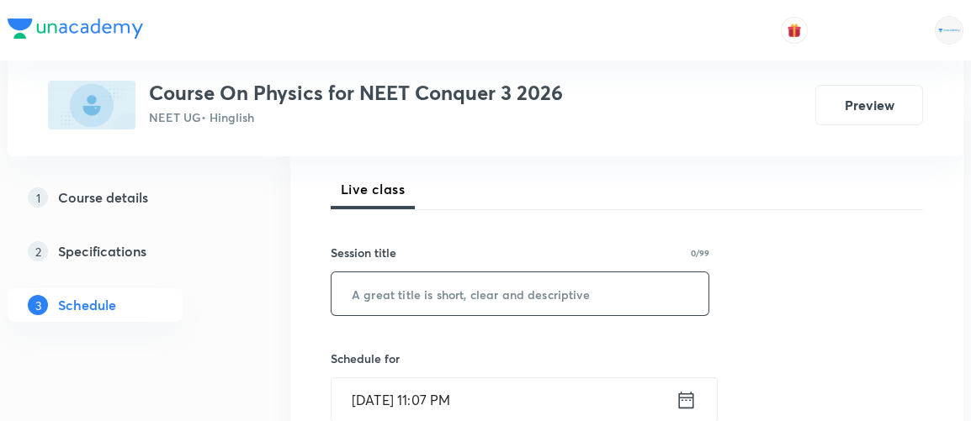
click at [410, 288] on input "text" at bounding box center [519, 293] width 377 height 43
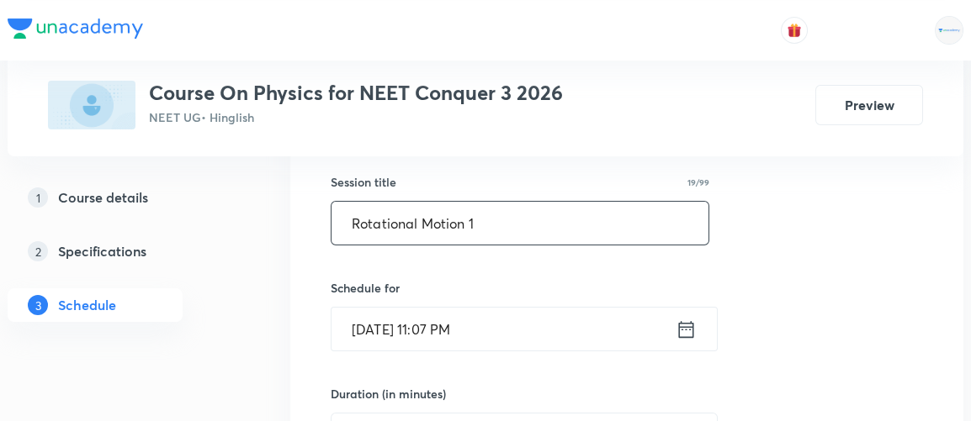
scroll to position [313, 0]
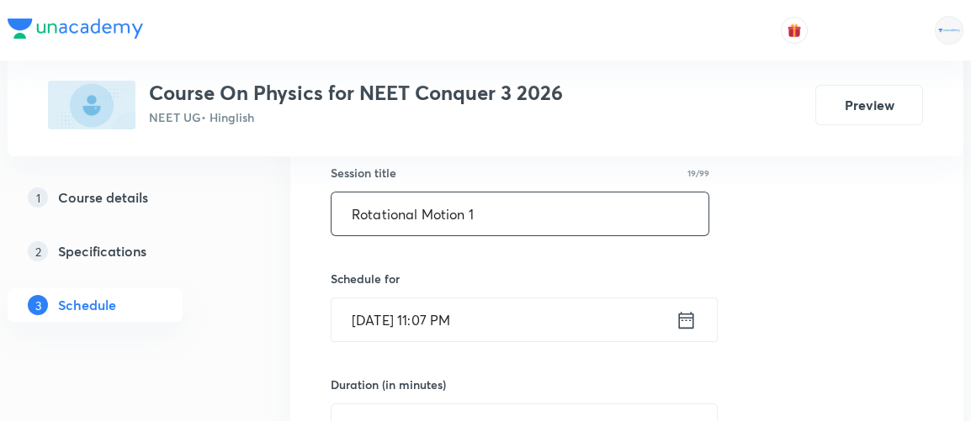
type input "Rotational Motion 1"
click at [686, 321] on icon at bounding box center [685, 321] width 21 height 24
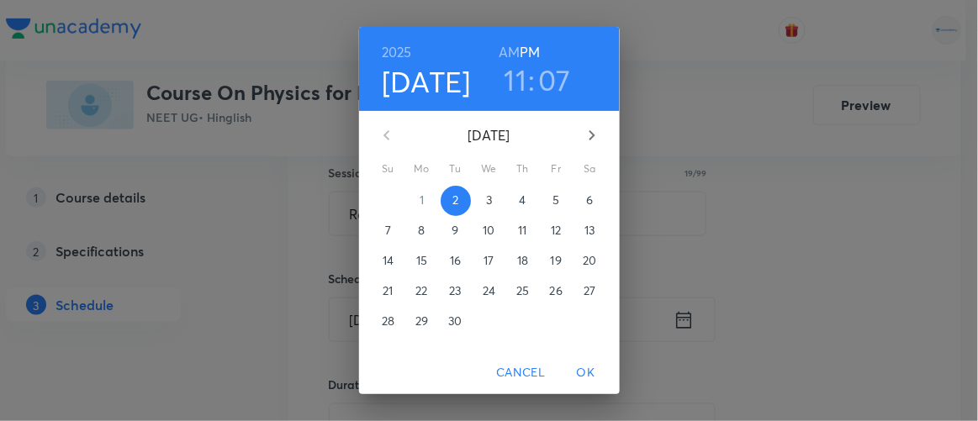
click at [486, 201] on p "3" at bounding box center [489, 200] width 6 height 17
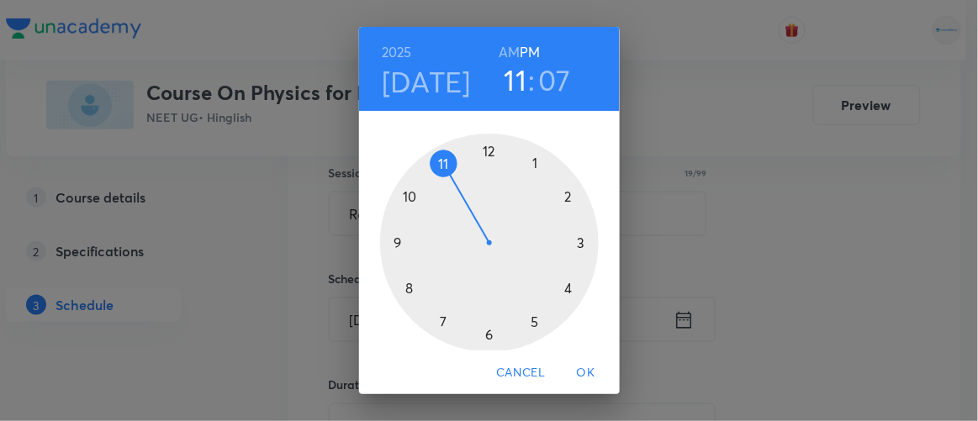
click at [528, 163] on div at bounding box center [489, 243] width 219 height 219
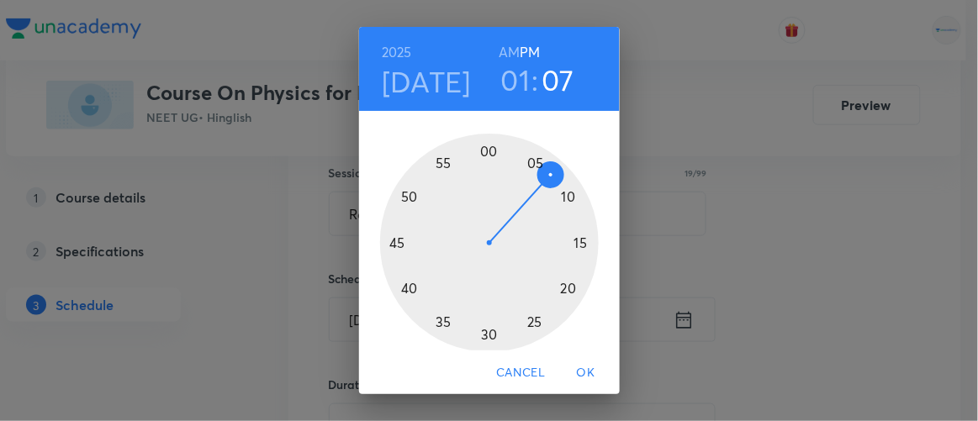
click at [483, 151] on div at bounding box center [489, 243] width 219 height 219
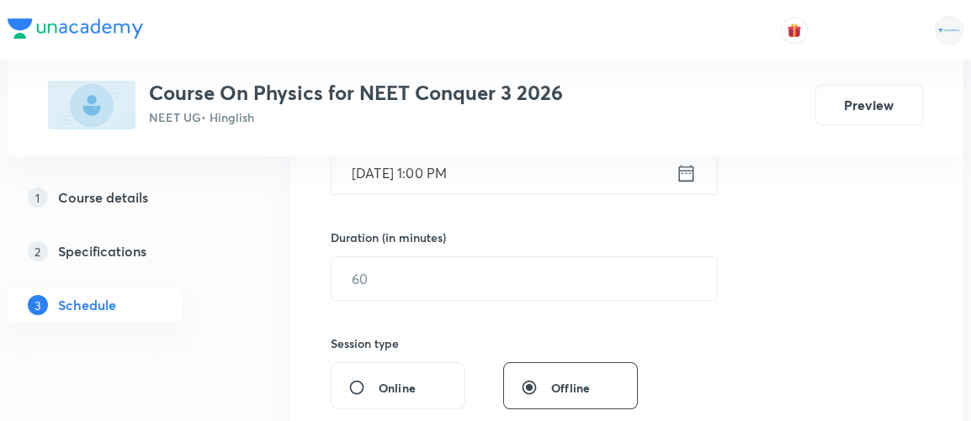
scroll to position [461, 0]
click at [371, 259] on input "text" at bounding box center [523, 278] width 385 height 43
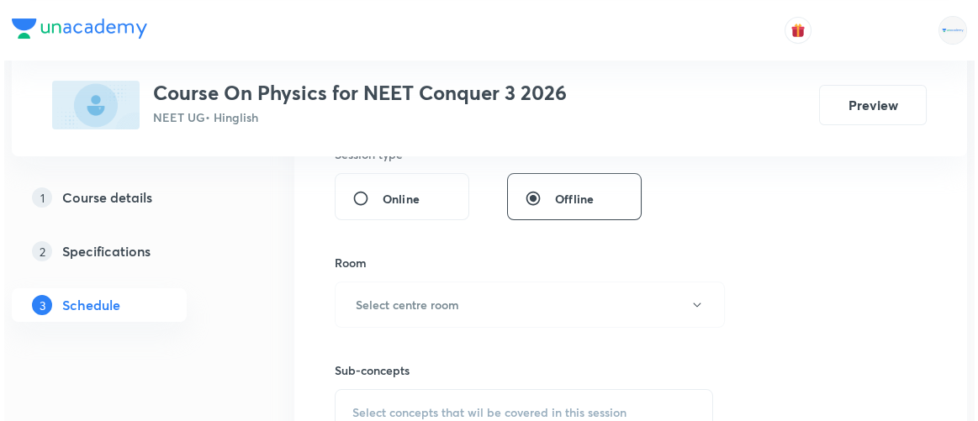
scroll to position [653, 0]
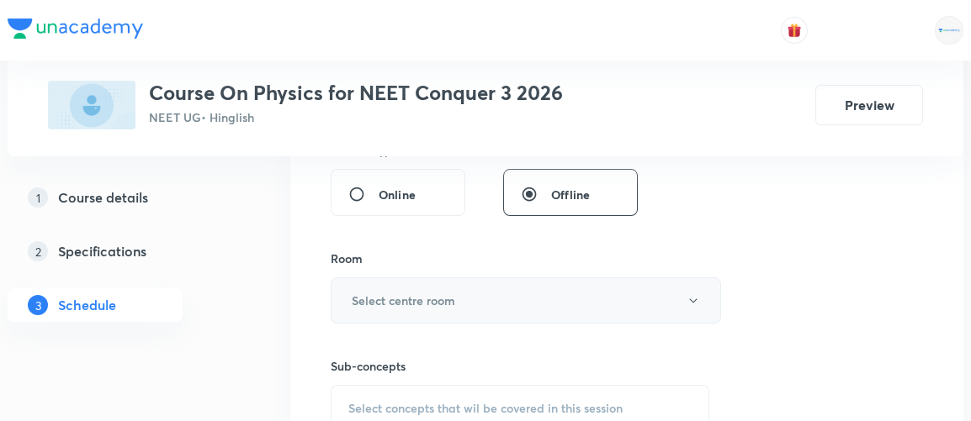
type input "90"
click at [373, 294] on h6 "Select centre room" at bounding box center [403, 301] width 103 height 18
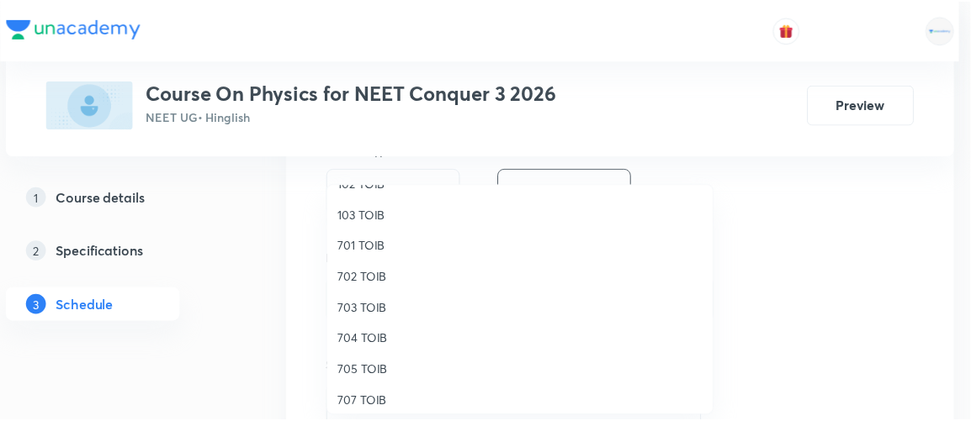
scroll to position [155, 0]
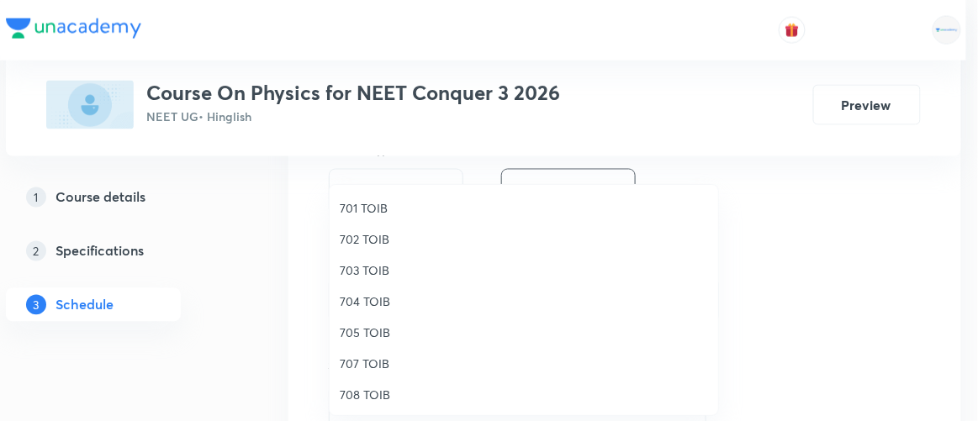
click at [378, 333] on span "705 TOIB" at bounding box center [524, 333] width 368 height 18
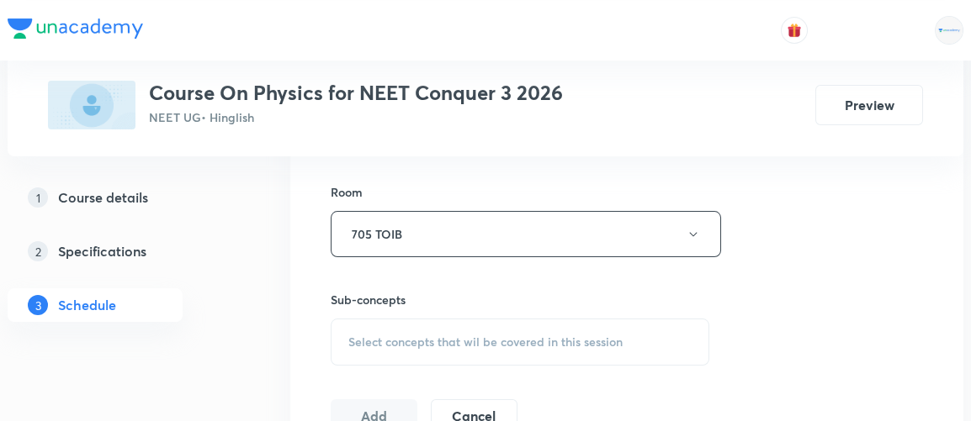
scroll to position [721, 0]
click at [378, 335] on span "Select concepts that wil be covered in this session" at bounding box center [485, 341] width 274 height 13
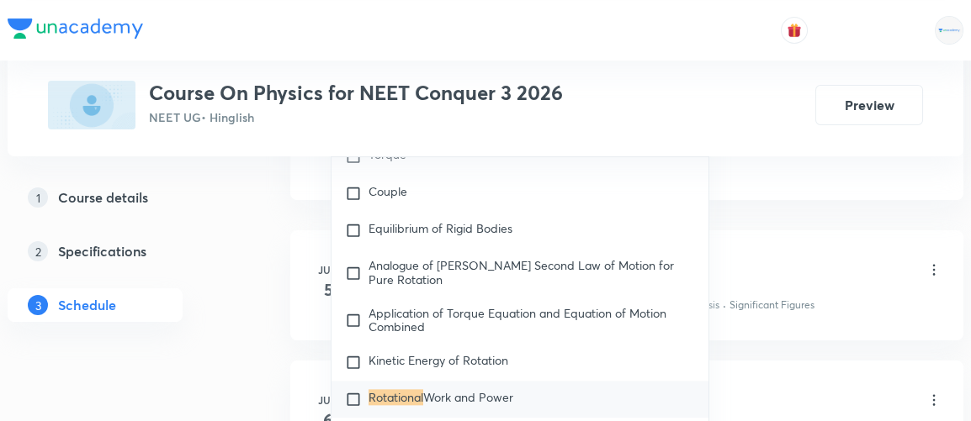
scroll to position [981, 0]
type input "rotational"
click at [357, 390] on input "checkbox" at bounding box center [357, 398] width 24 height 17
checkbox input "true"
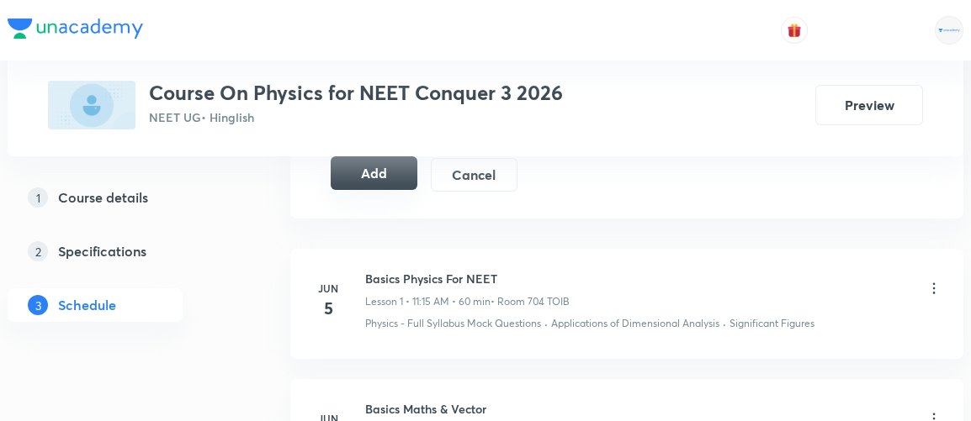
click at [384, 177] on button "Add" at bounding box center [374, 173] width 87 height 34
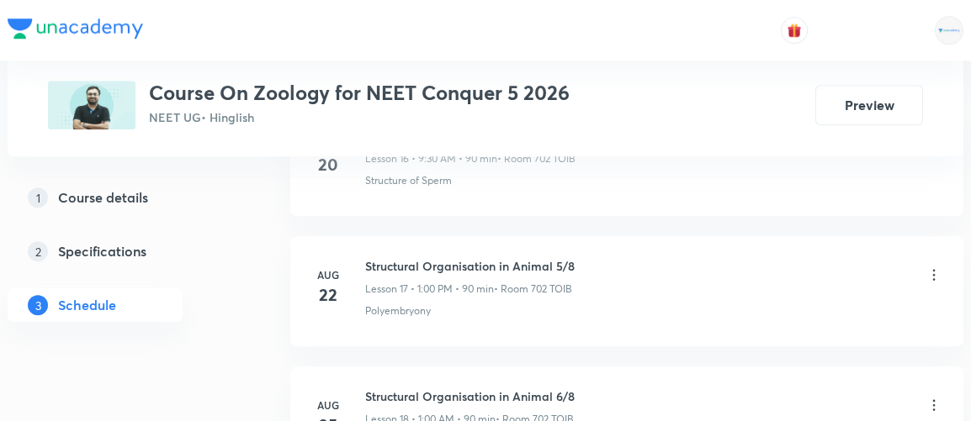
scroll to position [3778, 0]
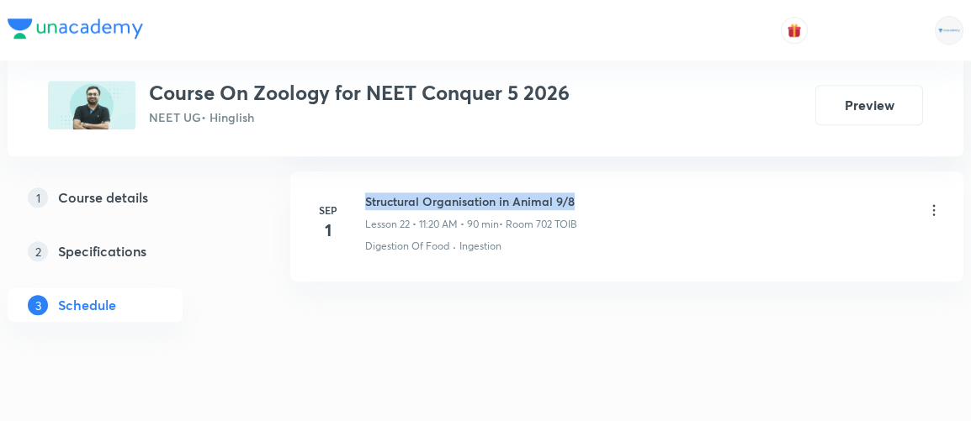
drag, startPoint x: 367, startPoint y: 182, endPoint x: 585, endPoint y: 174, distance: 218.8
click at [585, 193] on div "Structural Organisation in Animal 9/8 Lesson 22 • 11:20 AM • 90 min • Room 702 …" at bounding box center [653, 213] width 577 height 40
copy h6 "Structural Organisation in Animal 9/8"
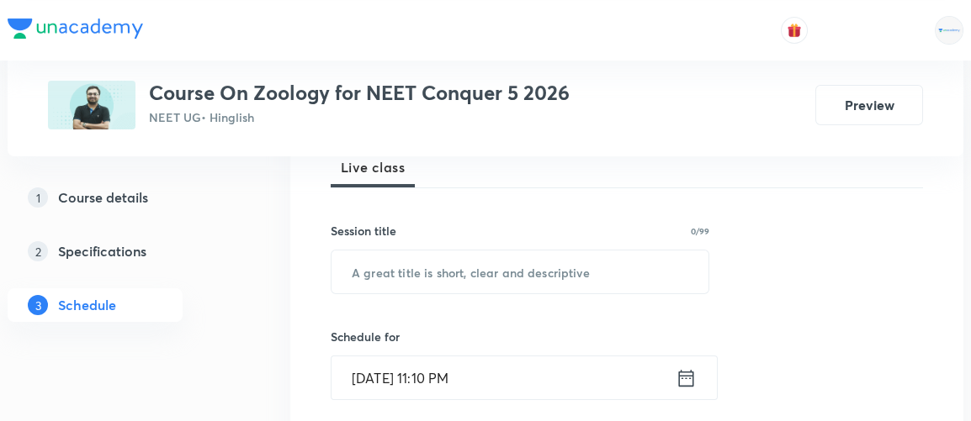
scroll to position [298, 0]
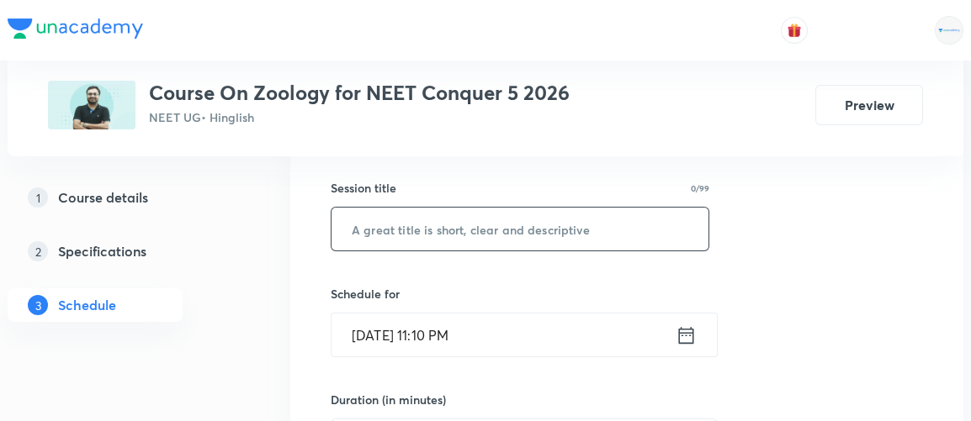
click at [414, 235] on input "text" at bounding box center [519, 229] width 377 height 43
paste input "Structural Organisation in Animal 9/8"
click at [573, 226] on input "Structural Organisation in Animal 9/8" at bounding box center [519, 229] width 377 height 43
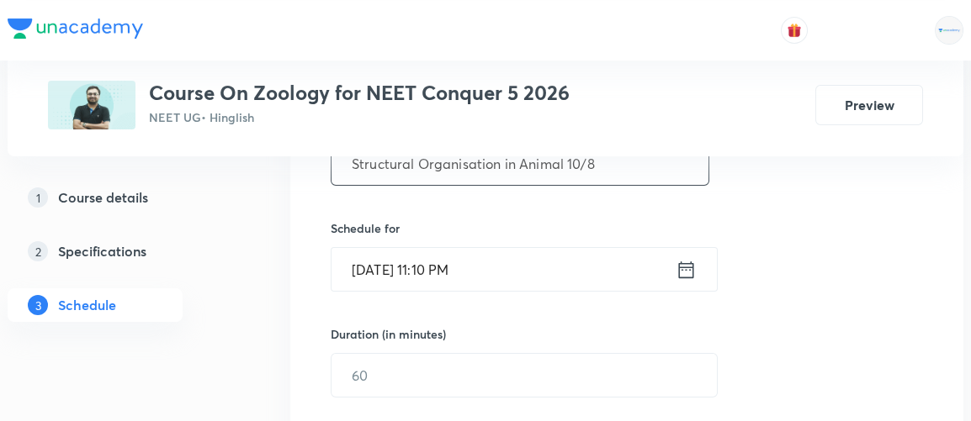
scroll to position [376, 0]
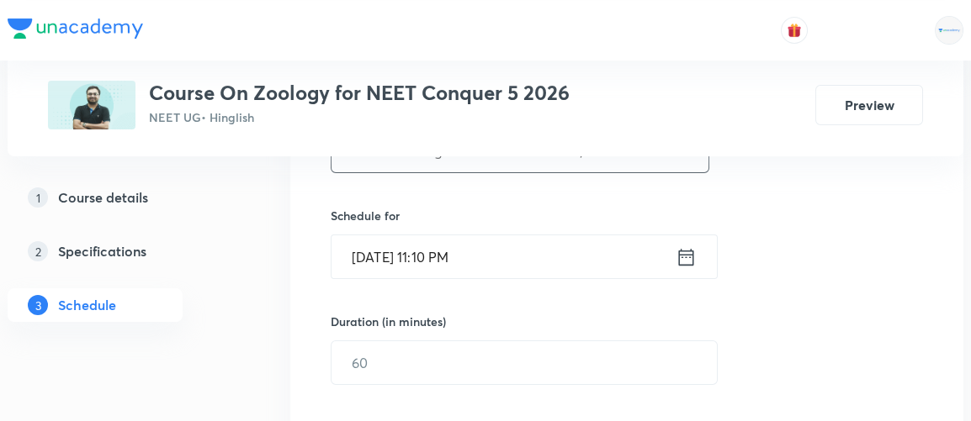
type input "Structural Organisation in Animal 10/8"
click at [687, 251] on icon at bounding box center [685, 258] width 21 height 24
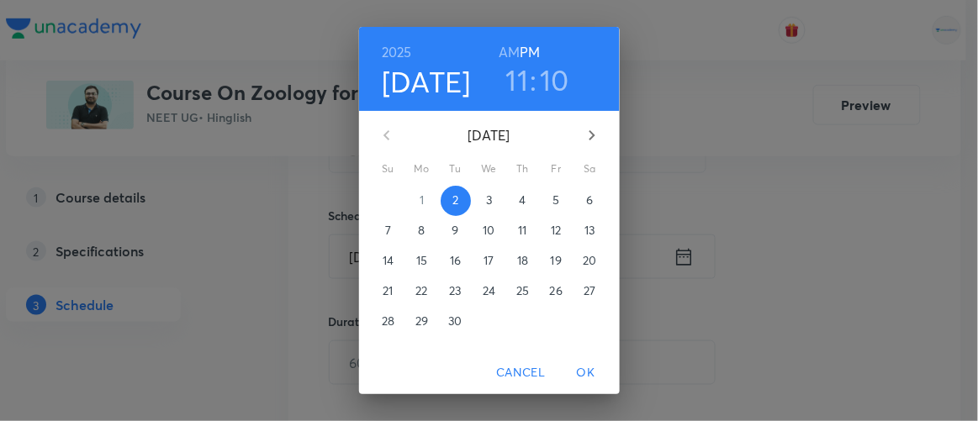
click at [486, 199] on p "3" at bounding box center [489, 200] width 6 height 17
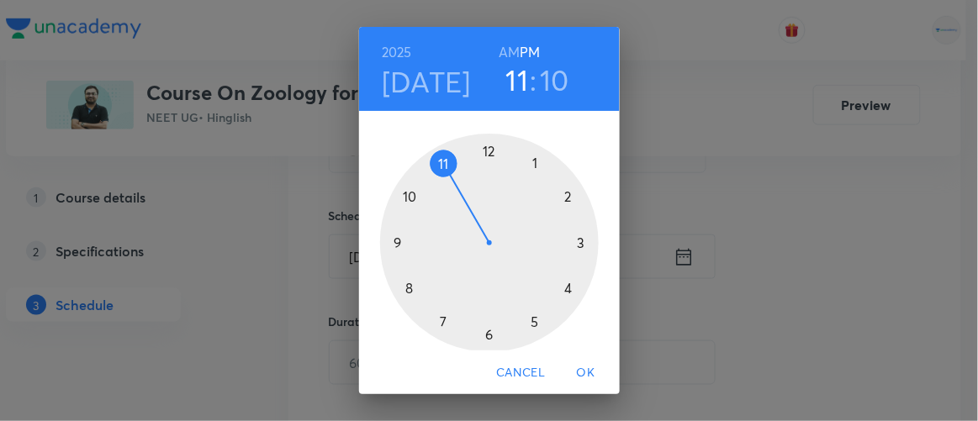
click at [503, 49] on h6 "AM" at bounding box center [509, 52] width 21 height 24
click at [390, 240] on div at bounding box center [489, 243] width 219 height 219
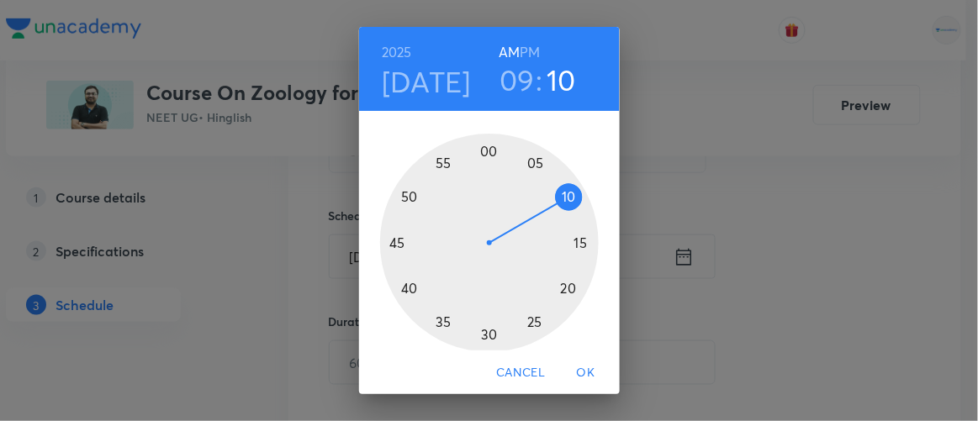
click at [402, 287] on div at bounding box center [489, 243] width 219 height 219
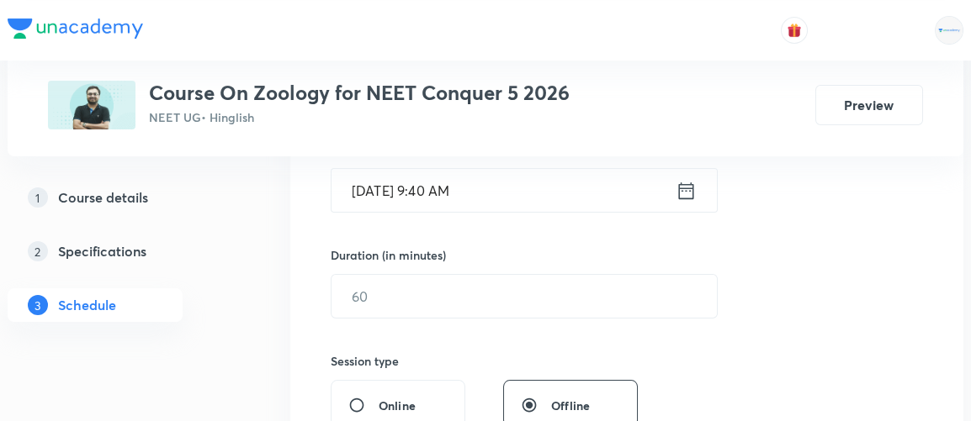
scroll to position [447, 0]
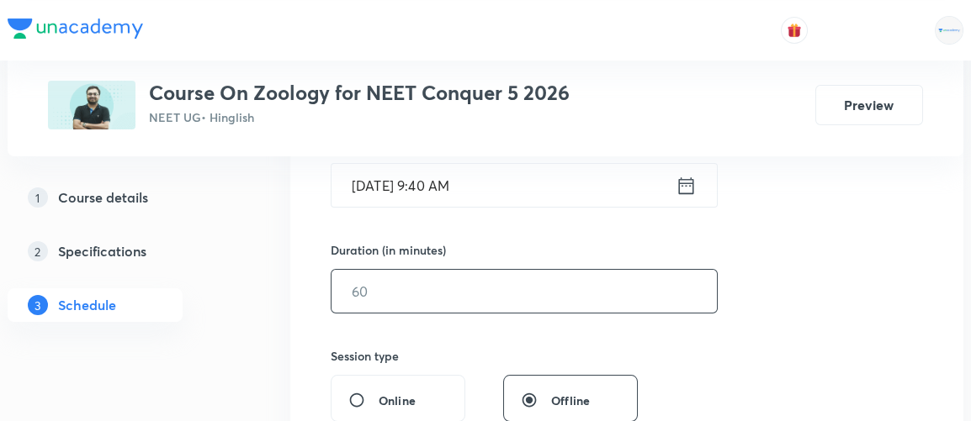
click at [392, 289] on input "text" at bounding box center [523, 291] width 385 height 43
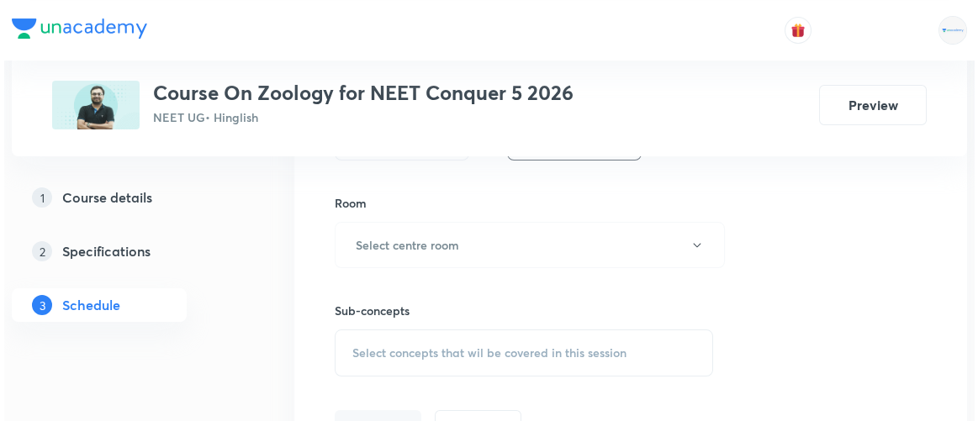
scroll to position [709, 0]
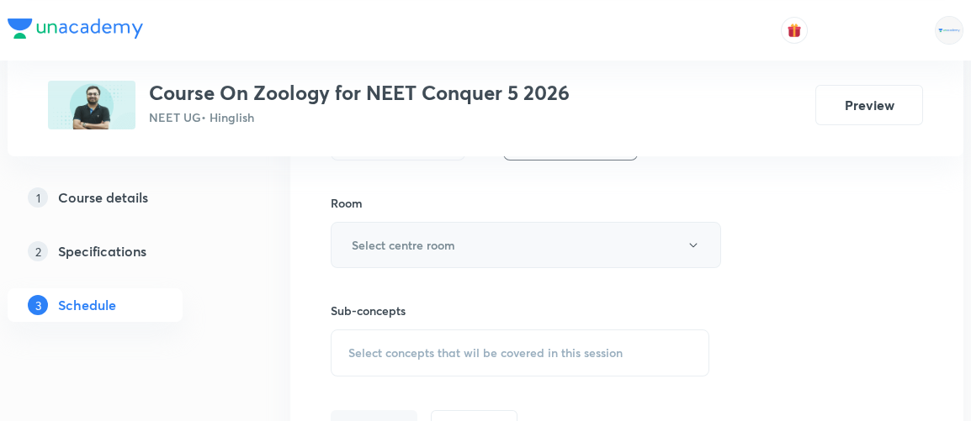
type input "90"
click at [411, 248] on h6 "Select centre room" at bounding box center [403, 245] width 103 height 18
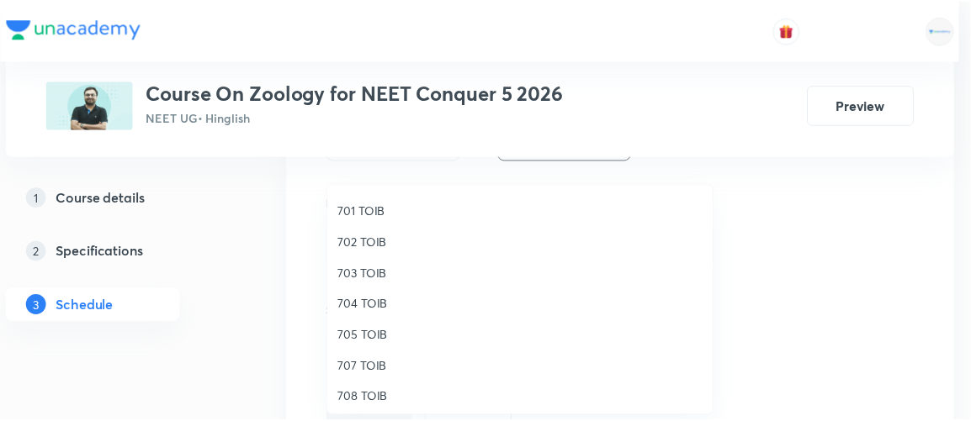
scroll to position [154, 0]
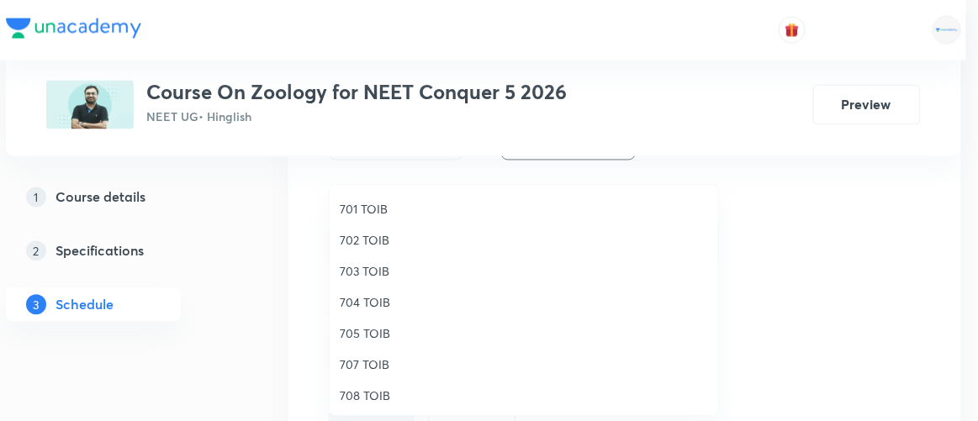
click at [373, 238] on span "702 TOIB" at bounding box center [524, 240] width 368 height 18
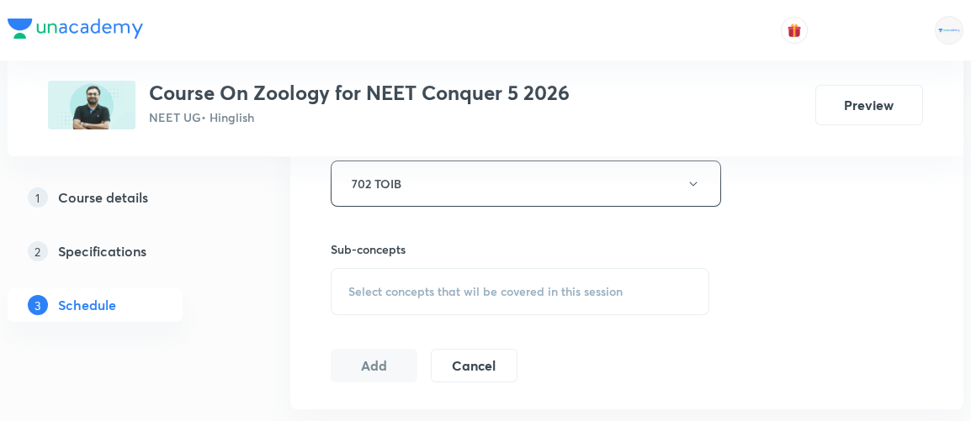
scroll to position [782, 0]
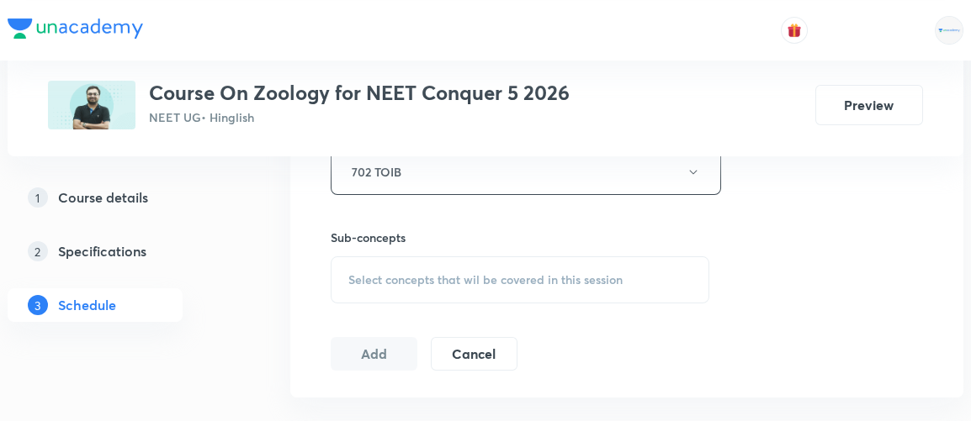
click at [473, 282] on span "Select concepts that wil be covered in this session" at bounding box center [485, 279] width 274 height 13
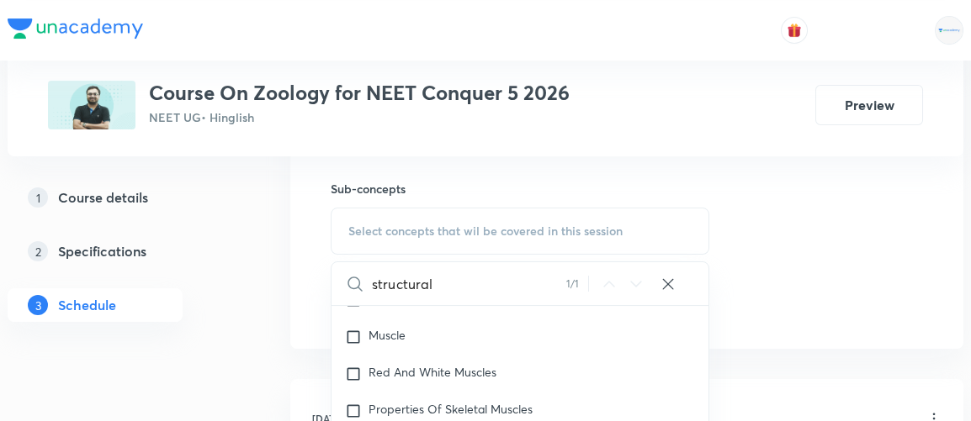
scroll to position [830, 0]
type input "structural"
click at [415, 329] on div "Muscle" at bounding box center [519, 338] width 377 height 37
checkbox input "true"
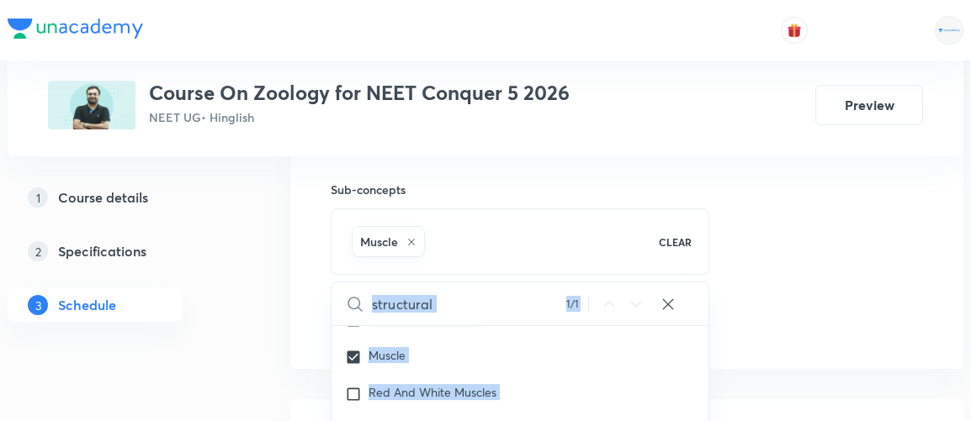
drag, startPoint x: 280, startPoint y: 325, endPoint x: 710, endPoint y: 255, distance: 435.5
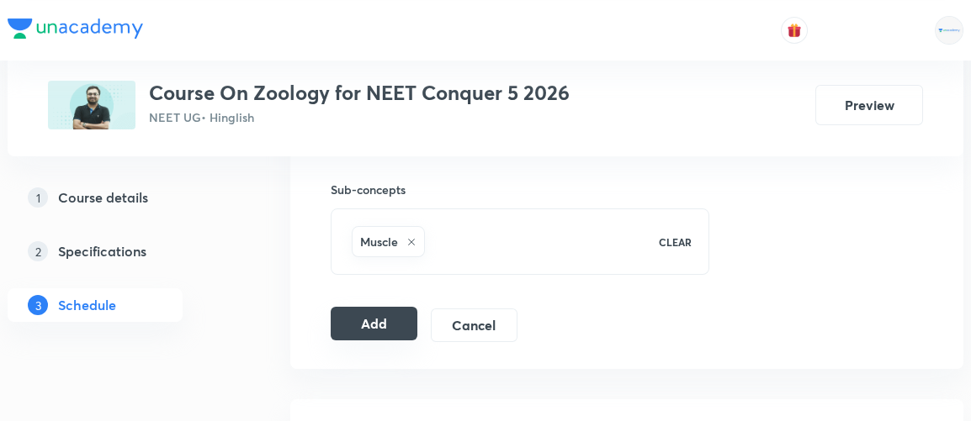
click at [377, 315] on button "Add" at bounding box center [374, 324] width 87 height 34
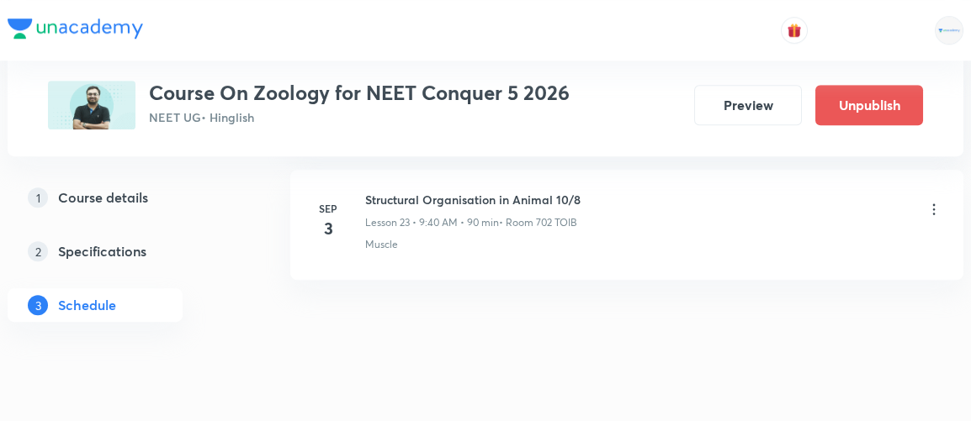
scroll to position [3137, 0]
drag, startPoint x: 362, startPoint y: 178, endPoint x: 584, endPoint y: 166, distance: 222.4
click at [584, 170] on li "Sep 3 Structural Organisation in Animal 10/8 Lesson 23 • 9:40 AM • 90 min • Roo…" at bounding box center [626, 225] width 673 height 110
copy h6 "Structural Organisation in Animal 10/8"
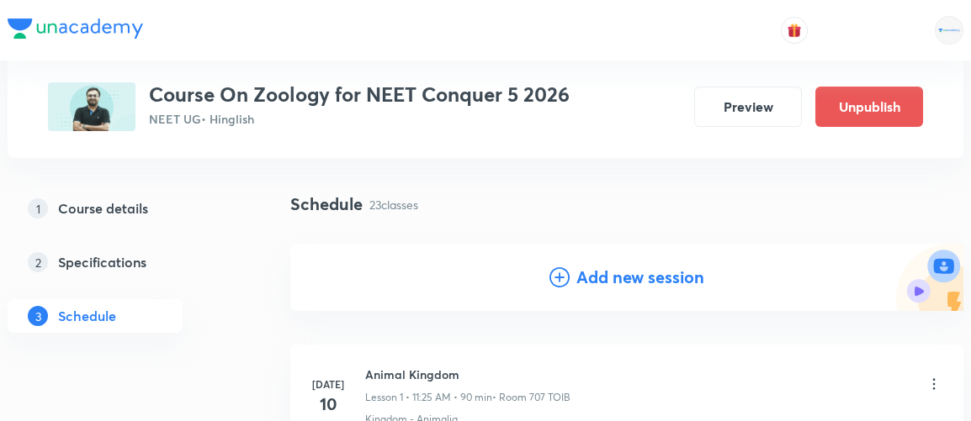
scroll to position [93, 0]
click at [676, 276] on h4 "Add new session" at bounding box center [640, 277] width 128 height 25
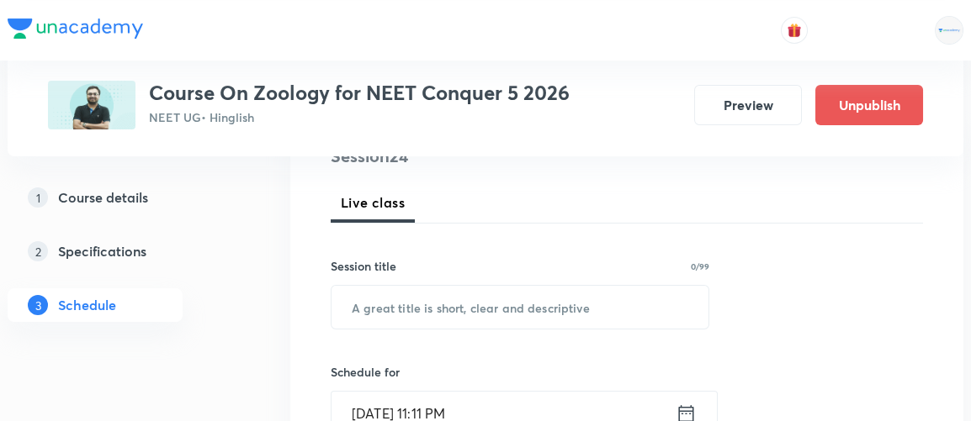
scroll to position [221, 0]
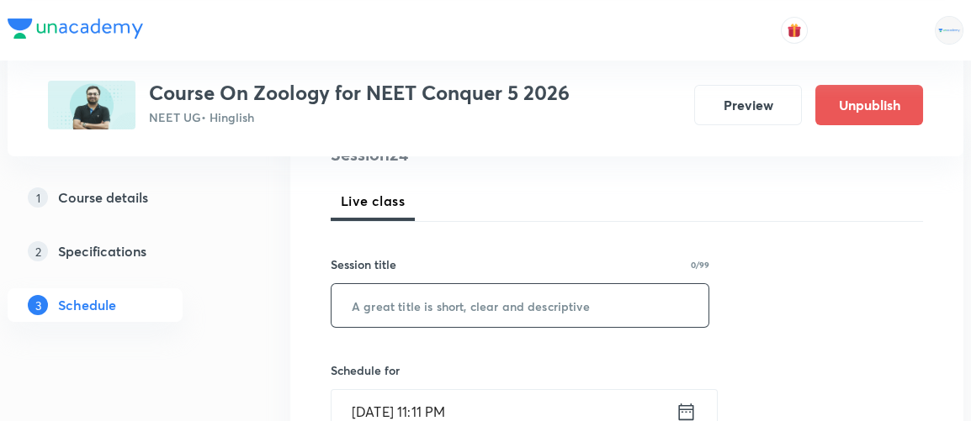
click at [473, 307] on input "text" at bounding box center [519, 305] width 377 height 43
paste input "Structural Organisation in Animal 10/8"
click at [579, 303] on input "Structural Organisation in Animal 10/8" at bounding box center [519, 305] width 377 height 43
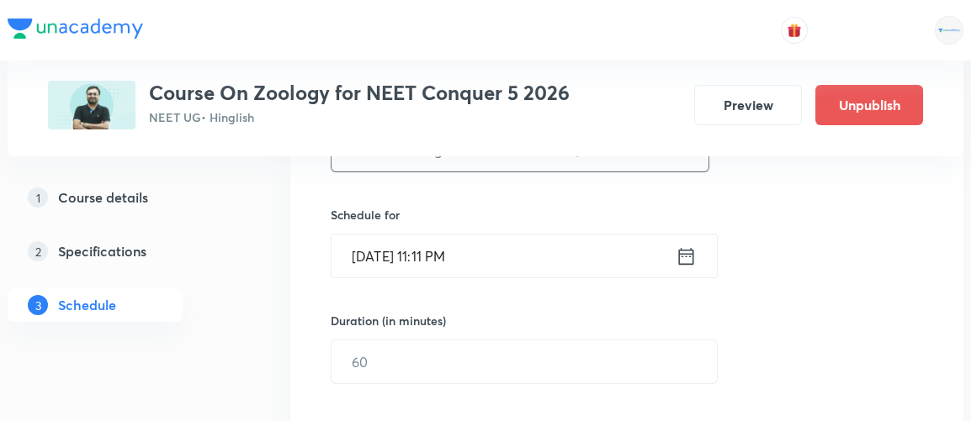
scroll to position [381, 0]
type input "Structural Organisation in Animal 11/8"
click at [681, 246] on icon at bounding box center [686, 251] width 15 height 17
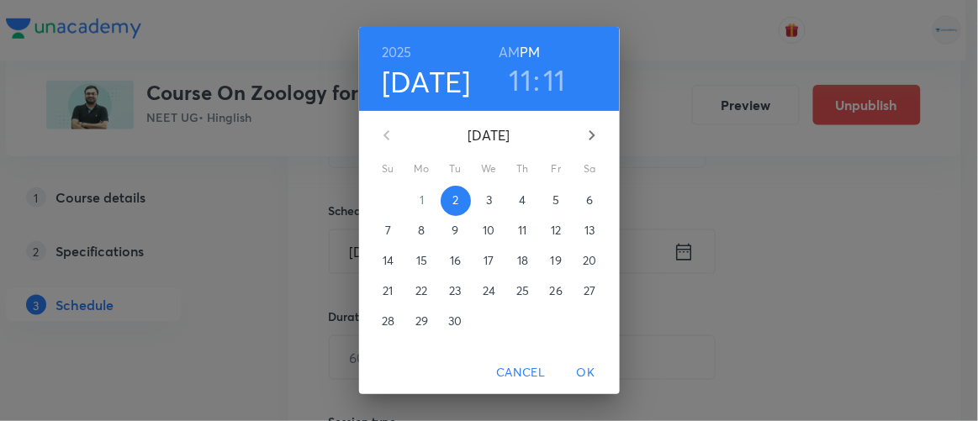
click at [487, 200] on span "3" at bounding box center [489, 200] width 30 height 17
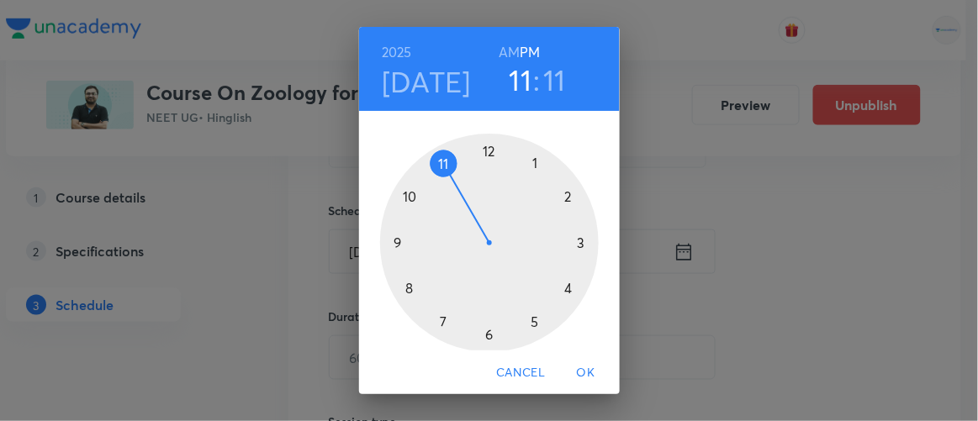
click at [531, 161] on div at bounding box center [489, 243] width 219 height 219
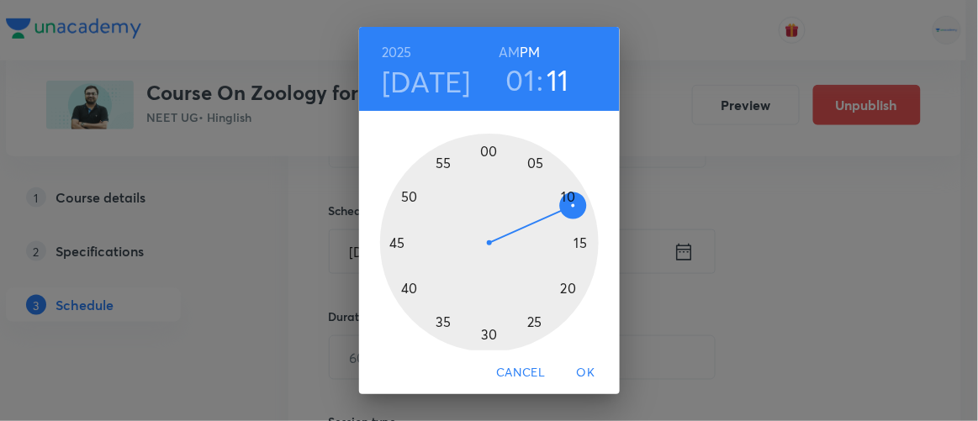
click at [484, 151] on div at bounding box center [489, 243] width 219 height 219
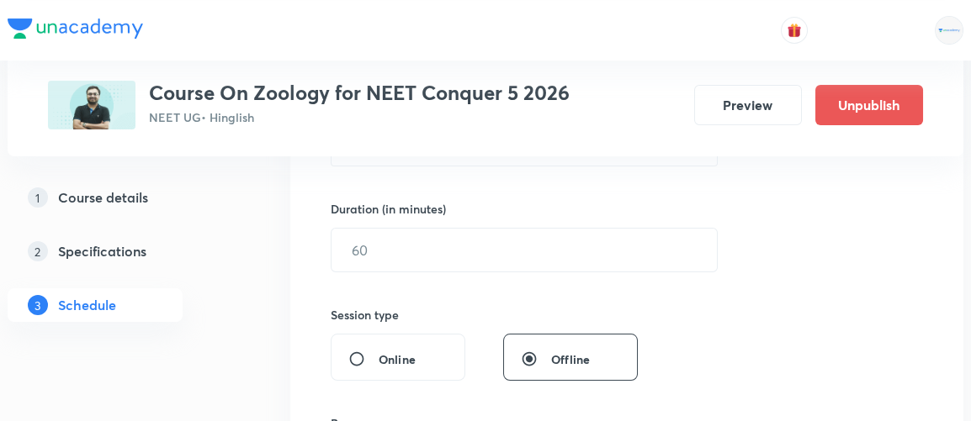
scroll to position [490, 0]
click at [355, 269] on div "Session 24 Live class Session title 38/99 Structural Organisation in Animal 11/…" at bounding box center [627, 268] width 592 height 790
click at [357, 236] on input "text" at bounding box center [523, 248] width 385 height 43
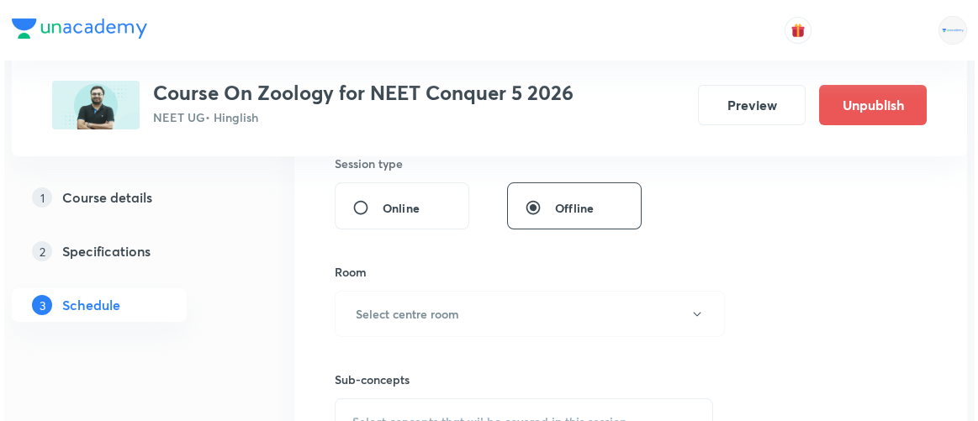
scroll to position [655, 0]
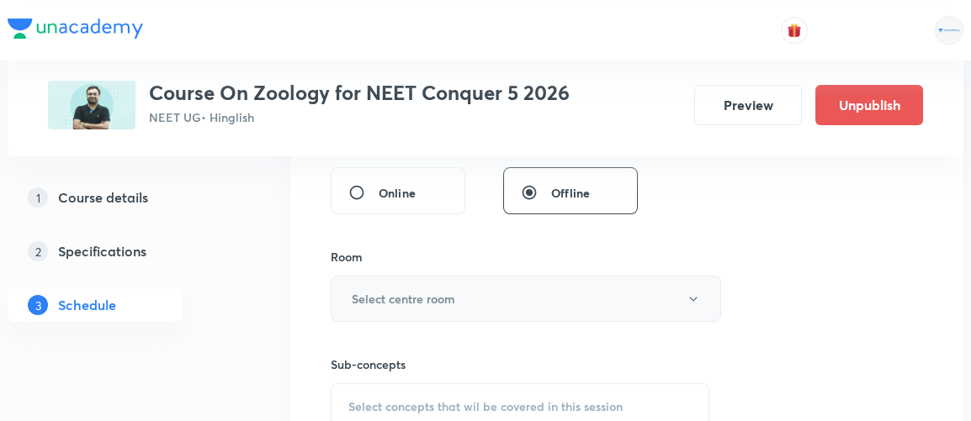
type input "90"
click at [381, 290] on h6 "Select centre room" at bounding box center [403, 299] width 103 height 18
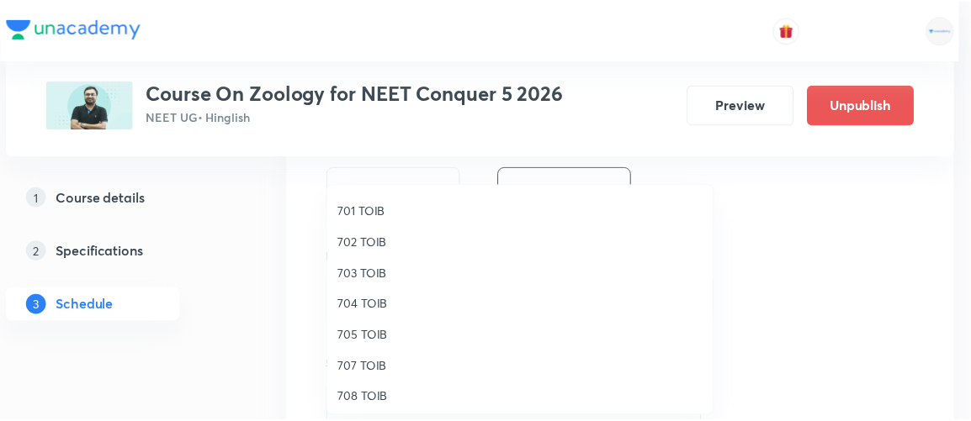
scroll to position [155, 0]
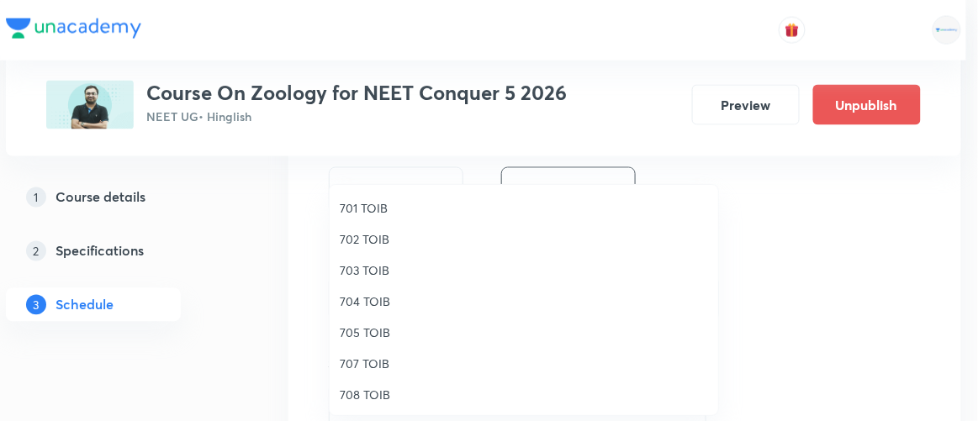
click at [375, 233] on span "702 TOIB" at bounding box center [524, 239] width 368 height 18
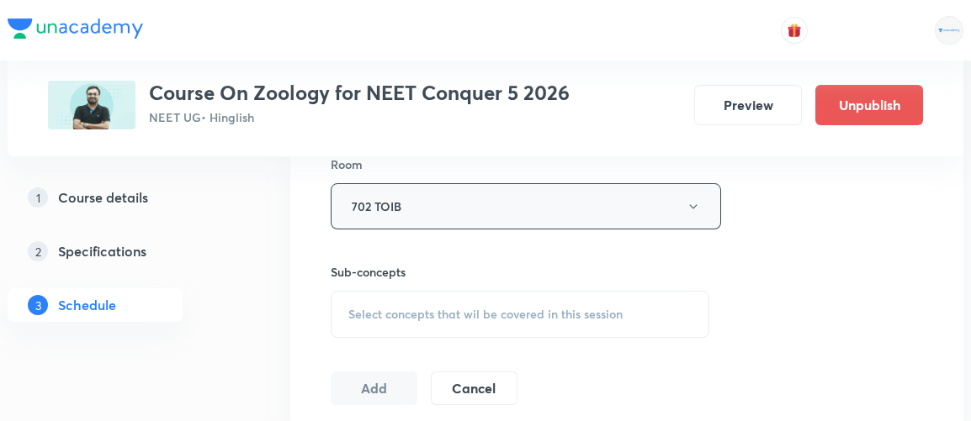
scroll to position [775, 0]
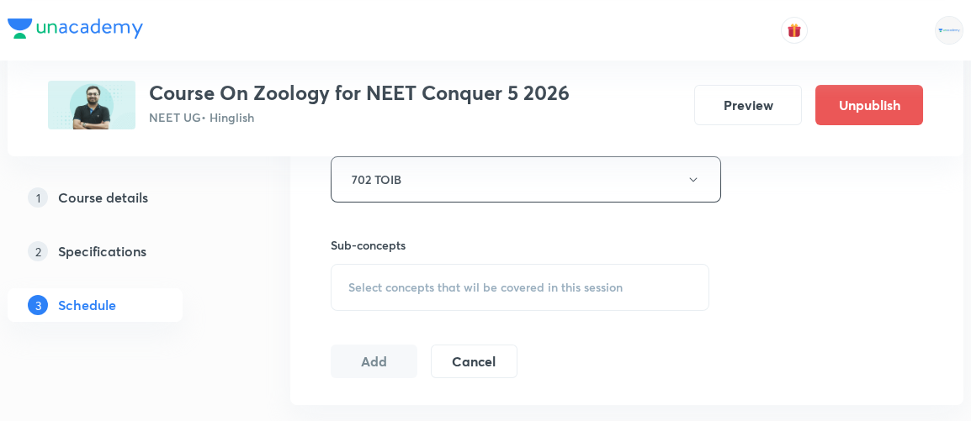
click at [426, 288] on span "Select concepts that wil be covered in this session" at bounding box center [485, 287] width 274 height 13
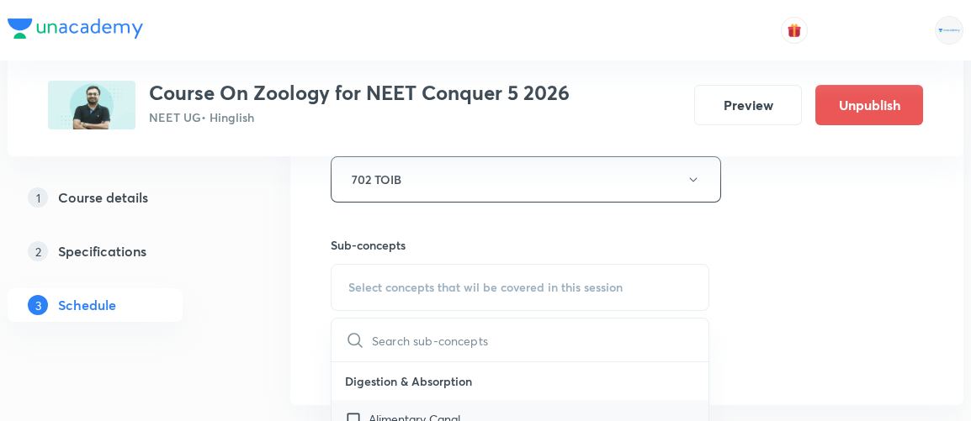
click at [352, 402] on div "Alimentary Canal" at bounding box center [519, 419] width 377 height 38
checkbox input "true"
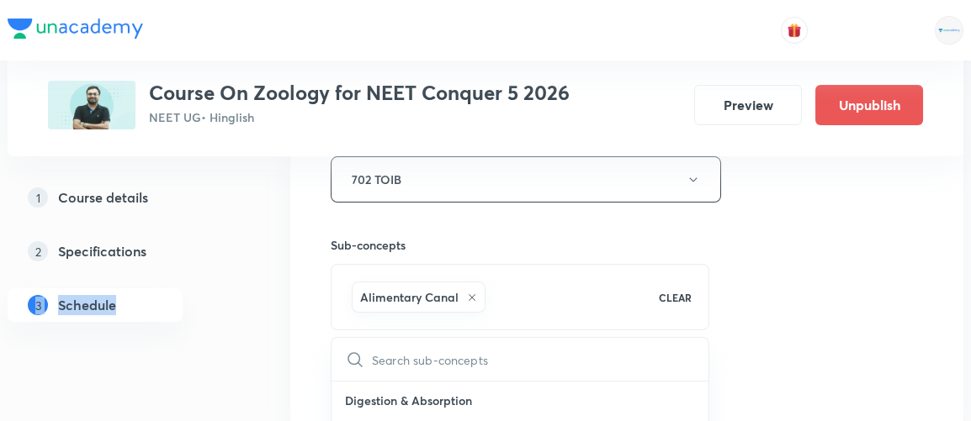
drag, startPoint x: 141, startPoint y: 353, endPoint x: 230, endPoint y: 302, distance: 102.1
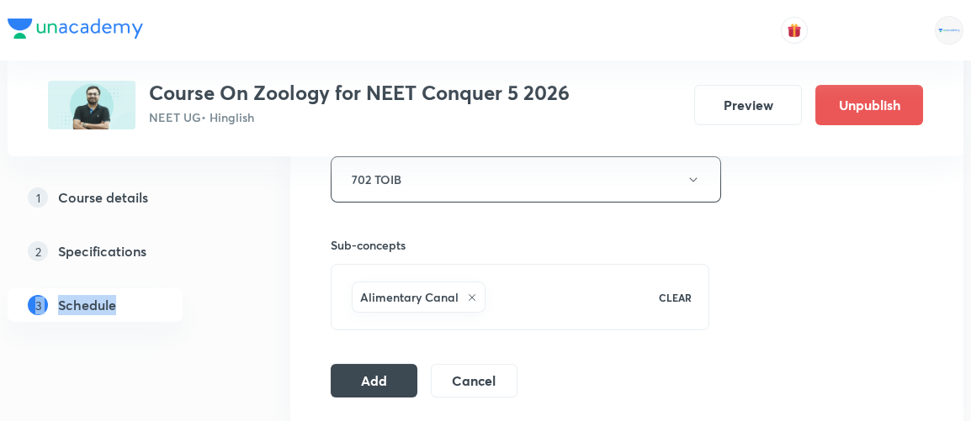
click at [230, 302] on div "1 Course details 2 Specifications 3 Schedule" at bounding box center [122, 261] width 229 height 161
click at [373, 375] on button "Add" at bounding box center [374, 379] width 87 height 34
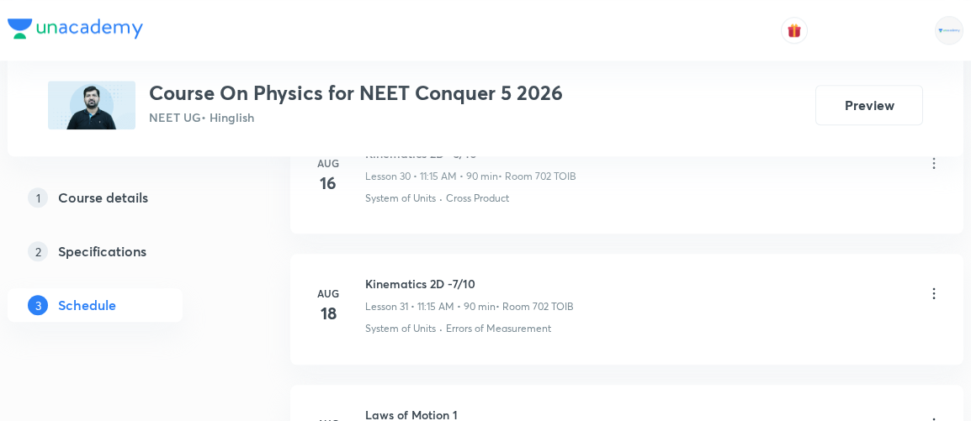
scroll to position [6378, 0]
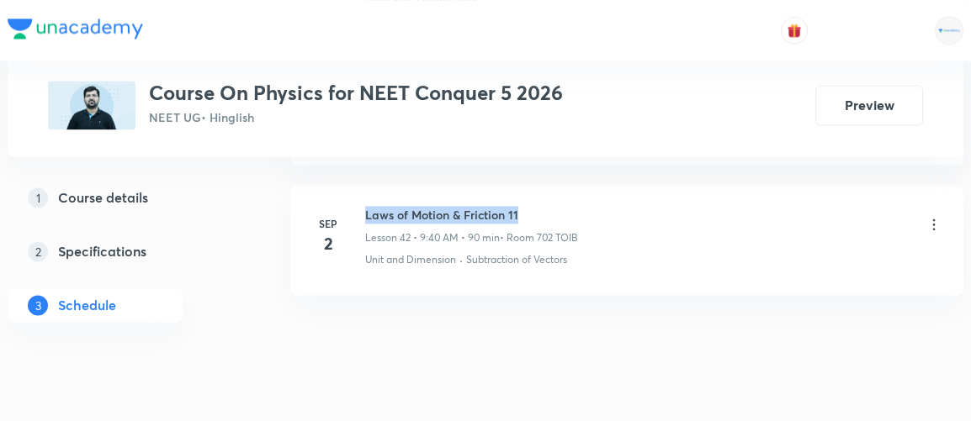
drag, startPoint x: 366, startPoint y: 184, endPoint x: 558, endPoint y: 185, distance: 192.6
click at [558, 206] on h6 "Laws of Motion & Friction 11" at bounding box center [471, 215] width 213 height 18
copy h6 "Laws of Motion & Friction 11"
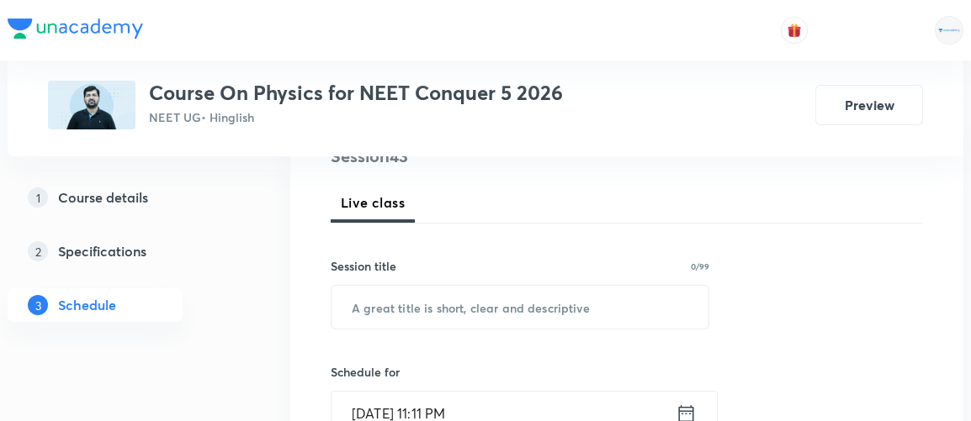
scroll to position [221, 0]
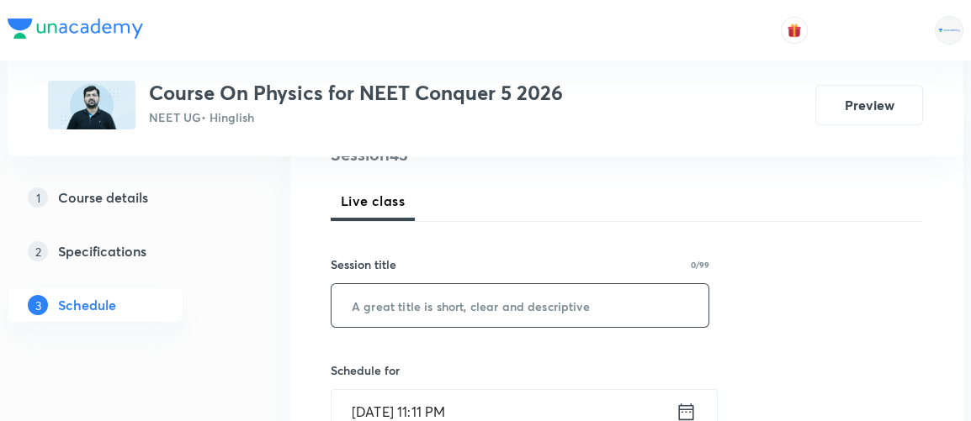
click at [344, 308] on input "text" at bounding box center [519, 305] width 377 height 43
paste input "Laws of Motion & Friction 11"
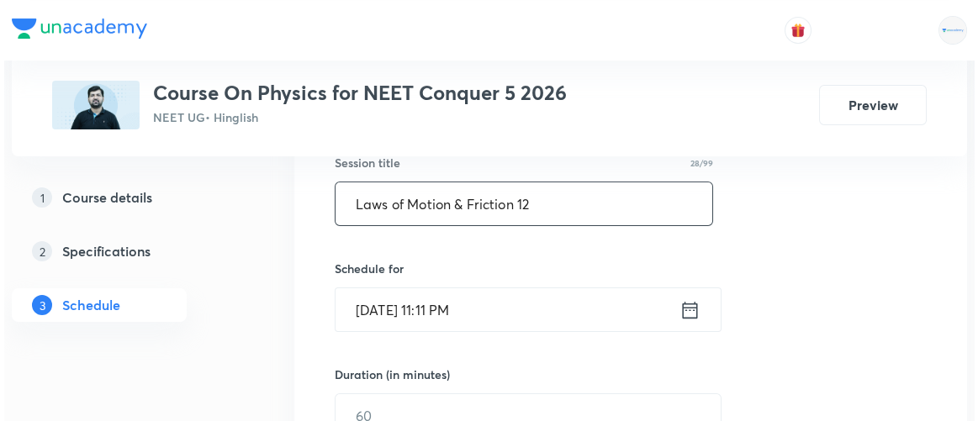
scroll to position [327, 0]
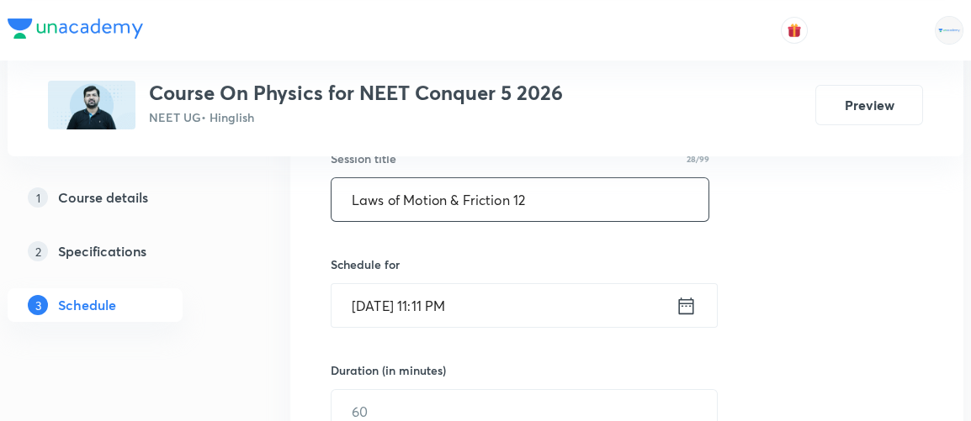
type input "Laws of Motion & Friction 12"
click at [683, 303] on icon at bounding box center [685, 306] width 21 height 24
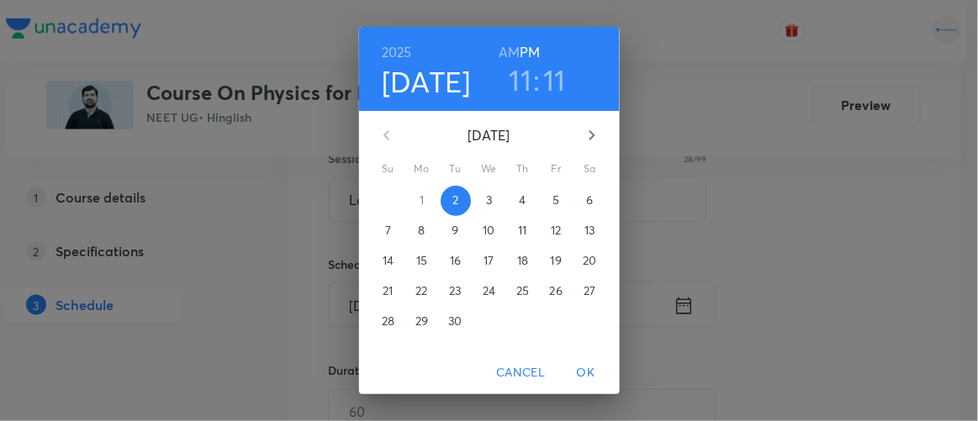
click at [486, 200] on p "3" at bounding box center [489, 200] width 6 height 17
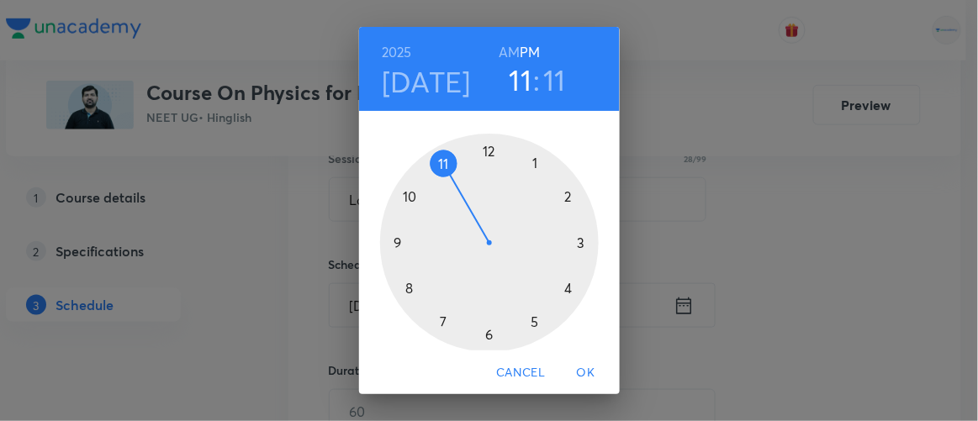
click at [499, 48] on h6 "AM" at bounding box center [509, 52] width 21 height 24
click at [437, 161] on div at bounding box center [489, 243] width 219 height 219
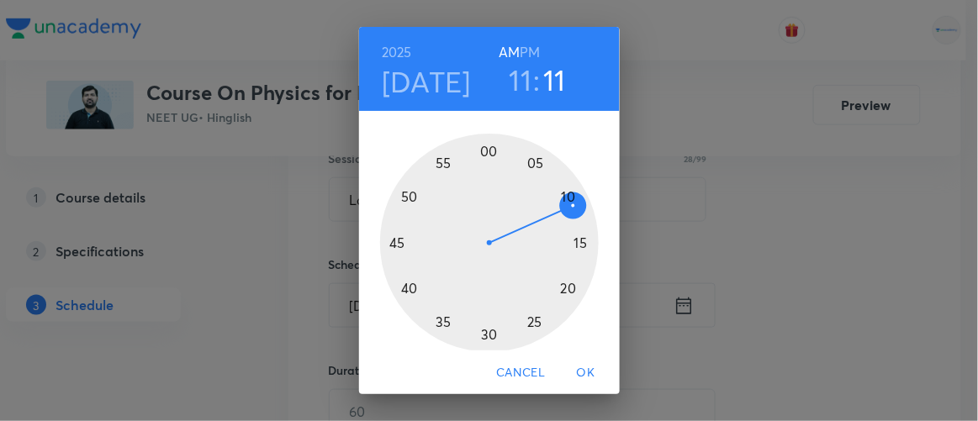
click at [561, 287] on div at bounding box center [489, 243] width 219 height 219
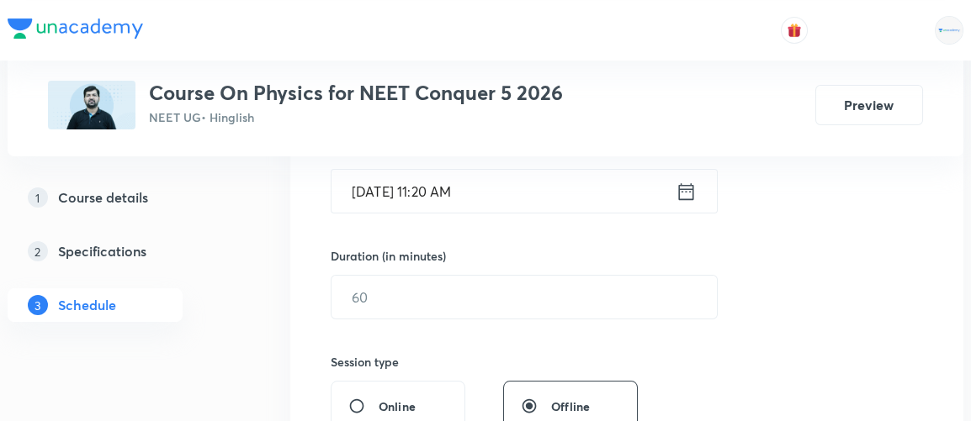
scroll to position [442, 0]
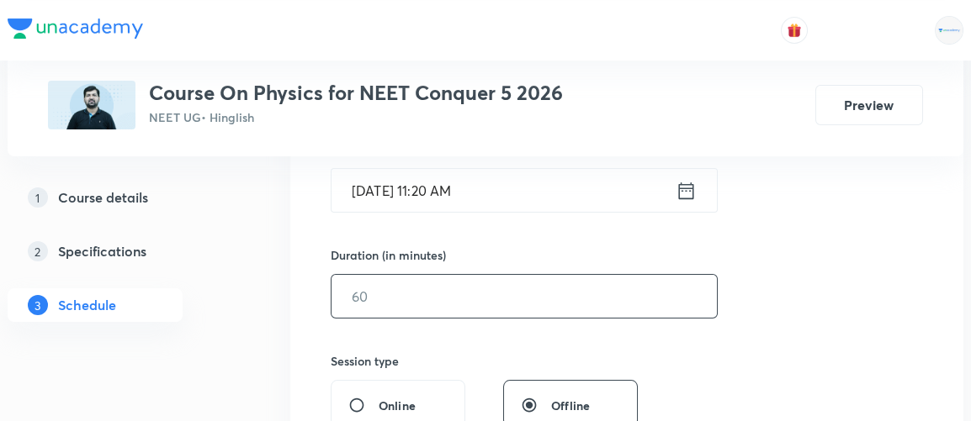
click at [423, 286] on input "text" at bounding box center [523, 296] width 385 height 43
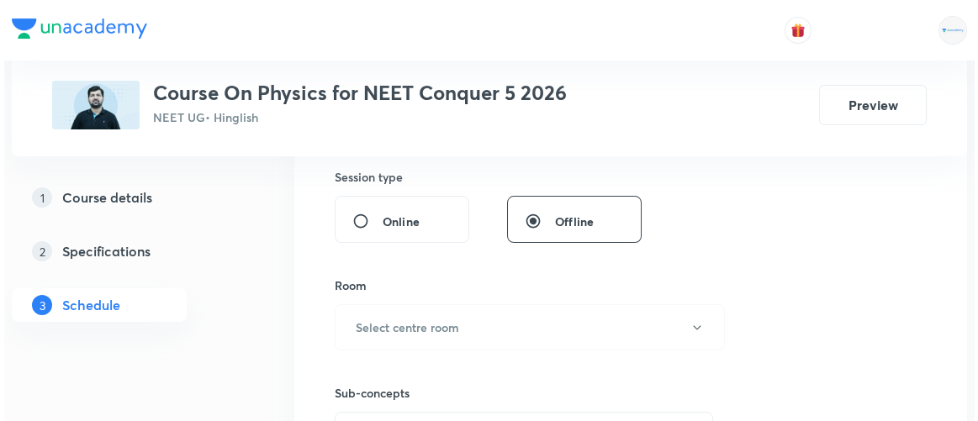
scroll to position [633, 0]
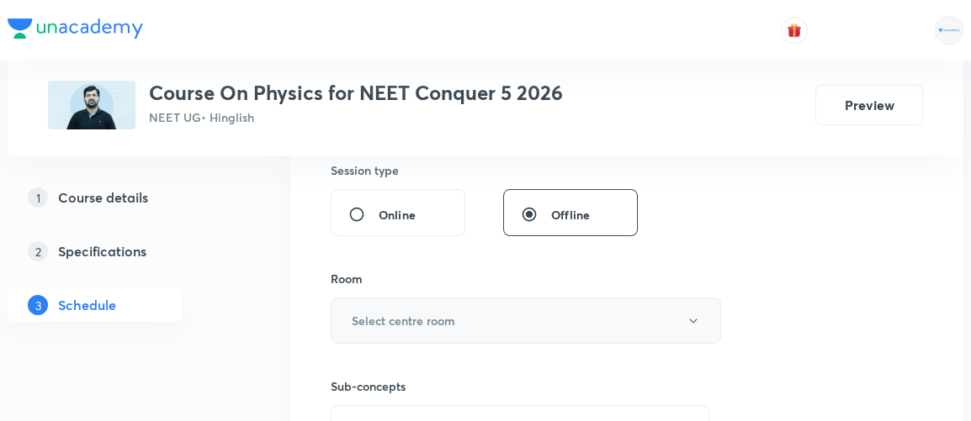
type input "90"
click at [402, 312] on h6 "Select centre room" at bounding box center [403, 321] width 103 height 18
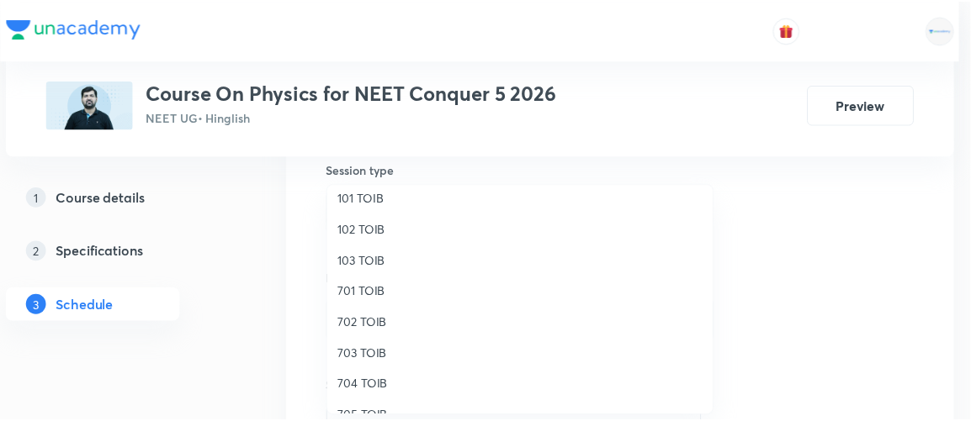
scroll to position [76, 0]
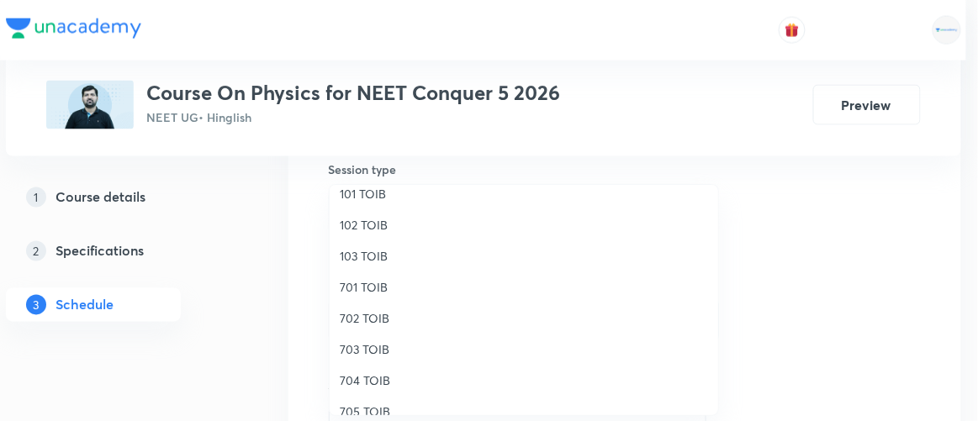
click at [372, 319] on span "702 TOIB" at bounding box center [524, 318] width 368 height 18
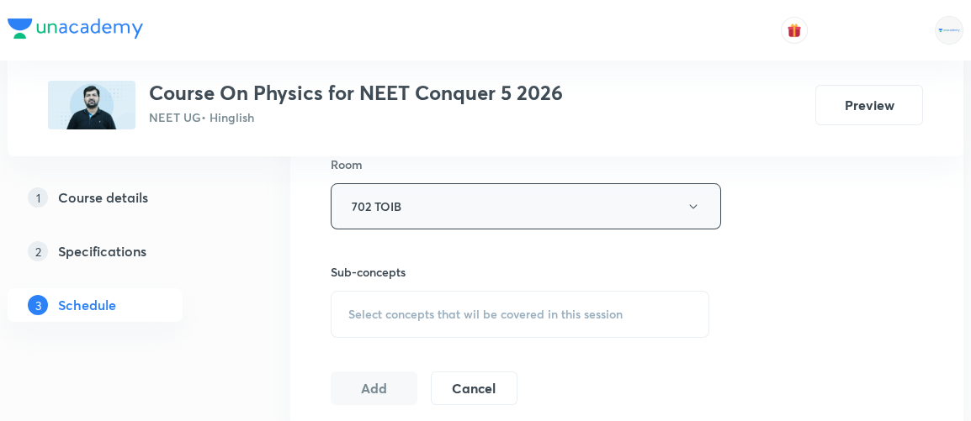
scroll to position [749, 0]
click at [447, 307] on span "Select concepts that wil be covered in this session" at bounding box center [485, 313] width 274 height 13
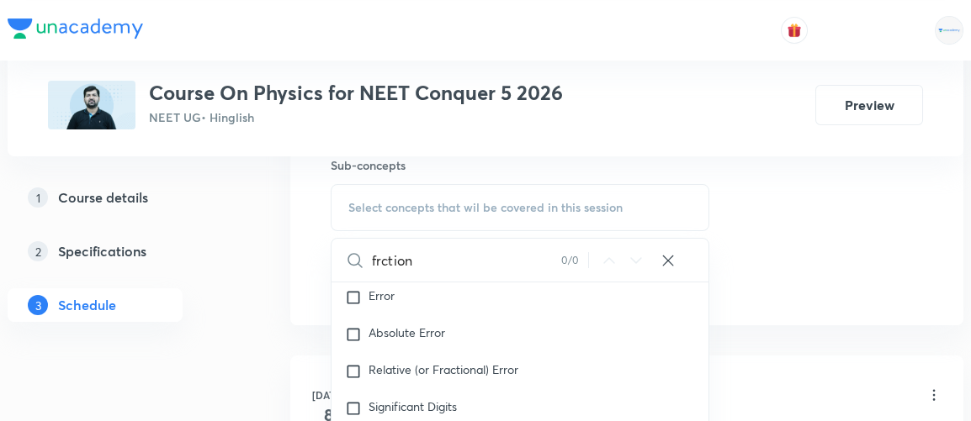
scroll to position [1458, 0]
type input "frction"
click at [404, 362] on span "Relative (or Fractional) Error" at bounding box center [443, 370] width 150 height 16
checkbox input "true"
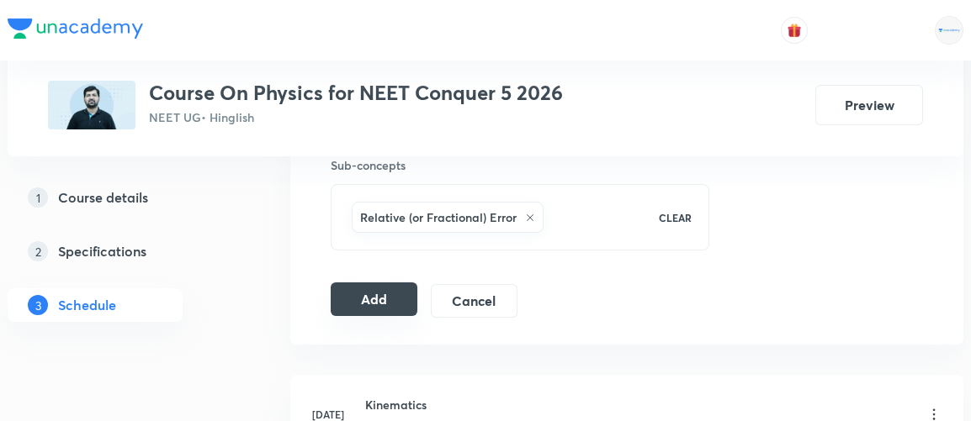
click at [373, 293] on button "Add" at bounding box center [374, 300] width 87 height 34
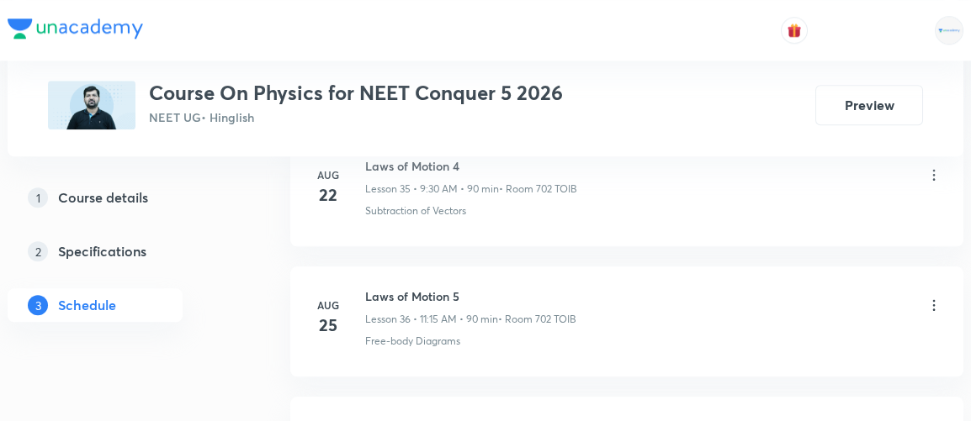
scroll to position [5738, 0]
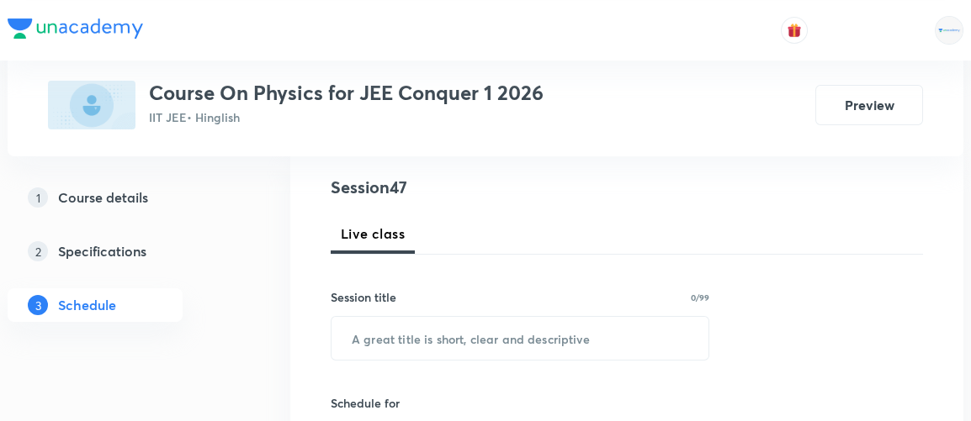
scroll to position [189, 0]
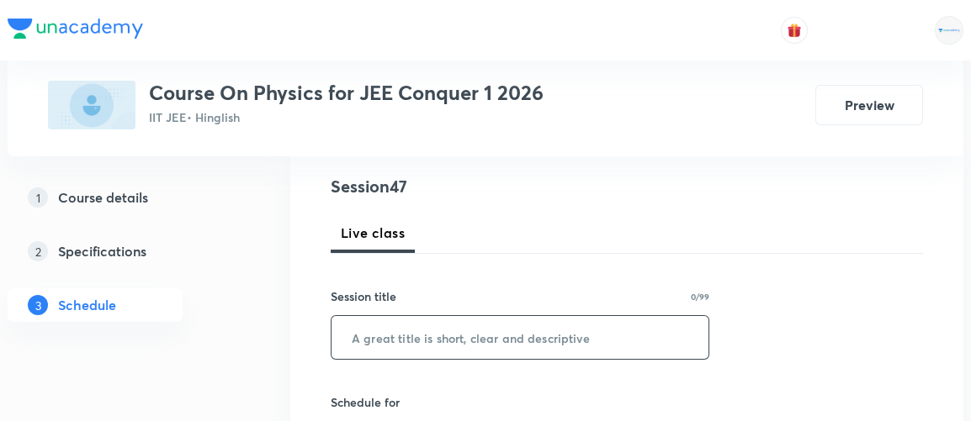
click at [446, 329] on input "text" at bounding box center [519, 337] width 377 height 43
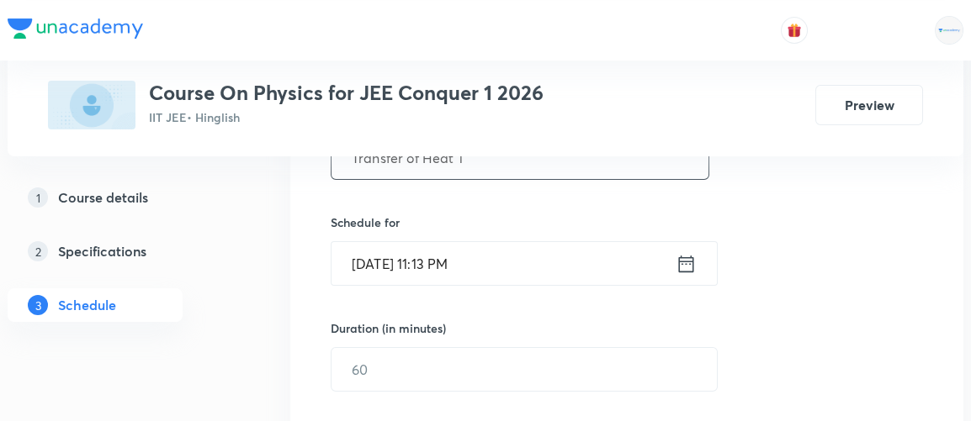
scroll to position [369, 0]
type input "Transfer of Heat 1"
click at [688, 267] on icon at bounding box center [685, 264] width 21 height 24
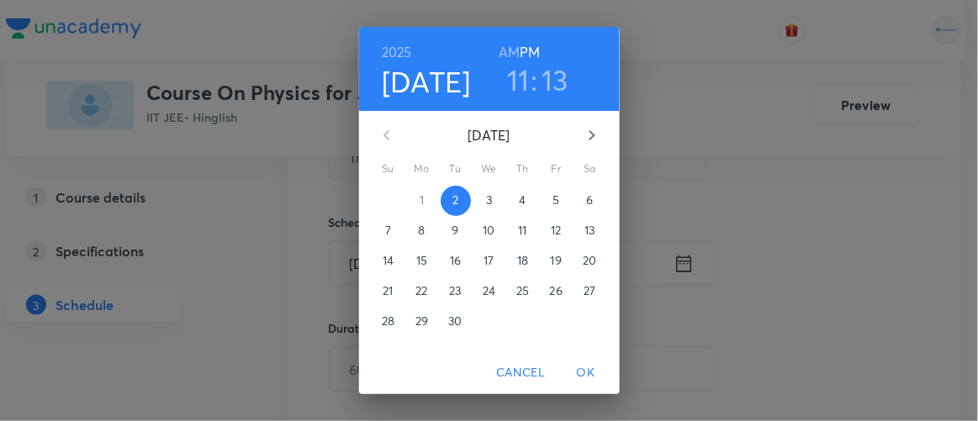
click at [486, 202] on p "3" at bounding box center [489, 200] width 6 height 17
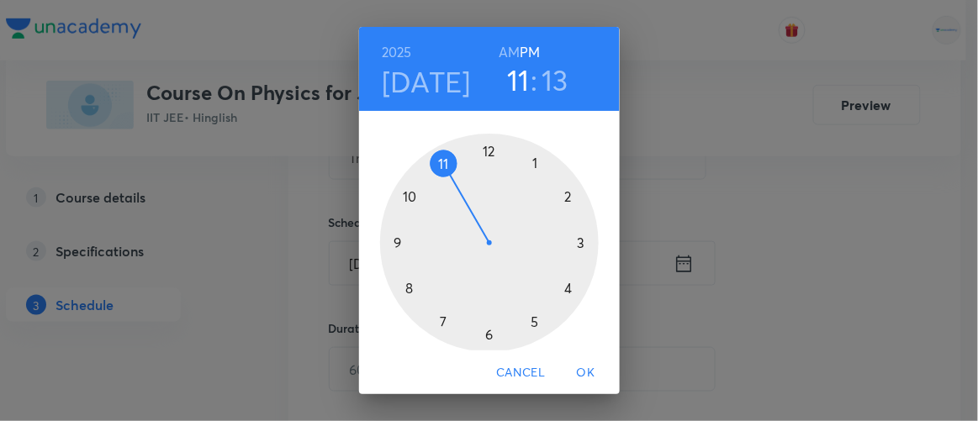
click at [506, 51] on h6 "AM" at bounding box center [509, 52] width 21 height 24
click at [392, 238] on div at bounding box center [489, 243] width 219 height 219
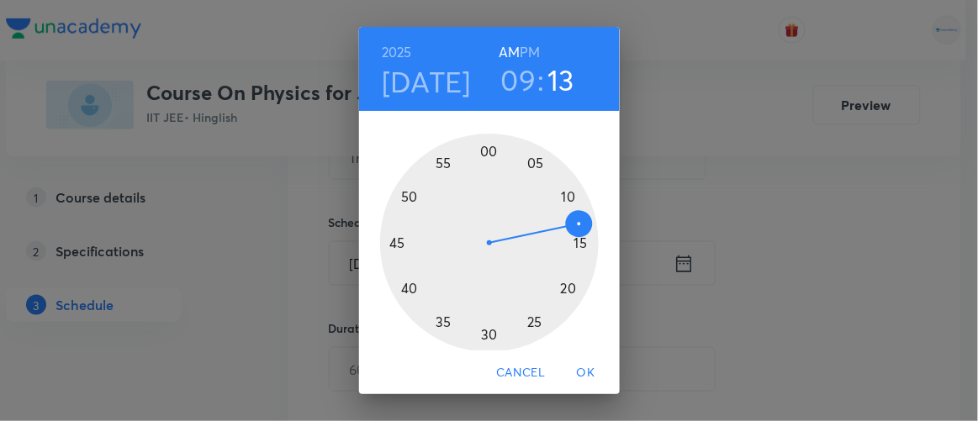
click at [552, 85] on h3 "13" at bounding box center [561, 79] width 27 height 35
click at [519, 87] on h3 "09" at bounding box center [518, 79] width 35 height 35
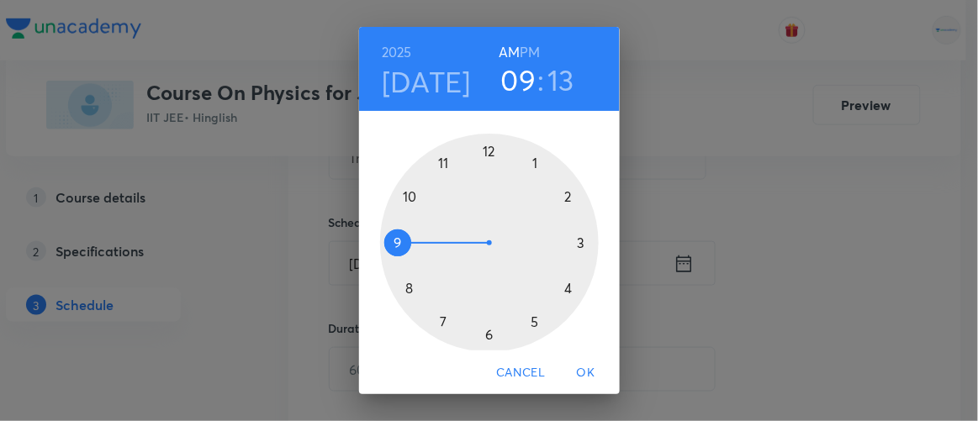
click at [479, 334] on div at bounding box center [489, 243] width 219 height 219
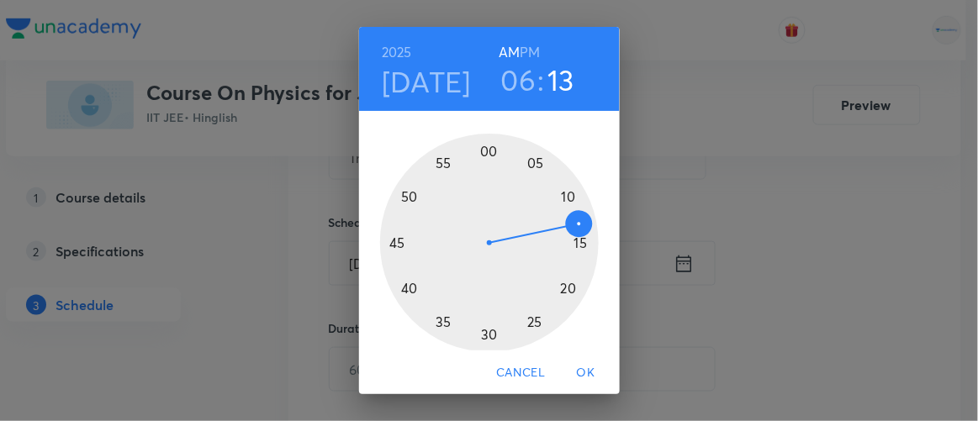
click at [516, 79] on h3 "06" at bounding box center [518, 79] width 35 height 35
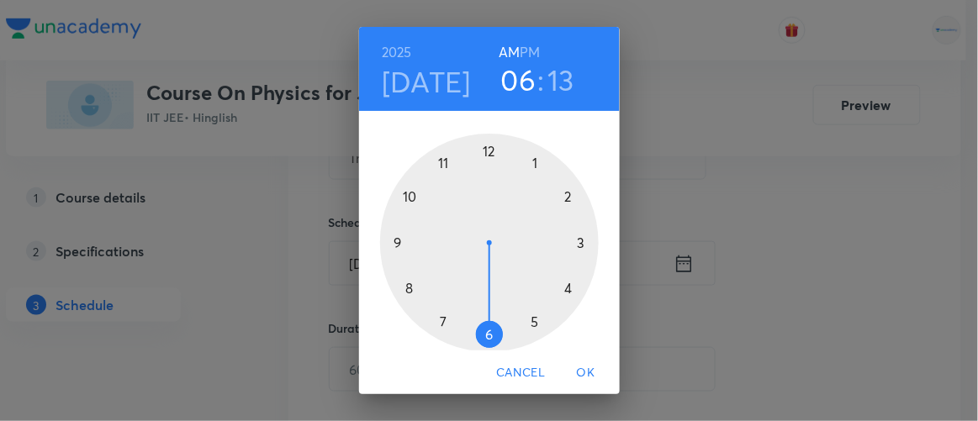
click at [390, 243] on div at bounding box center [489, 243] width 219 height 219
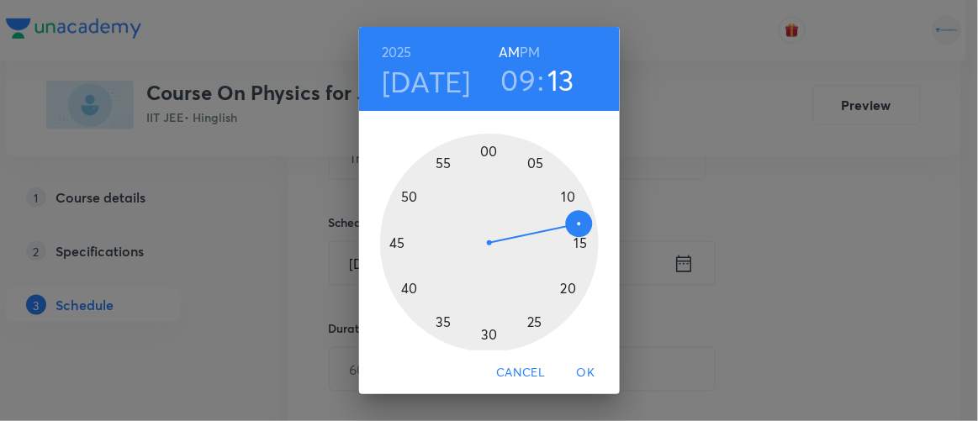
click at [484, 334] on div at bounding box center [489, 243] width 219 height 219
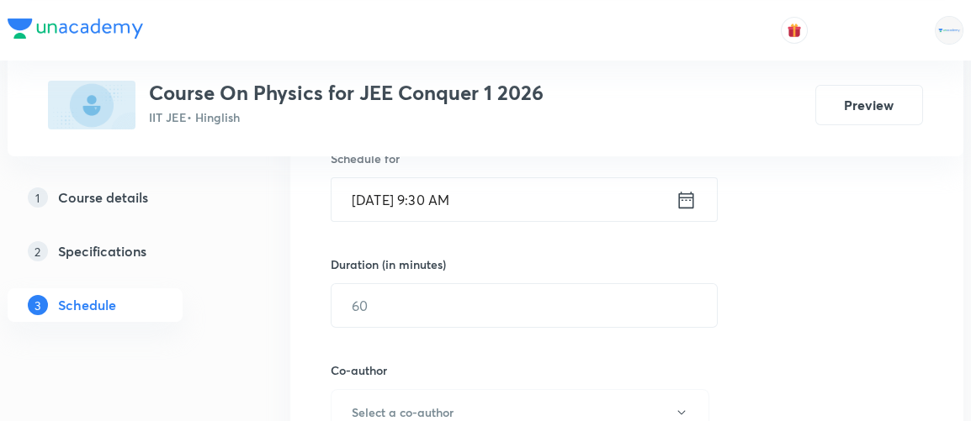
scroll to position [434, 0]
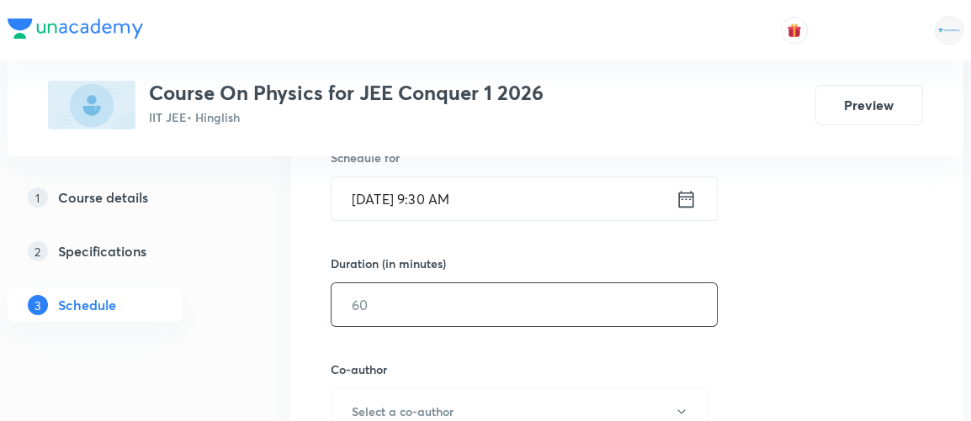
click at [376, 299] on input "text" at bounding box center [523, 304] width 385 height 43
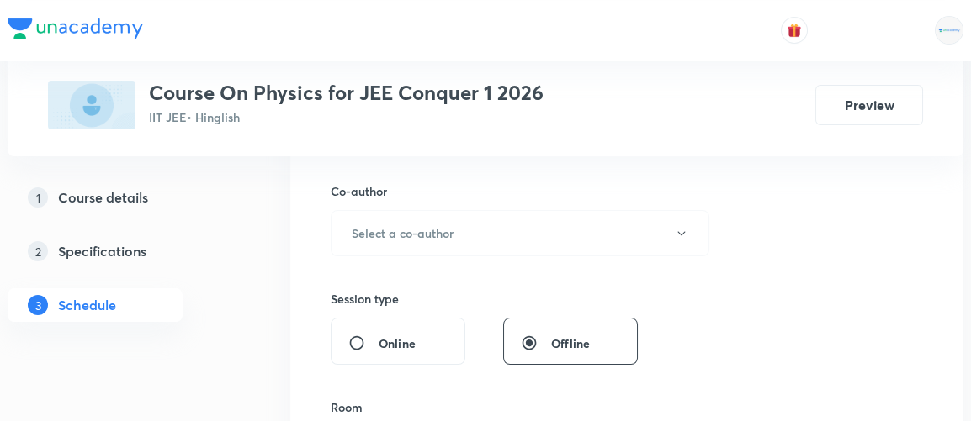
scroll to position [625, 0]
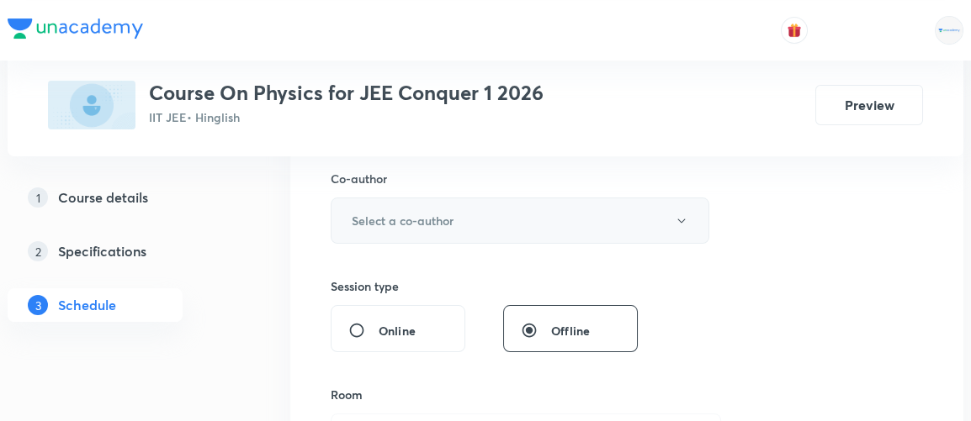
type input "90"
click at [413, 215] on h6 "Select a co-author" at bounding box center [403, 221] width 102 height 18
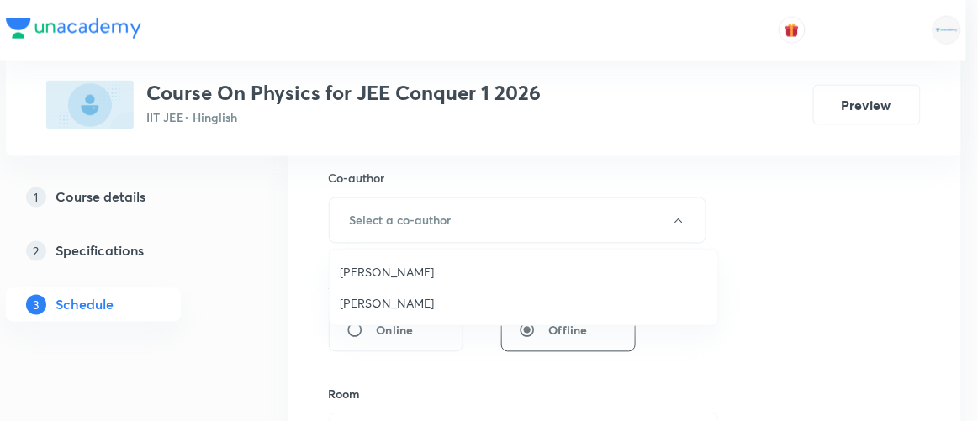
click at [389, 272] on span "Vinod Kumar Dixit" at bounding box center [524, 272] width 368 height 18
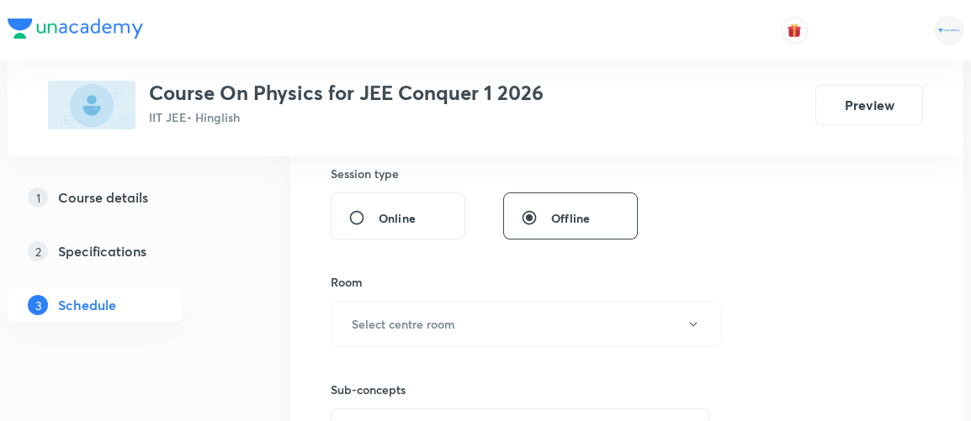
scroll to position [743, 0]
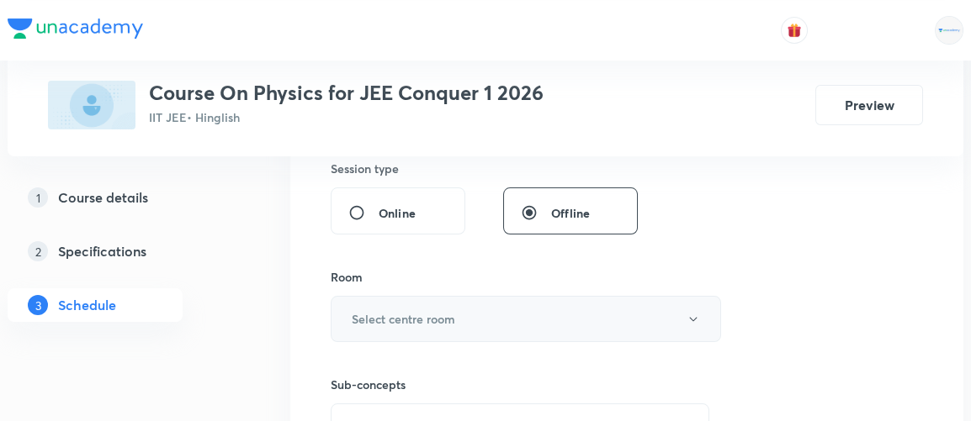
click at [431, 322] on h6 "Select centre room" at bounding box center [403, 319] width 103 height 18
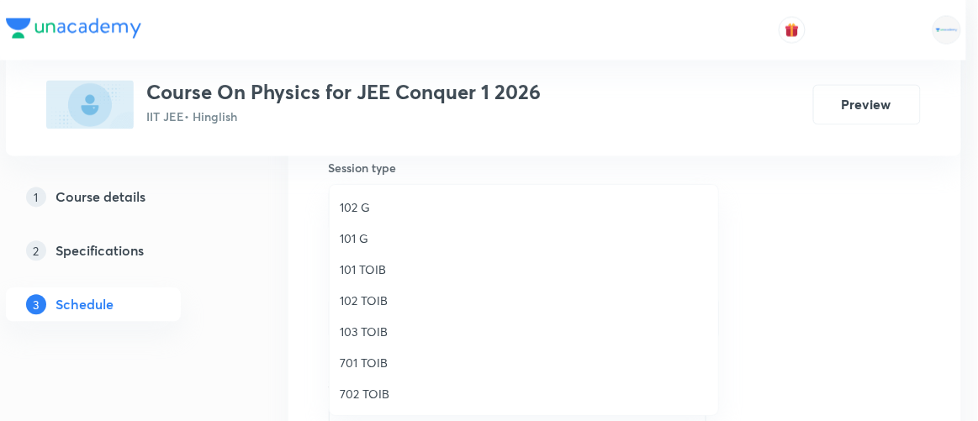
click at [374, 299] on span "102 TOIB" at bounding box center [524, 301] width 368 height 18
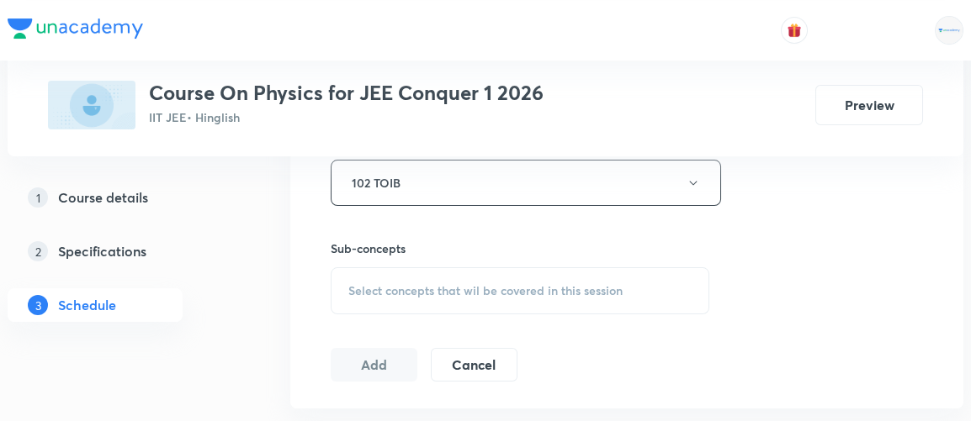
scroll to position [880, 0]
click at [498, 283] on span "Select concepts that wil be covered in this session" at bounding box center [485, 289] width 274 height 13
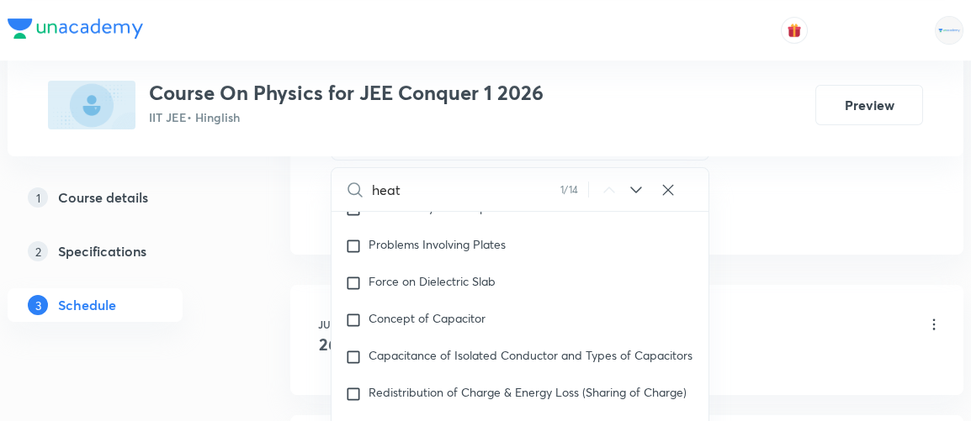
scroll to position [16359, 0]
type input "heat"
click at [639, 186] on icon at bounding box center [636, 190] width 20 height 20
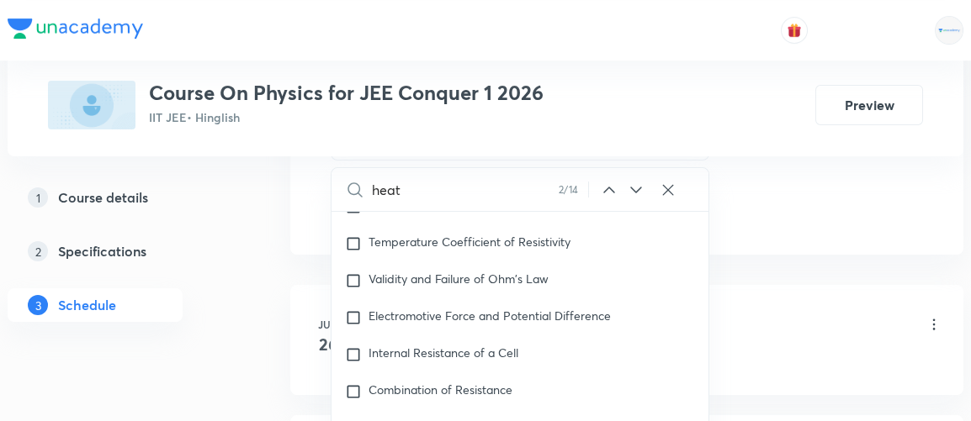
scroll to position [17023, 0]
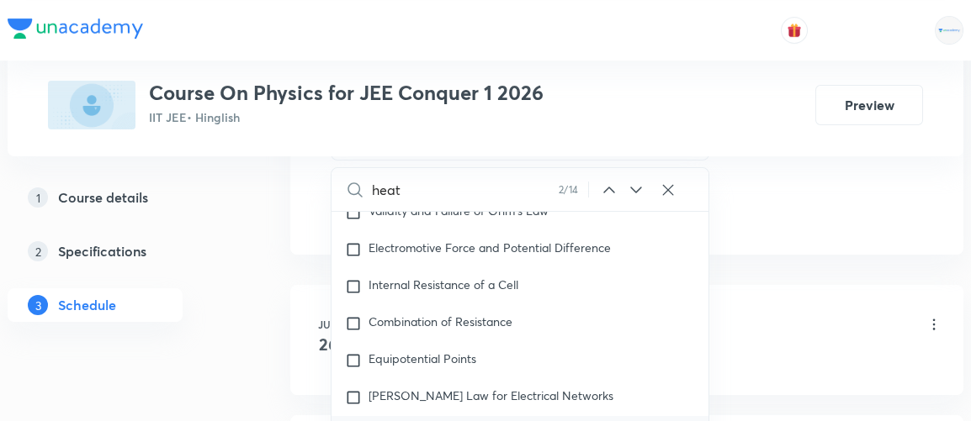
click at [639, 186] on icon at bounding box center [636, 190] width 20 height 20
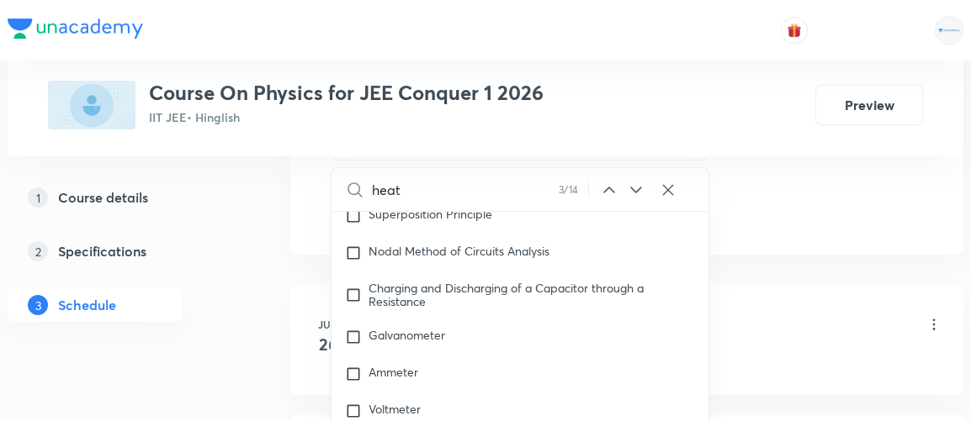
scroll to position [17367, 0]
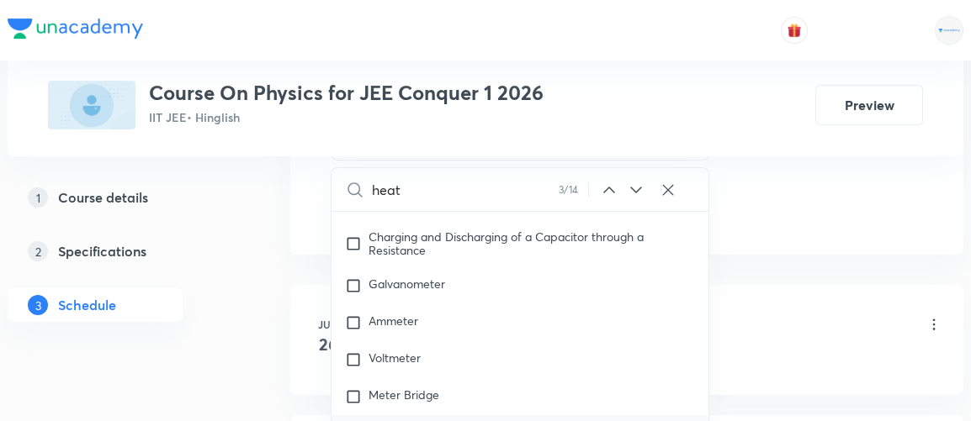
click at [639, 186] on icon at bounding box center [636, 190] width 20 height 20
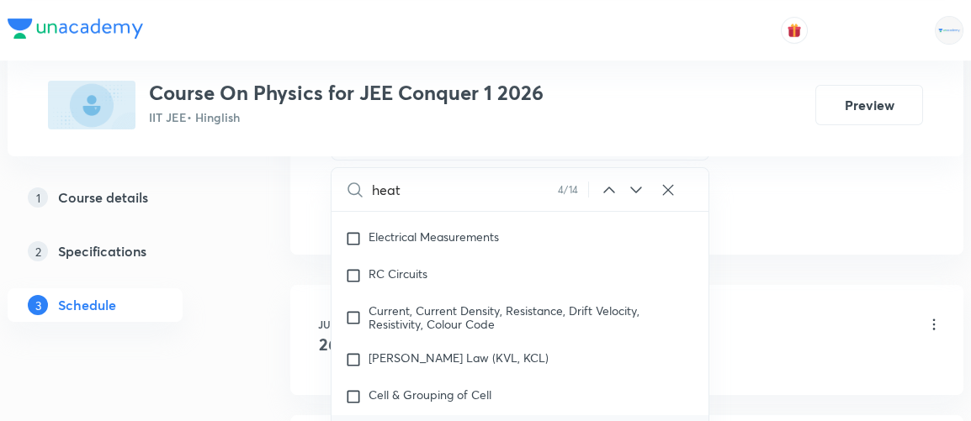
click at [639, 186] on icon at bounding box center [636, 190] width 20 height 20
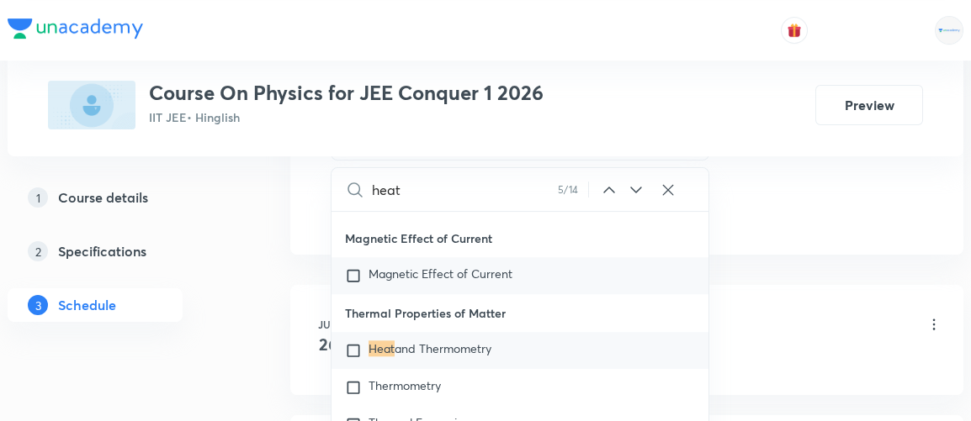
scroll to position [20559, 0]
click at [352, 357] on input "checkbox" at bounding box center [357, 349] width 24 height 17
checkbox input "true"
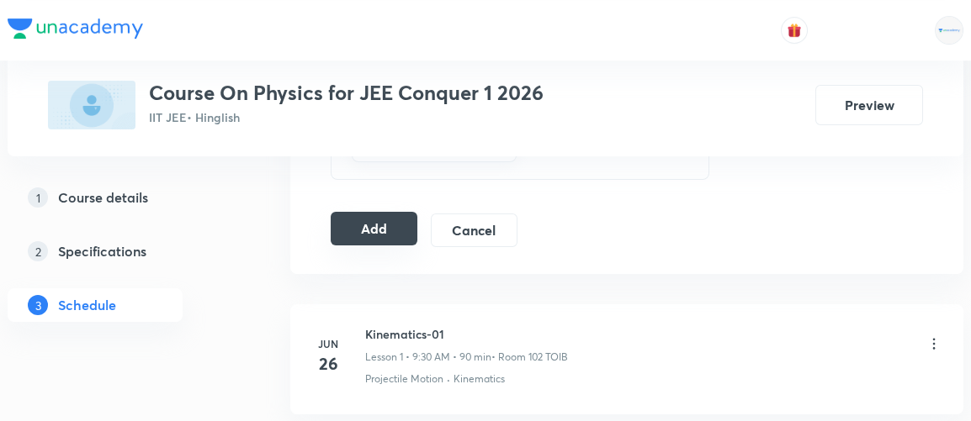
click at [394, 227] on button "Add" at bounding box center [374, 229] width 87 height 34
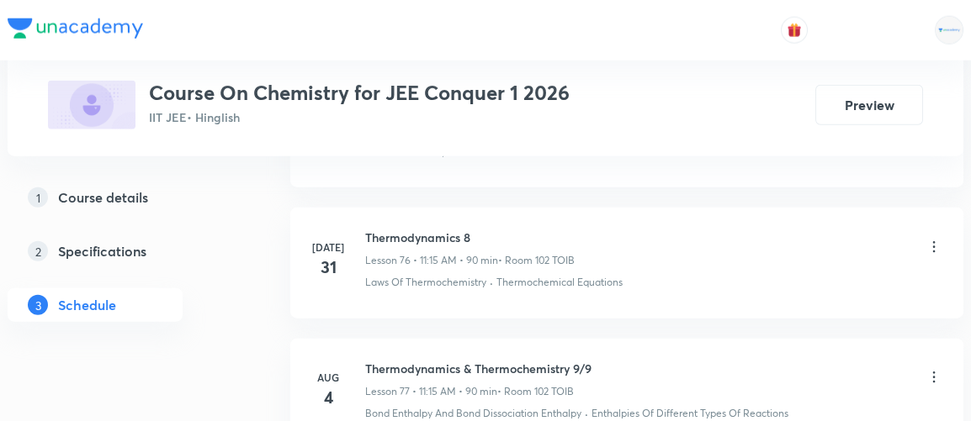
scroll to position [13268, 0]
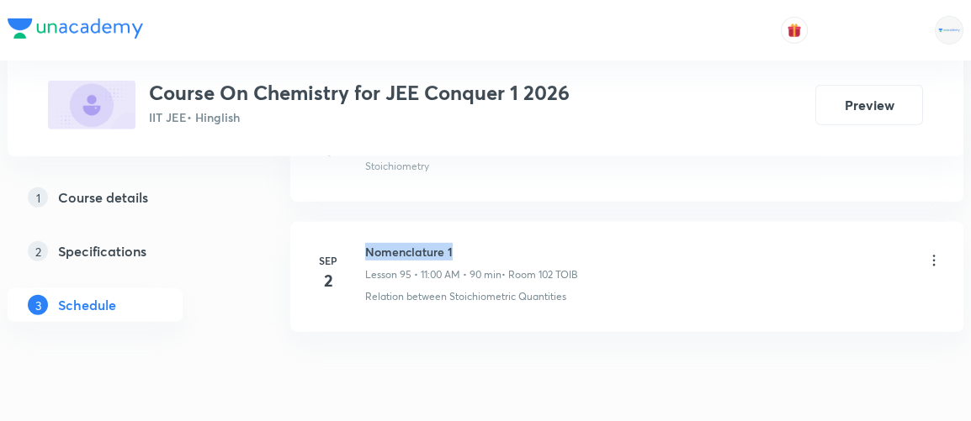
drag, startPoint x: 366, startPoint y: 184, endPoint x: 473, endPoint y: 188, distance: 107.7
click at [473, 243] on h6 "Nomenclature 1" at bounding box center [471, 252] width 213 height 18
copy h6 "Nomenclature 1"
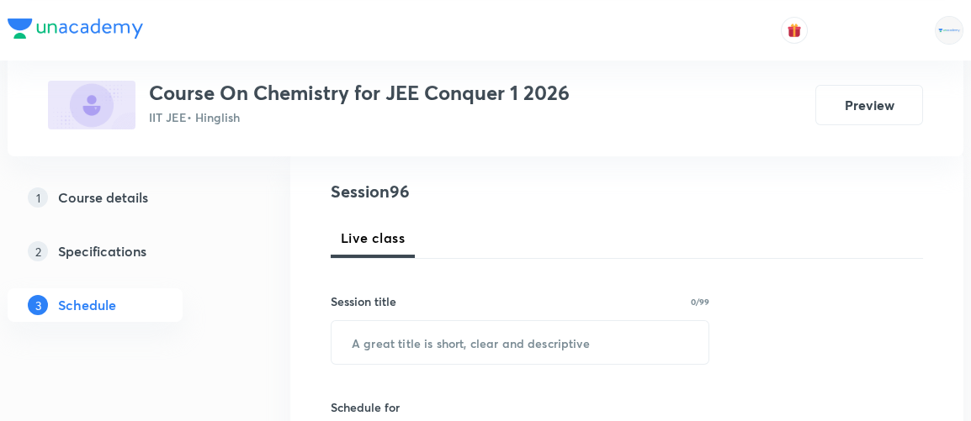
scroll to position [186, 0]
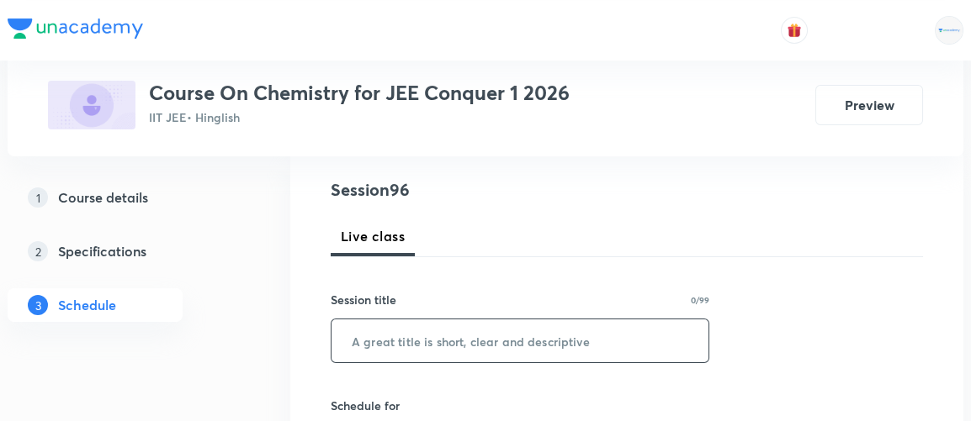
click at [400, 336] on input "text" at bounding box center [519, 341] width 377 height 43
paste input "Nomenclature 1"
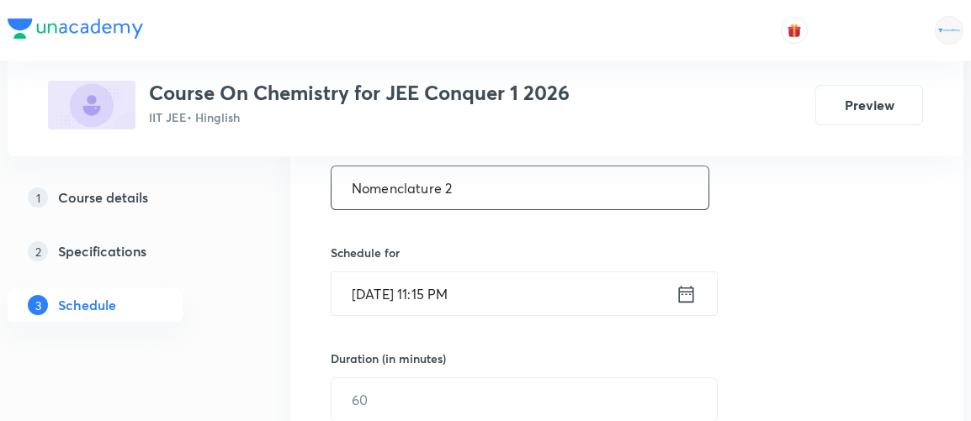
scroll to position [339, 0]
type input "Nomenclature 2"
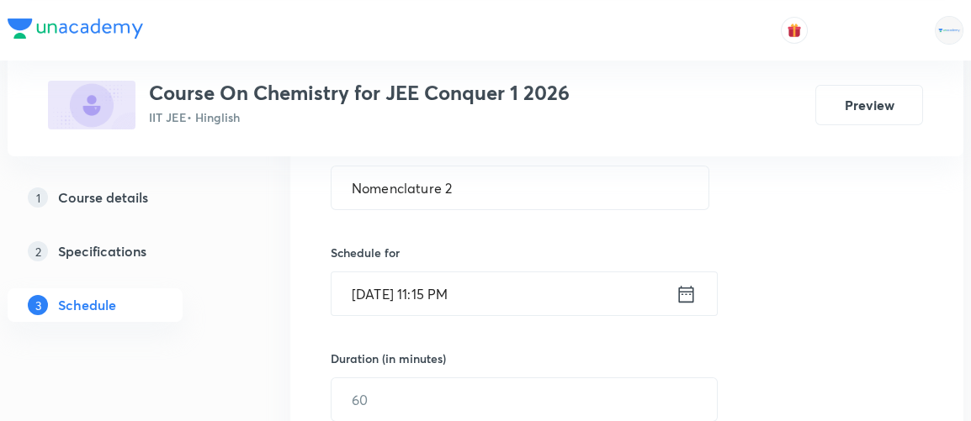
click at [686, 291] on icon at bounding box center [686, 293] width 15 height 17
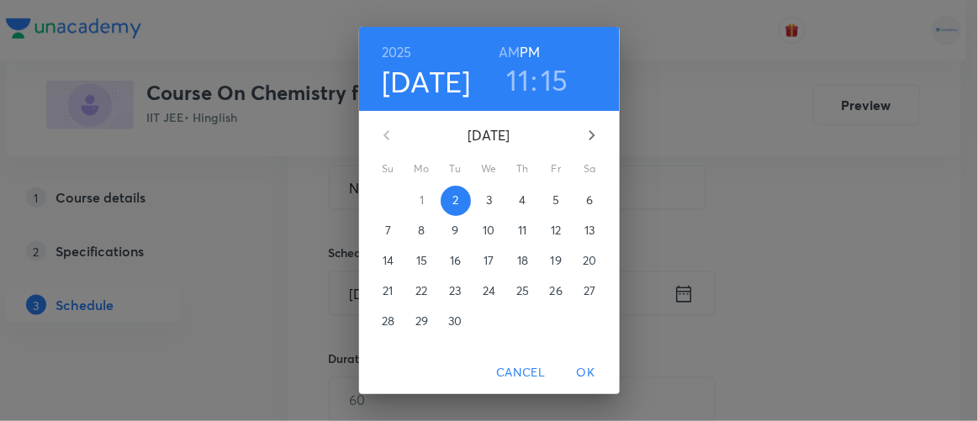
click at [486, 199] on p "3" at bounding box center [489, 200] width 6 height 17
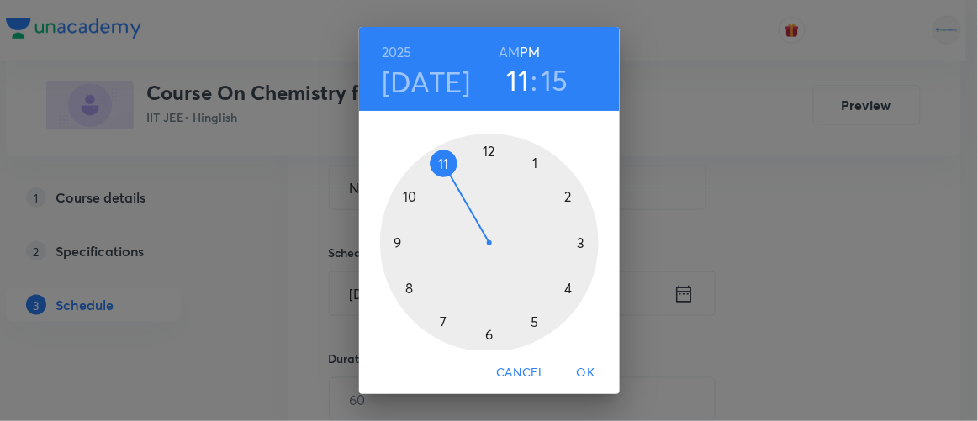
click at [504, 47] on h6 "AM" at bounding box center [509, 52] width 21 height 24
click at [436, 161] on div at bounding box center [489, 243] width 219 height 219
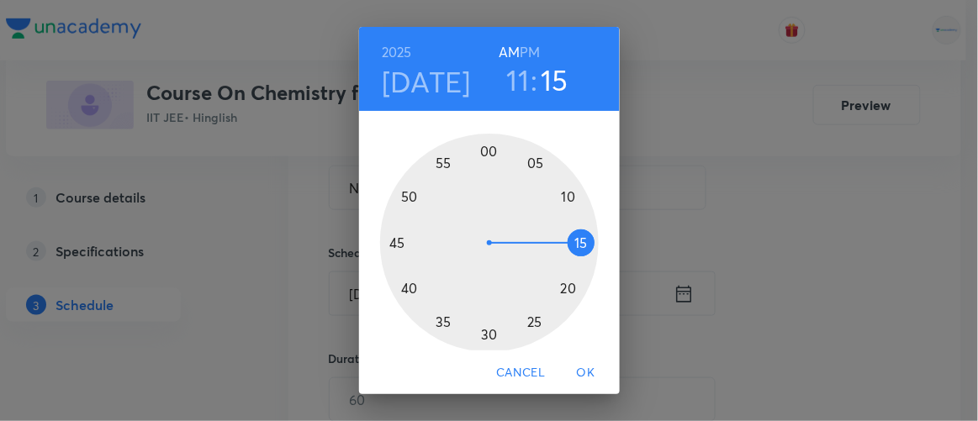
click at [592, 370] on span "OK" at bounding box center [586, 372] width 40 height 21
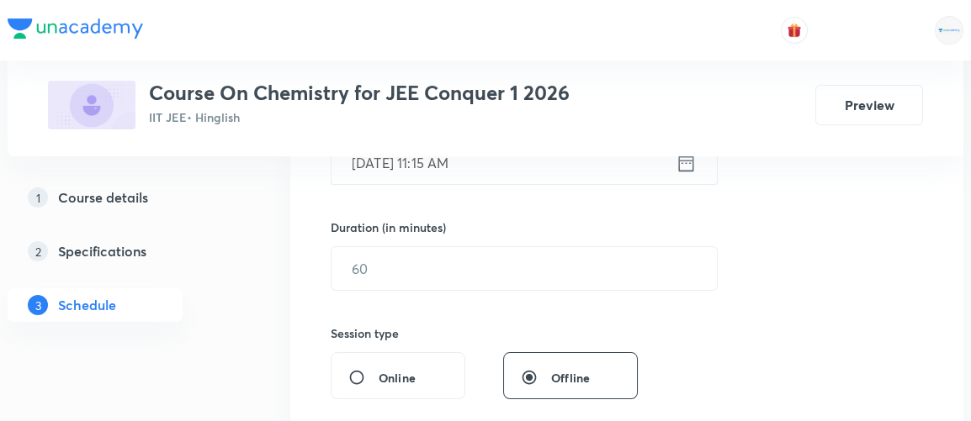
scroll to position [470, 0]
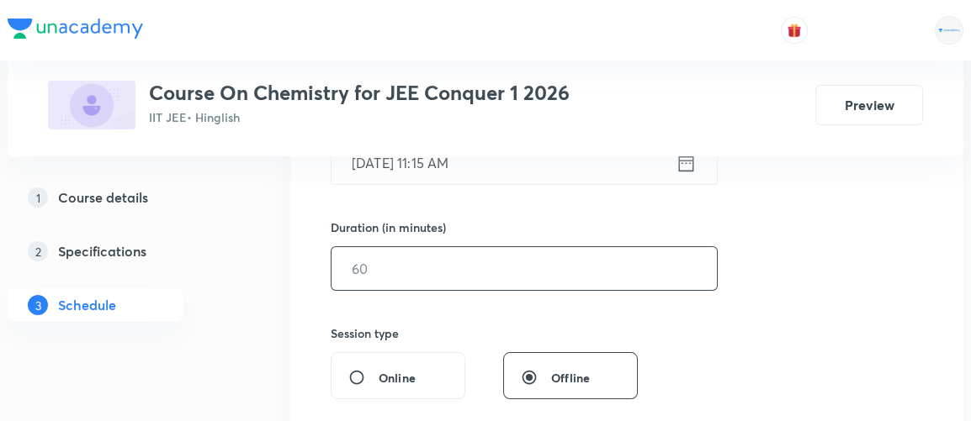
click at [382, 266] on input "text" at bounding box center [523, 268] width 385 height 43
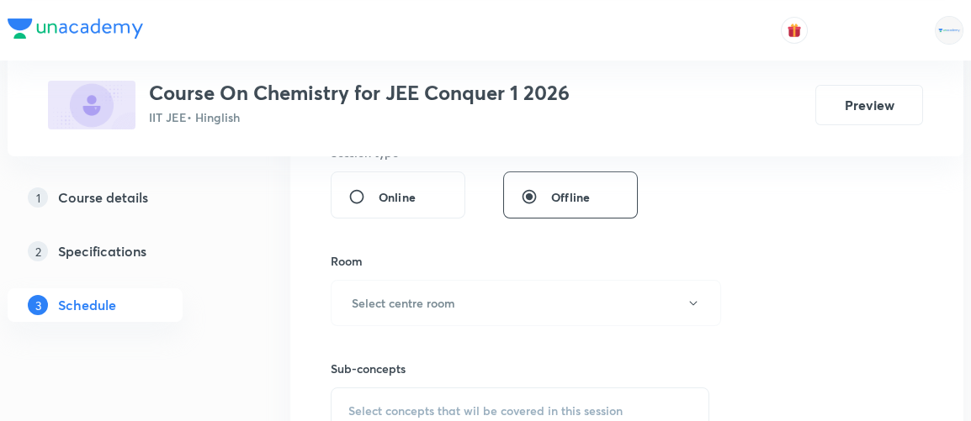
scroll to position [681, 0]
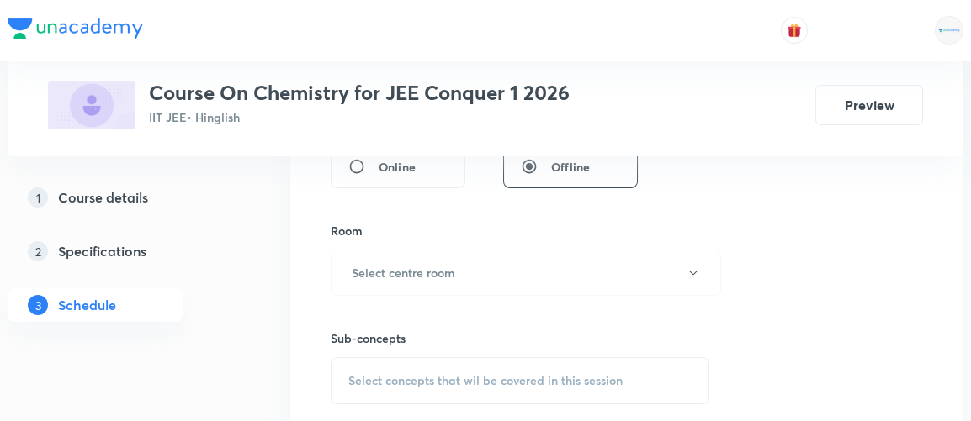
type input "90"
click at [382, 266] on h6 "Select centre room" at bounding box center [403, 273] width 103 height 18
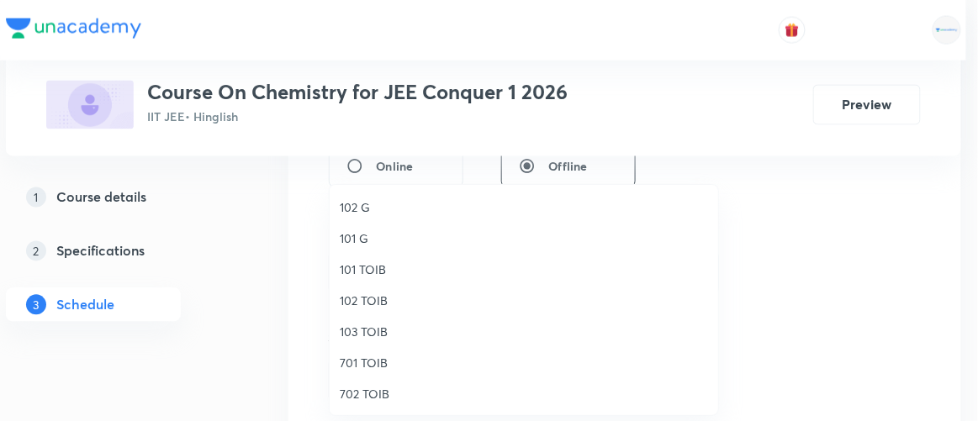
click at [382, 266] on span "101 TOIB" at bounding box center [524, 270] width 368 height 18
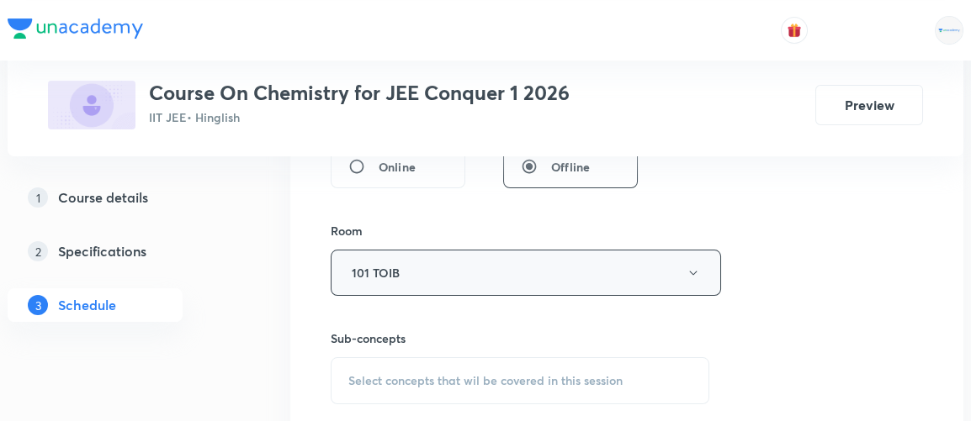
click at [387, 276] on button "101 TOIB" at bounding box center [526, 273] width 390 height 46
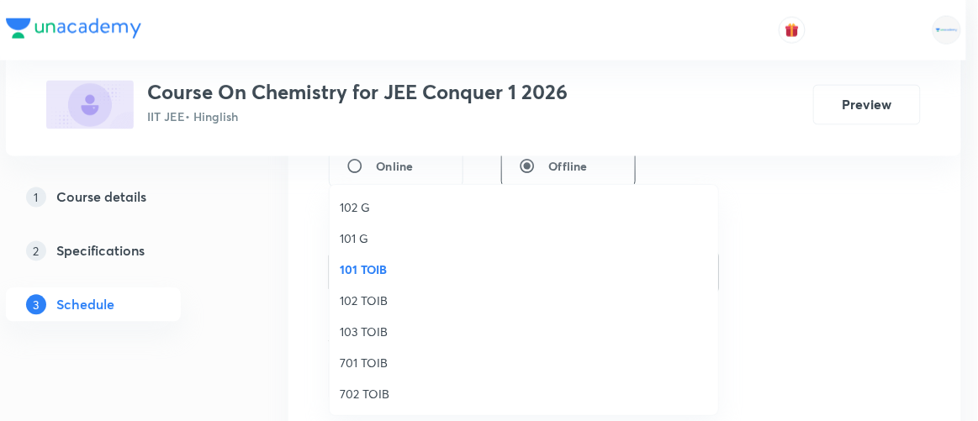
click at [373, 301] on span "102 TOIB" at bounding box center [524, 301] width 368 height 18
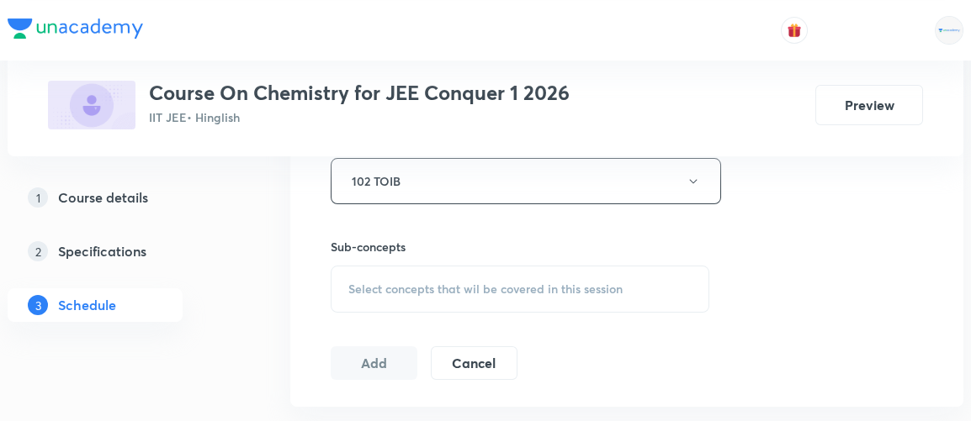
scroll to position [775, 0]
click at [420, 281] on span "Select concepts that wil be covered in this session" at bounding box center [485, 287] width 274 height 13
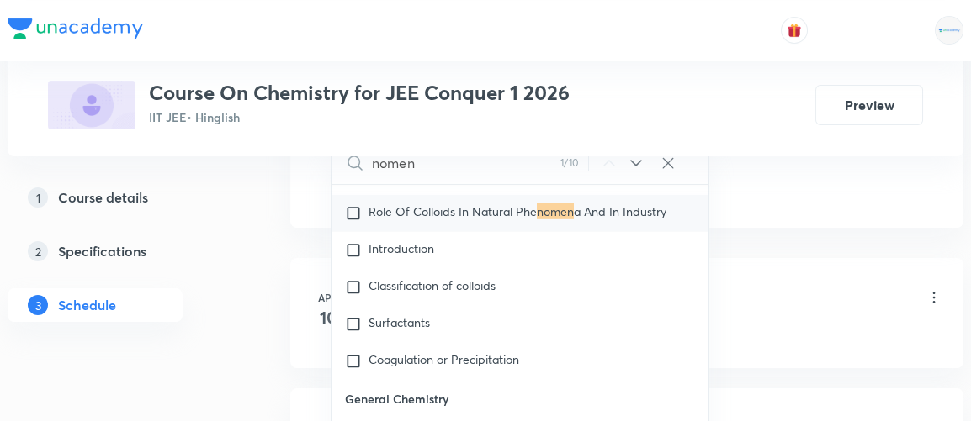
scroll to position [13174, 0]
type input "nomen"
click at [411, 293] on span "Classification of colloids" at bounding box center [431, 285] width 127 height 16
checkbox input "true"
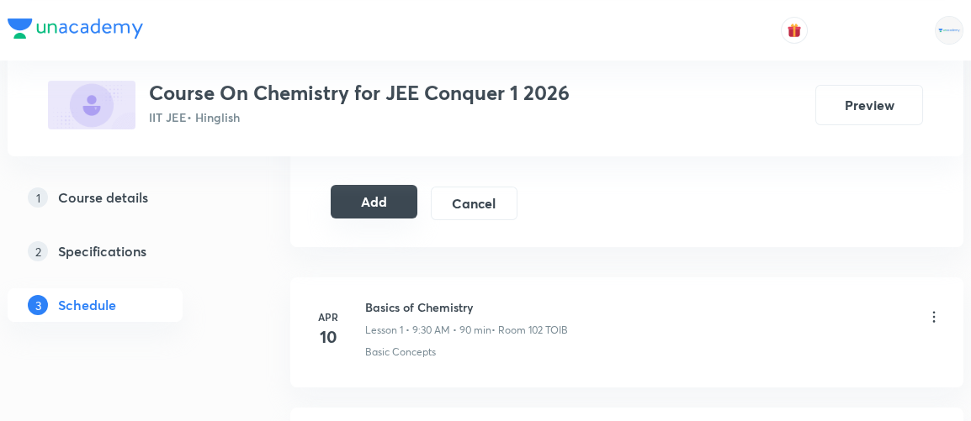
click at [394, 206] on button "Add" at bounding box center [374, 202] width 87 height 34
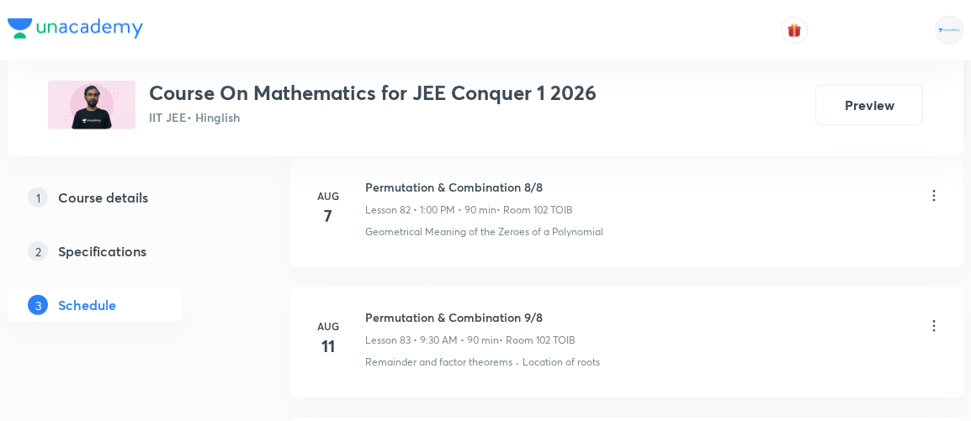
scroll to position [13800, 0]
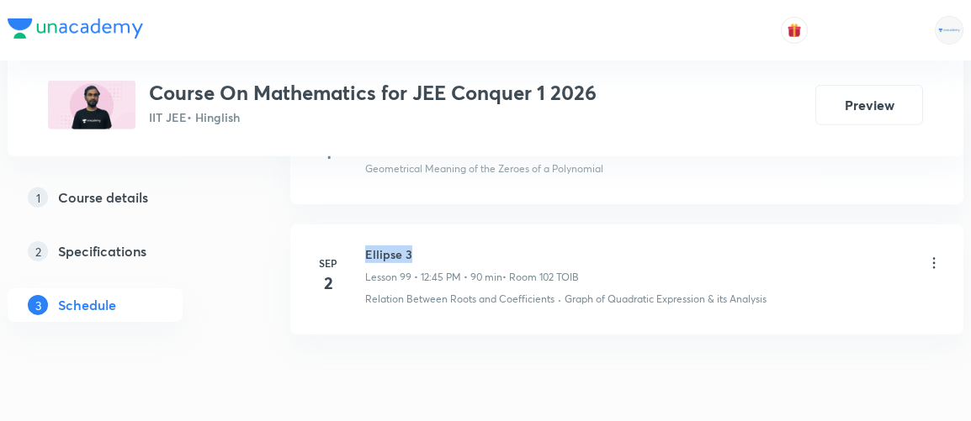
drag, startPoint x: 364, startPoint y: 179, endPoint x: 423, endPoint y: 188, distance: 59.5
click at [423, 246] on h6 "Ellipse 3" at bounding box center [472, 255] width 214 height 18
copy h6 "Ellipse 3"
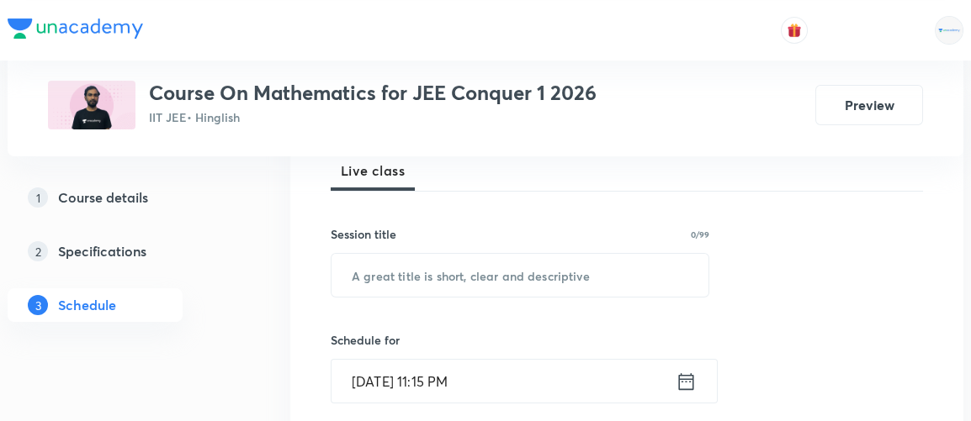
scroll to position [253, 0]
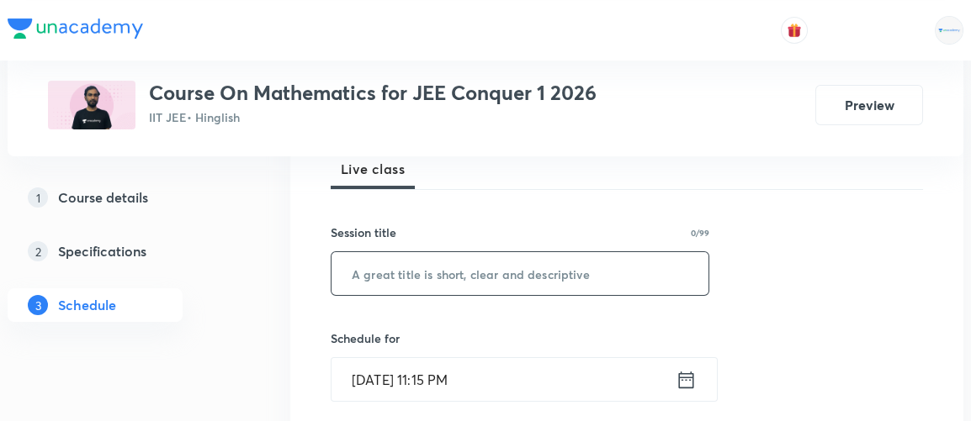
click at [384, 267] on input "text" at bounding box center [519, 273] width 377 height 43
paste input "Ellipse 3"
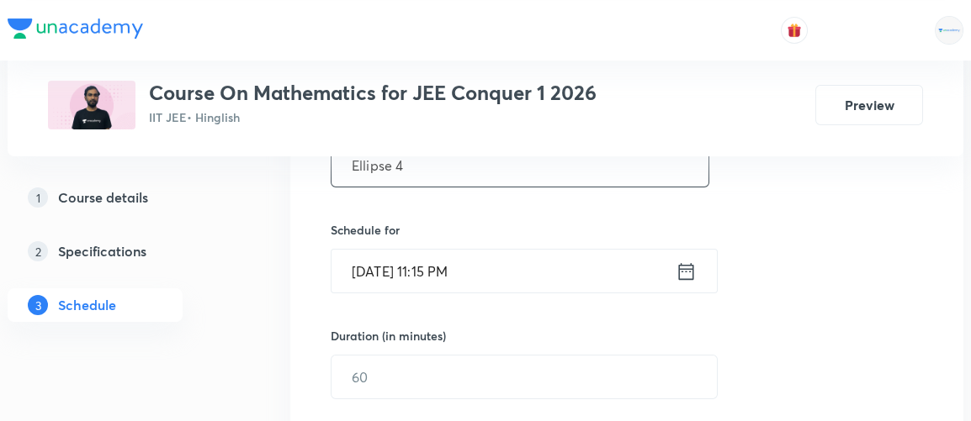
scroll to position [366, 0]
type input "Ellipse 4"
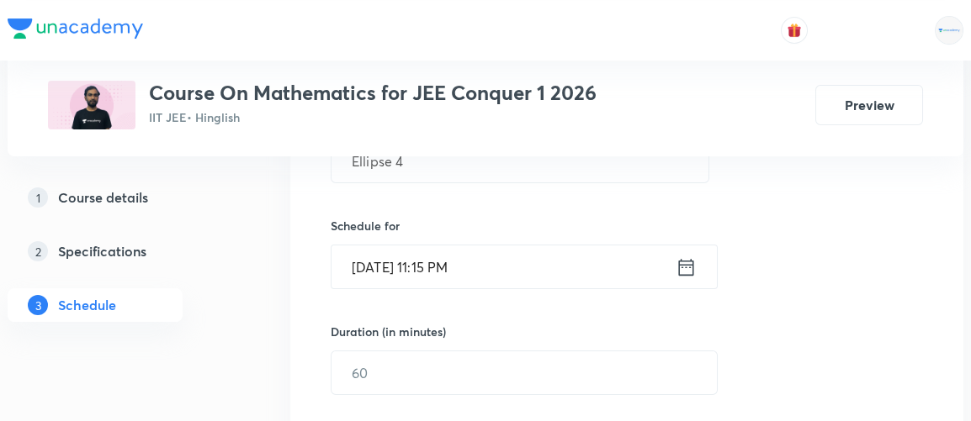
click at [686, 262] on icon at bounding box center [685, 268] width 21 height 24
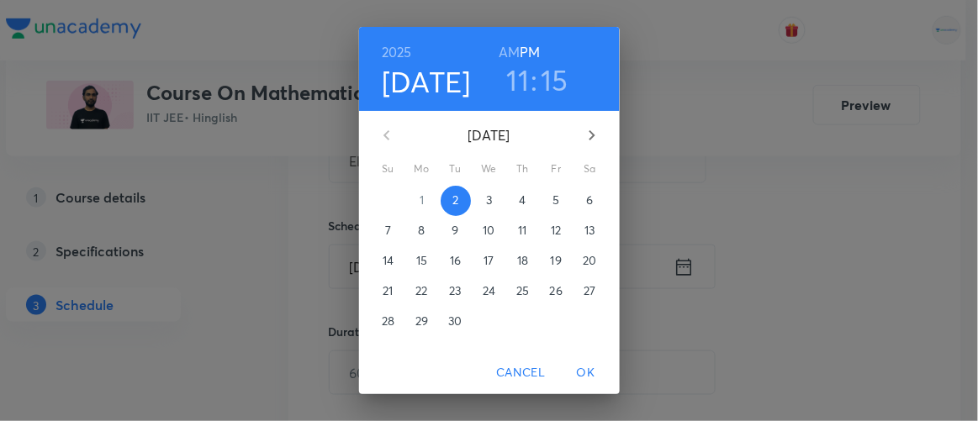
click at [486, 197] on p "3" at bounding box center [489, 200] width 6 height 17
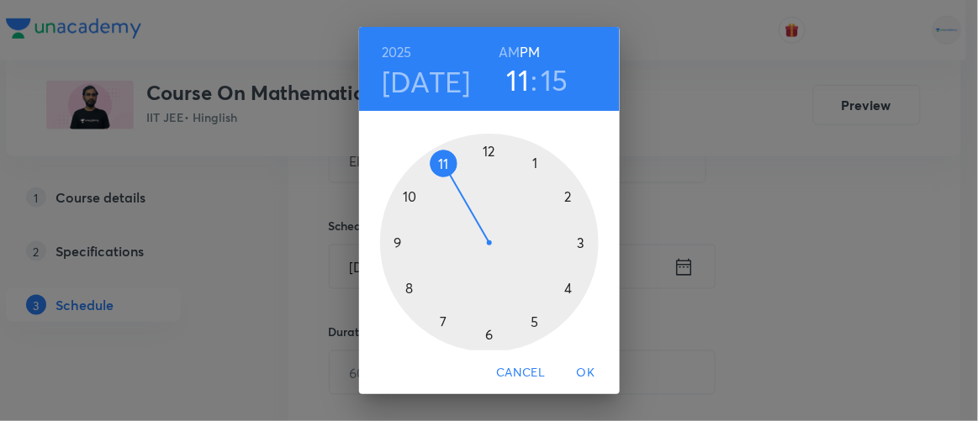
click at [511, 75] on h3 "11" at bounding box center [518, 79] width 23 height 35
click at [528, 162] on div at bounding box center [489, 243] width 219 height 219
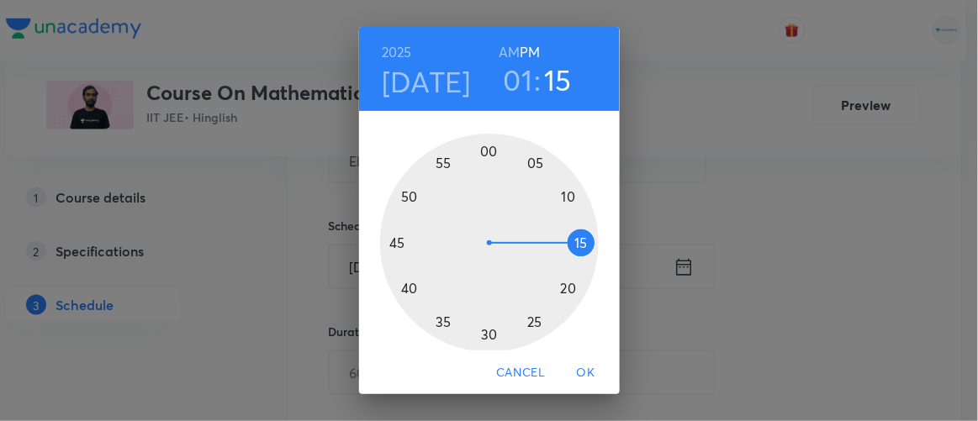
click at [483, 153] on div at bounding box center [489, 243] width 219 height 219
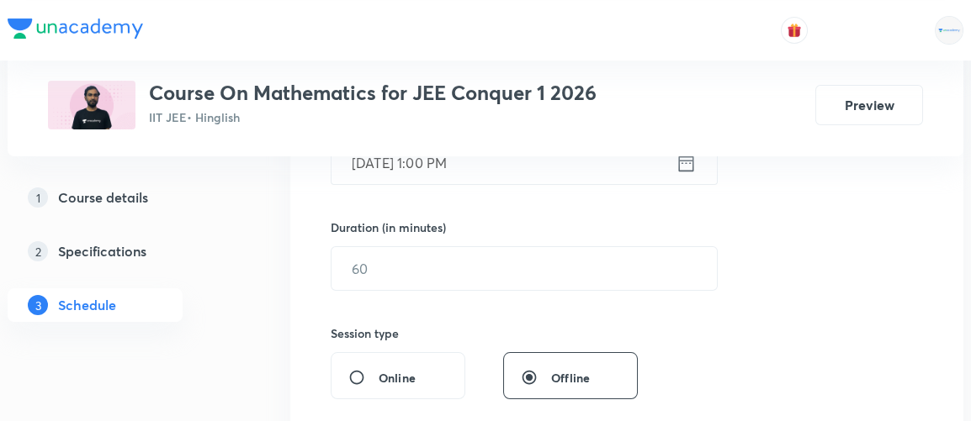
scroll to position [472, 0]
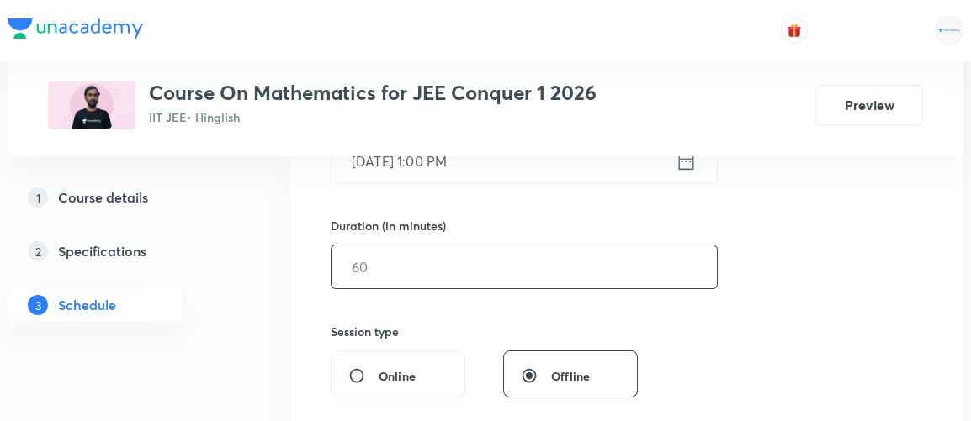
click at [403, 273] on input "text" at bounding box center [523, 267] width 385 height 43
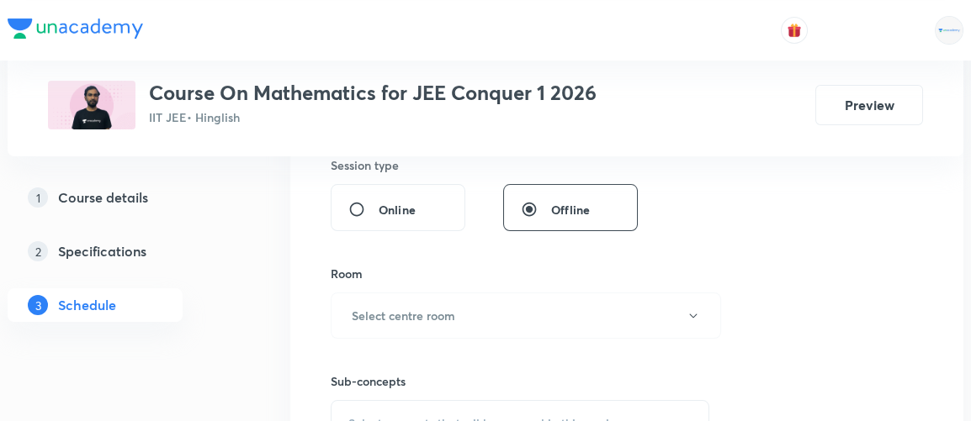
scroll to position [644, 0]
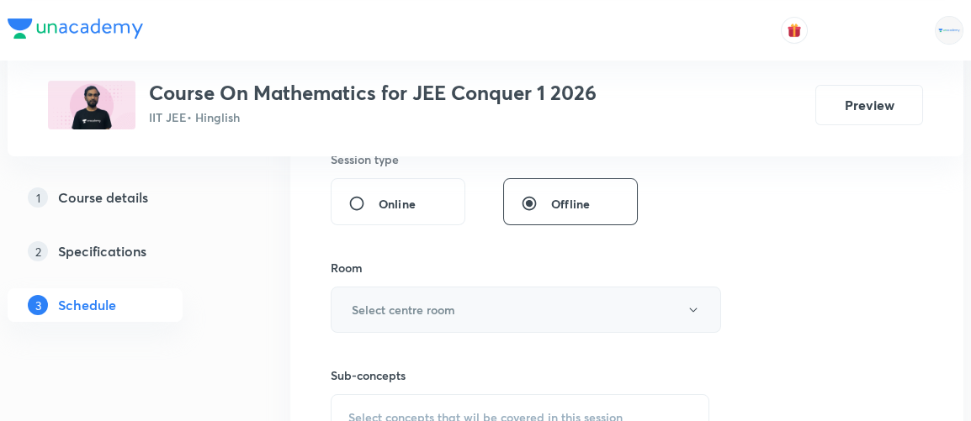
type input "90"
click at [397, 301] on h6 "Select centre room" at bounding box center [403, 310] width 103 height 18
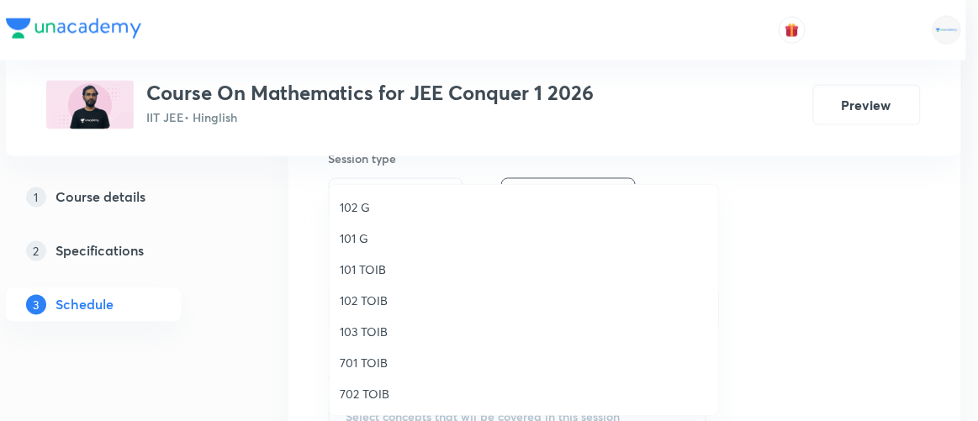
click at [368, 299] on span "102 TOIB" at bounding box center [524, 301] width 368 height 18
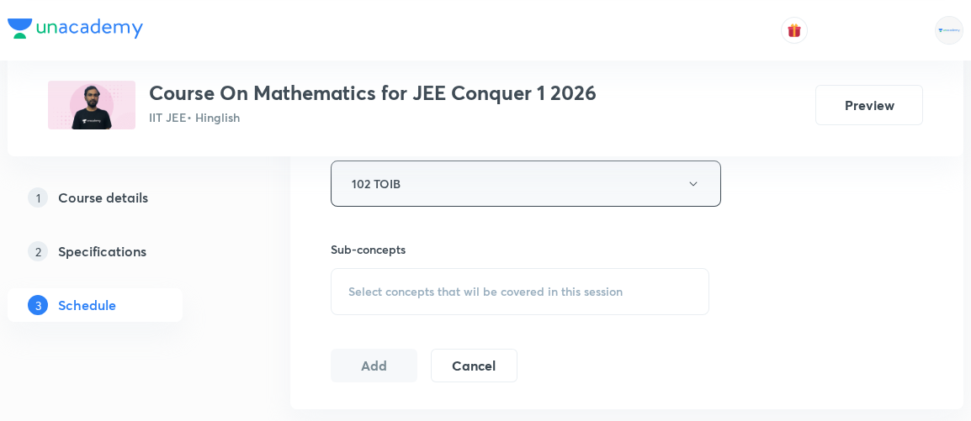
scroll to position [771, 0]
click at [460, 290] on span "Select concepts that wil be covered in this session" at bounding box center [485, 290] width 274 height 13
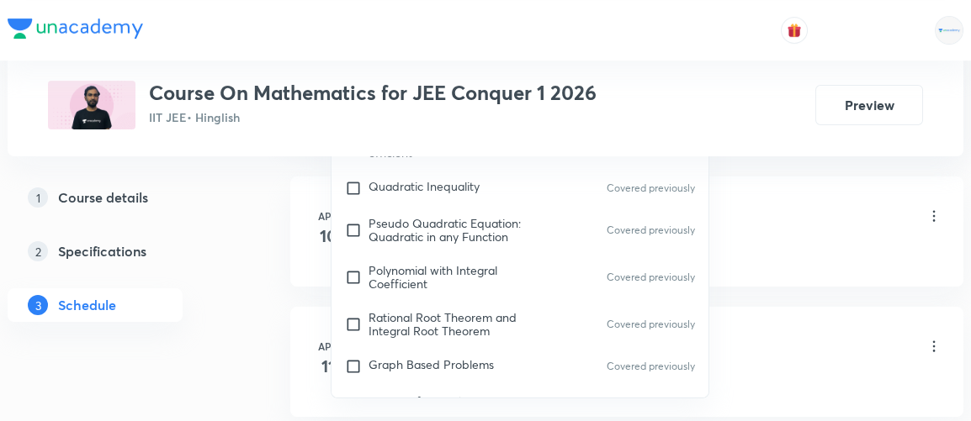
scroll to position [897, 0]
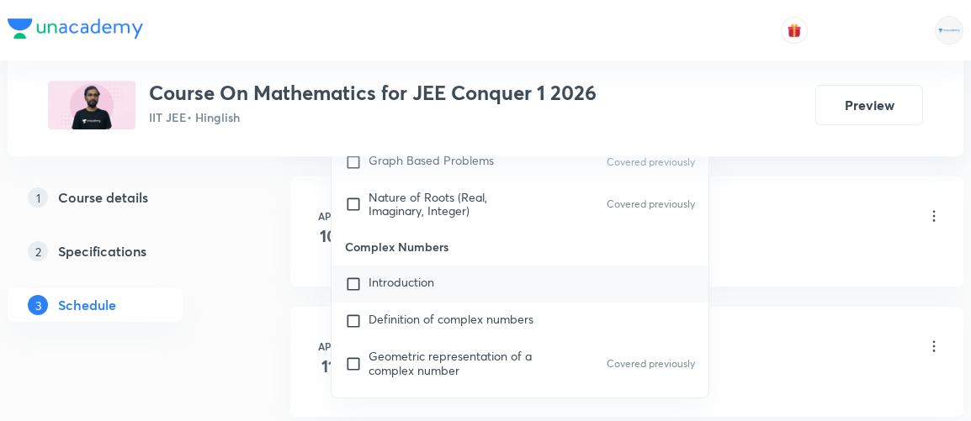
type input "ellipse"
click at [409, 274] on span "Introduction" at bounding box center [401, 282] width 66 height 16
checkbox input "true"
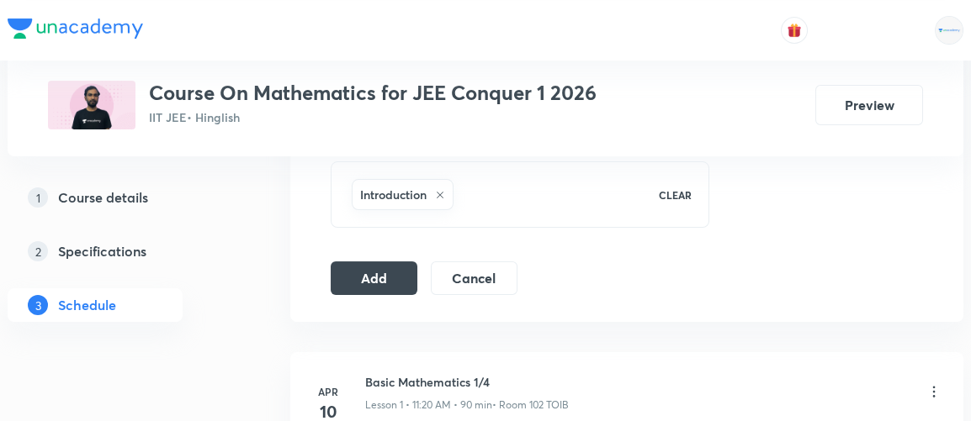
scroll to position [875, 0]
click at [399, 273] on button "Add" at bounding box center [374, 279] width 87 height 34
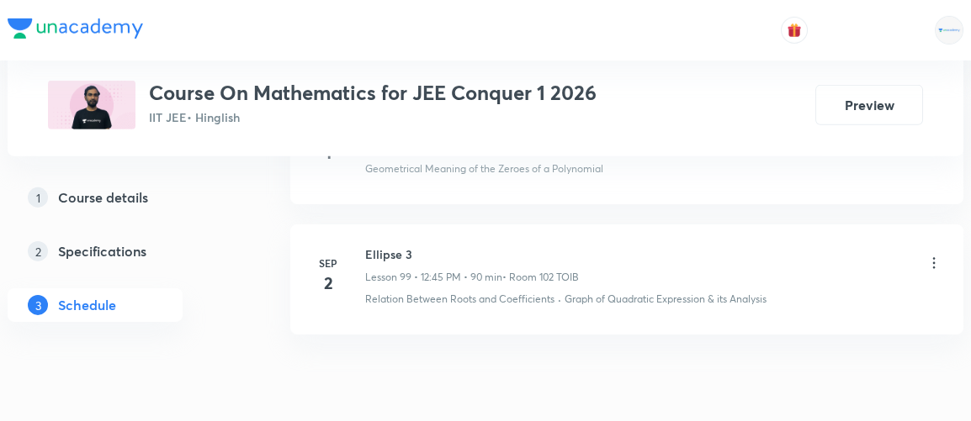
scroll to position [13031, 0]
